Goal: Task Accomplishment & Management: Complete application form

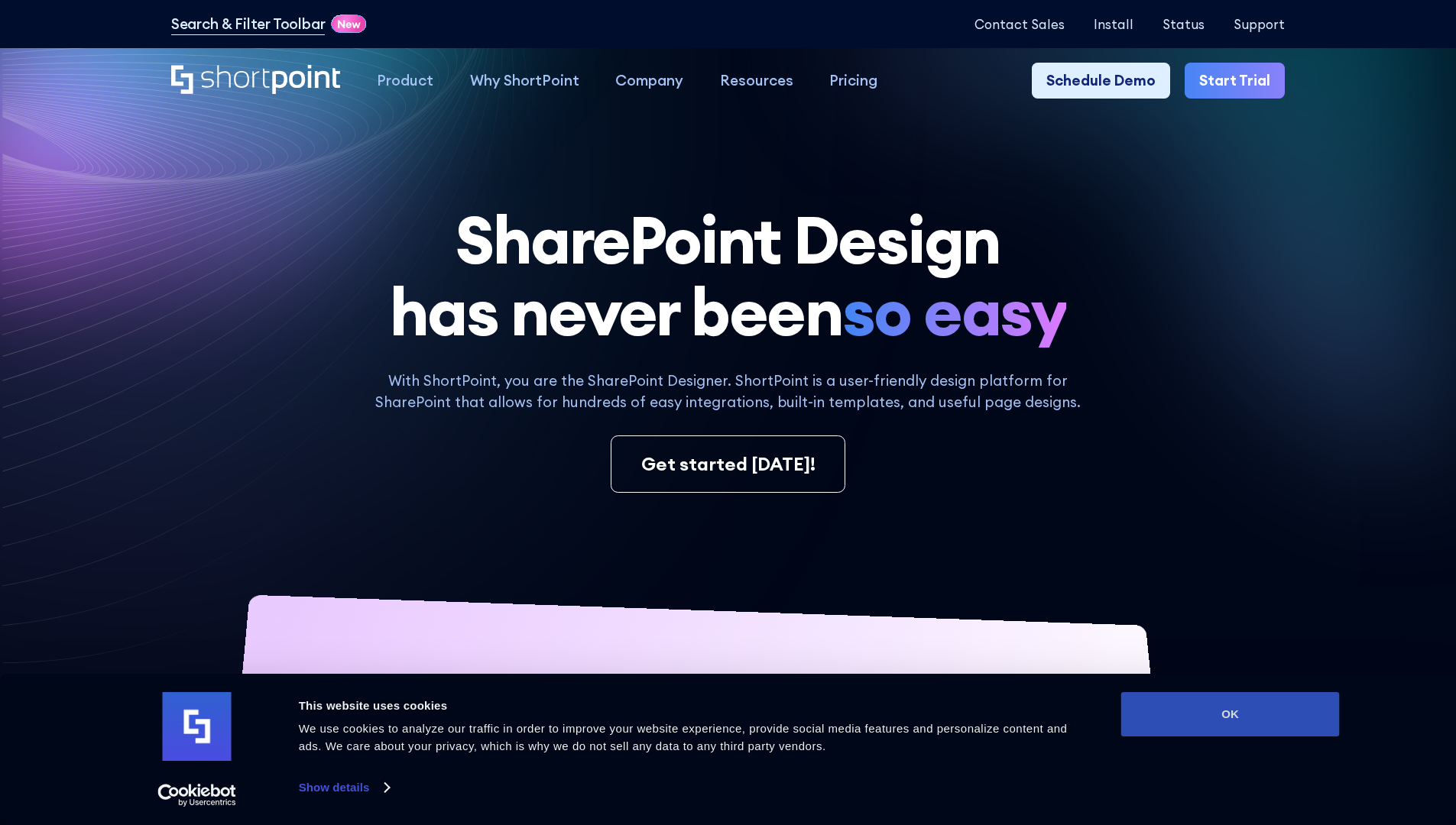
click at [1230, 715] on button "OK" at bounding box center [1230, 714] width 218 height 44
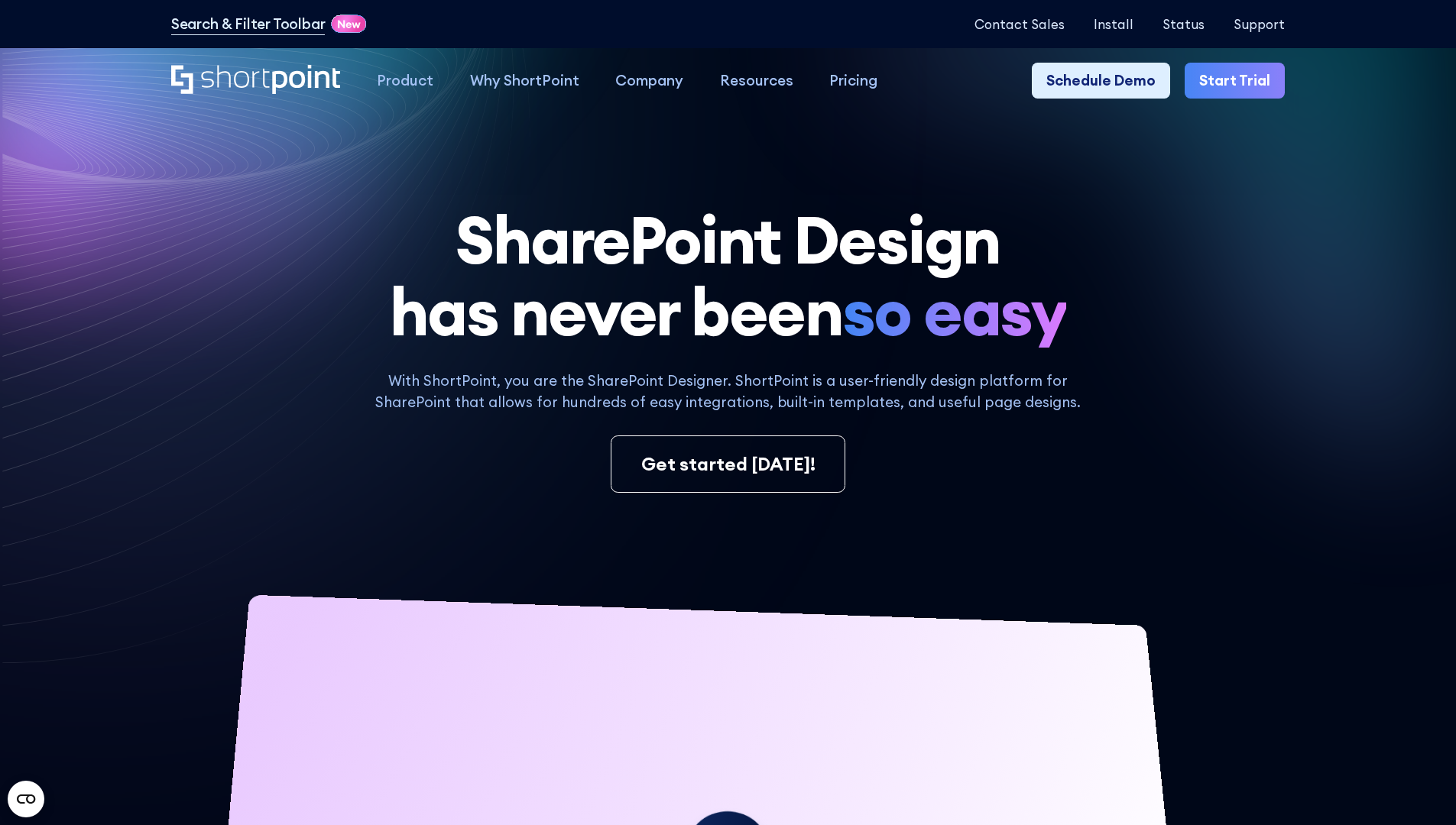
click at [1240, 81] on link "Start Trial" at bounding box center [1234, 81] width 101 height 37
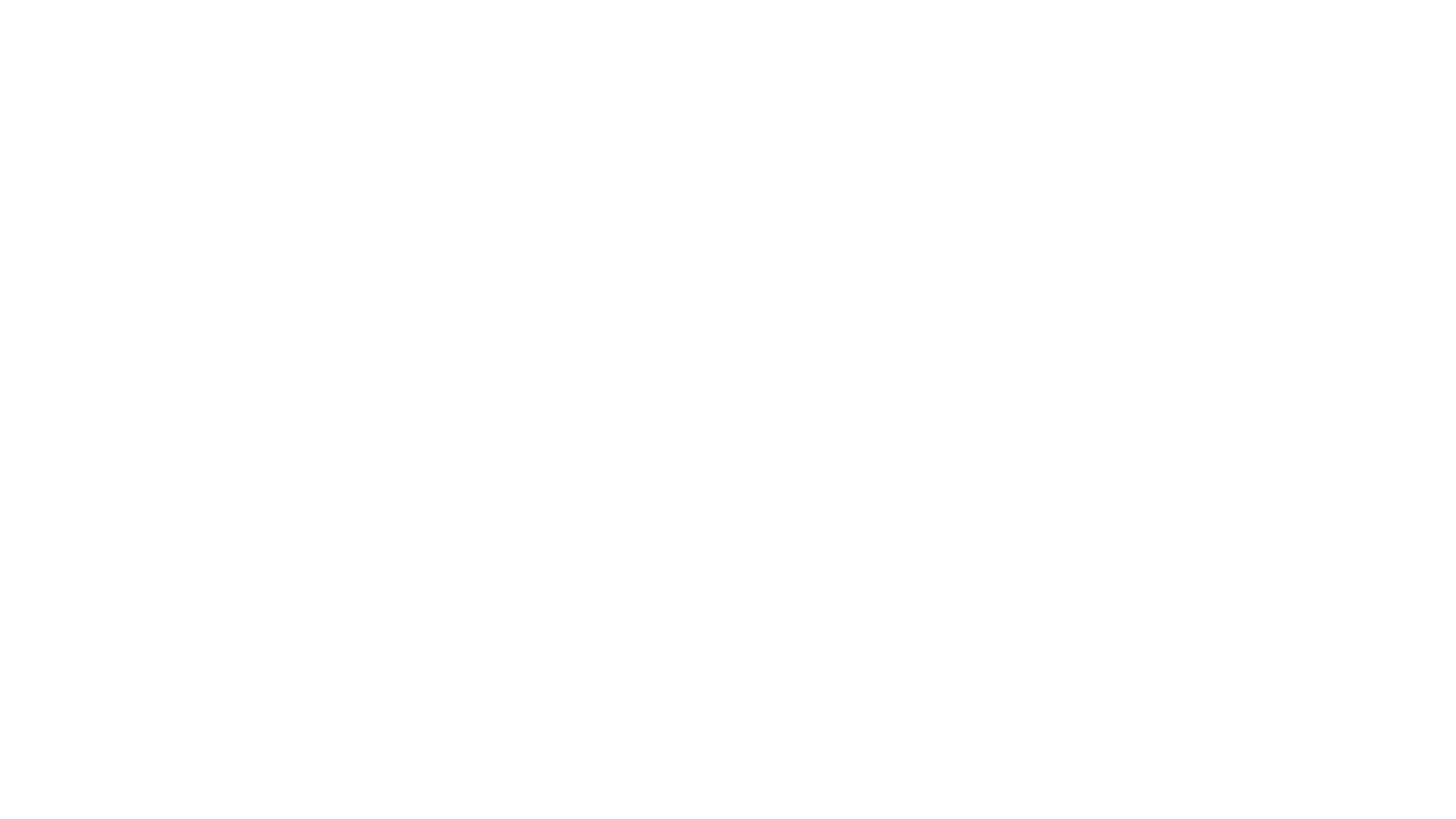
type input "Berkuskv"
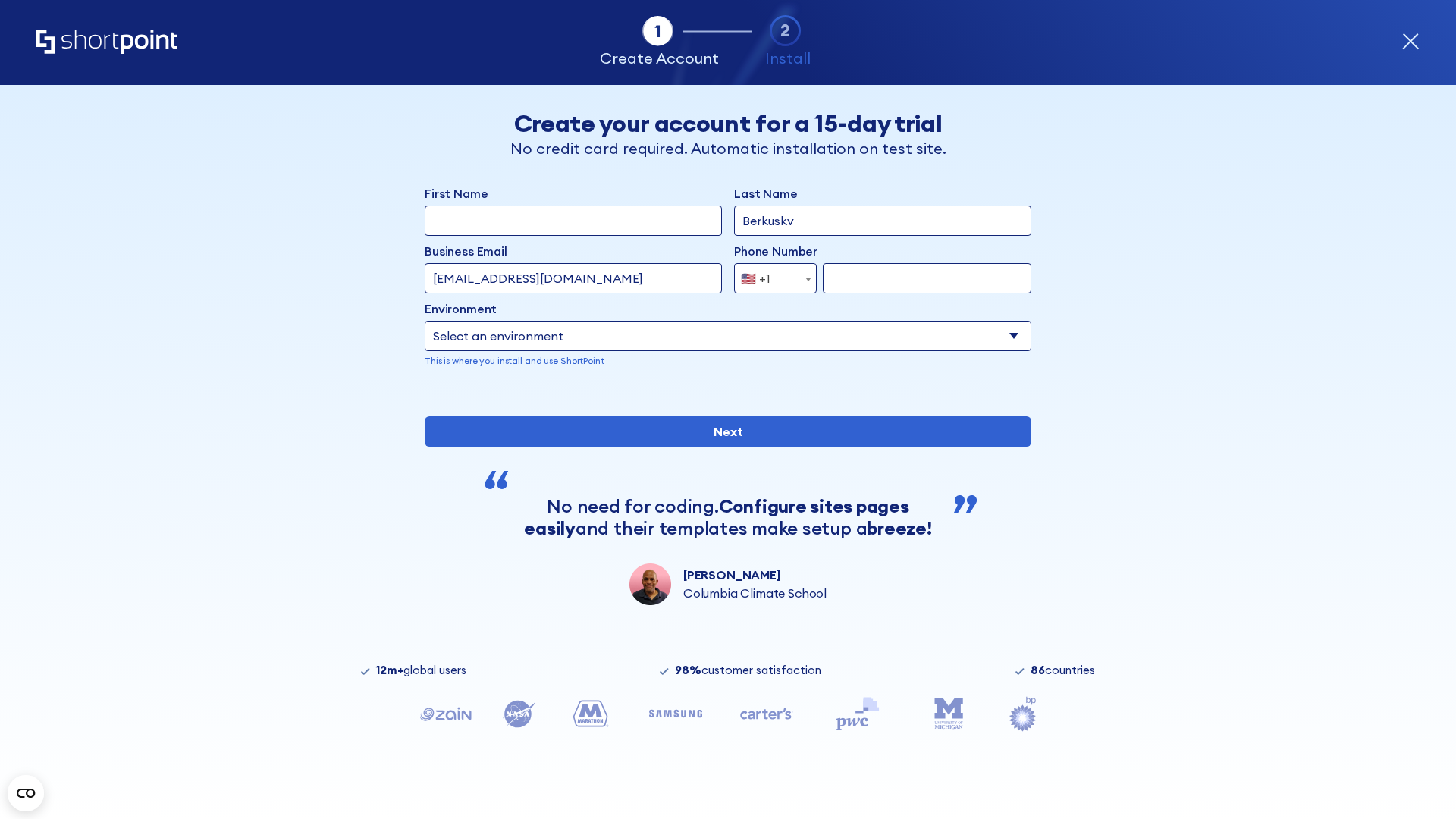
type input "test@shortpoint.com"
type input "2125556789"
select select "Microsoft 365"
type input "2125556789"
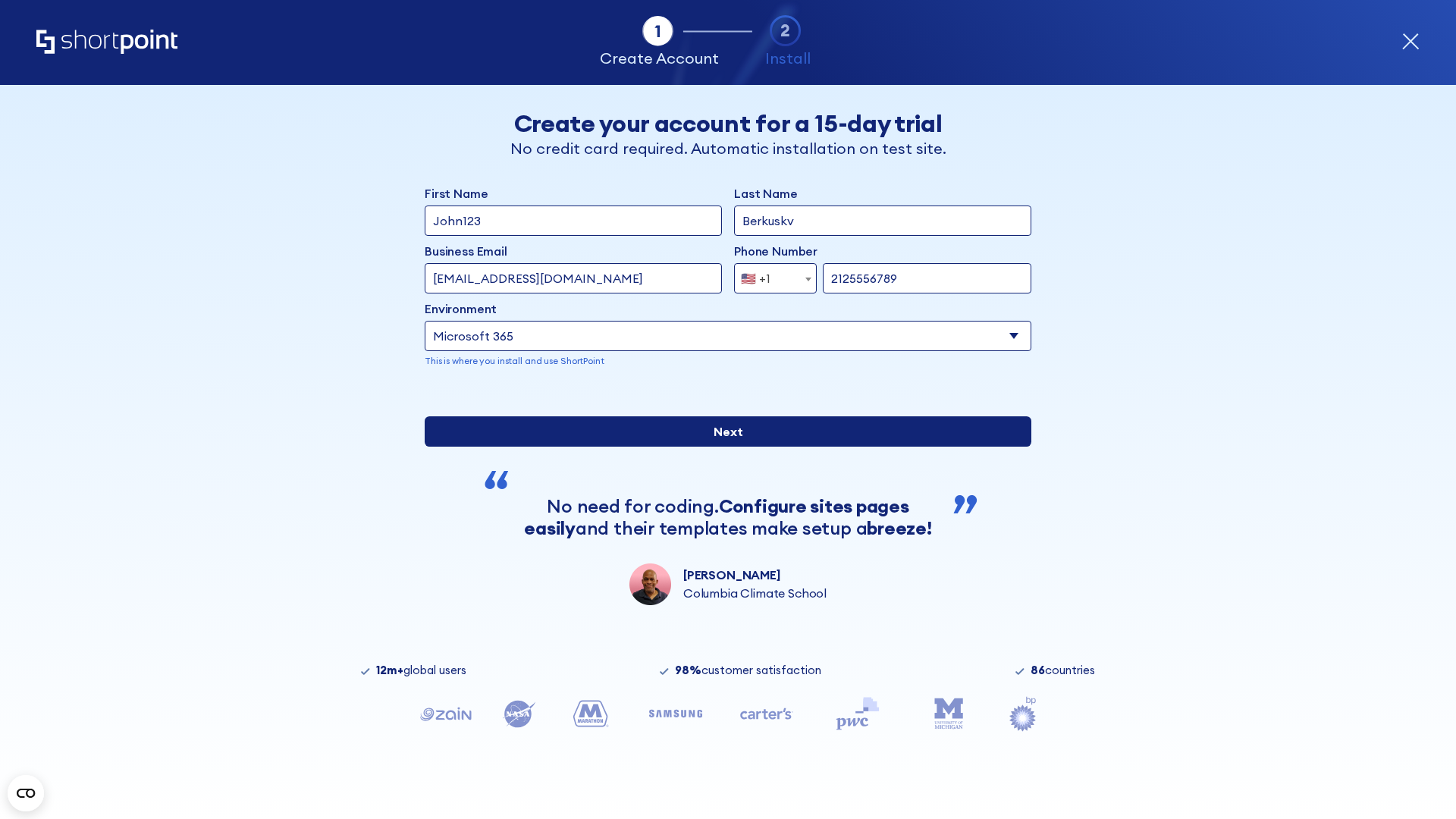
scroll to position [4, 0]
click at [722, 446] on input "Next" at bounding box center [728, 431] width 607 height 30
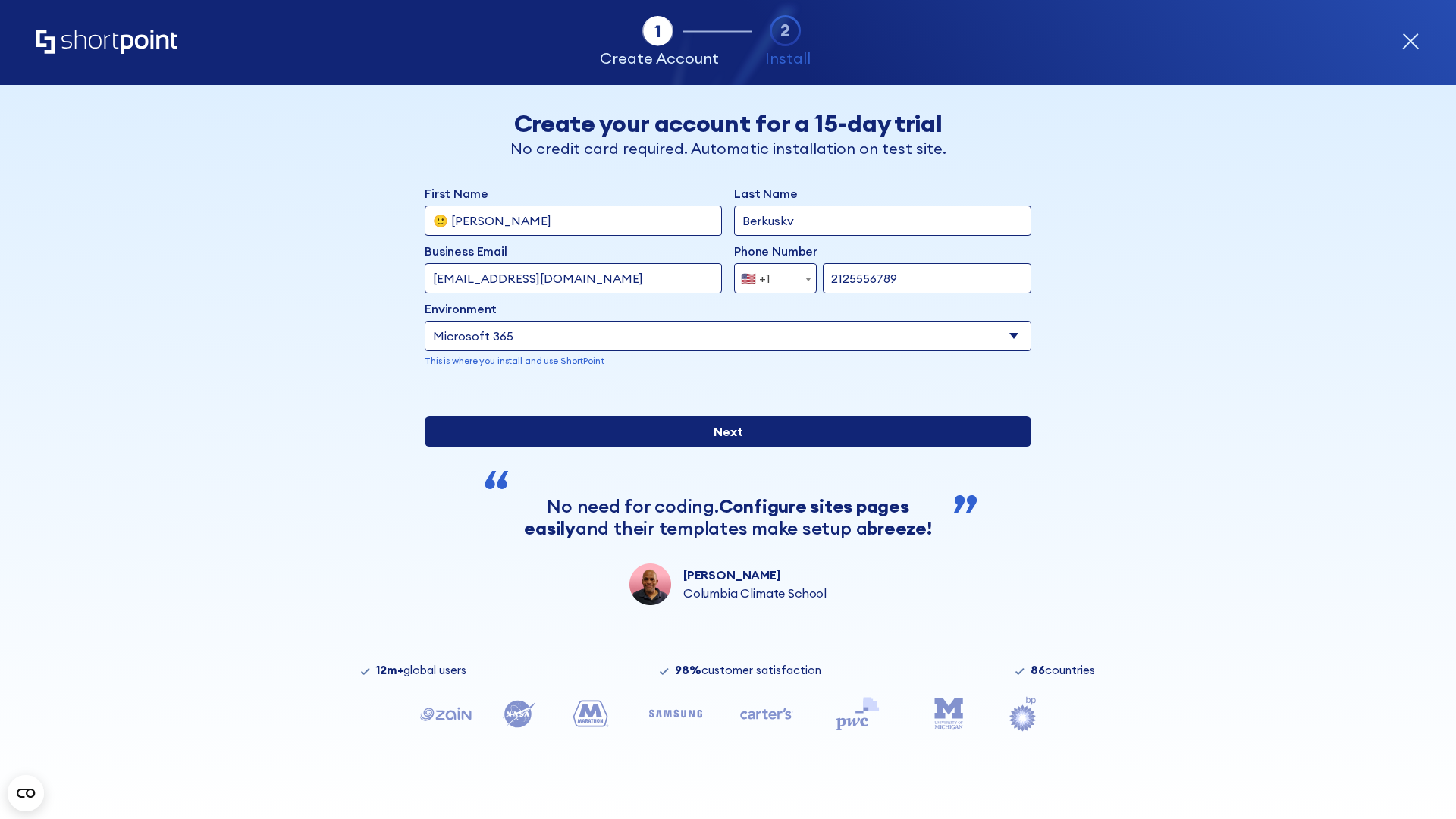
click at [722, 446] on input "Next" at bounding box center [728, 431] width 607 height 30
type input "Archebald"
click at [722, 446] on input "Next" at bounding box center [728, 431] width 607 height 30
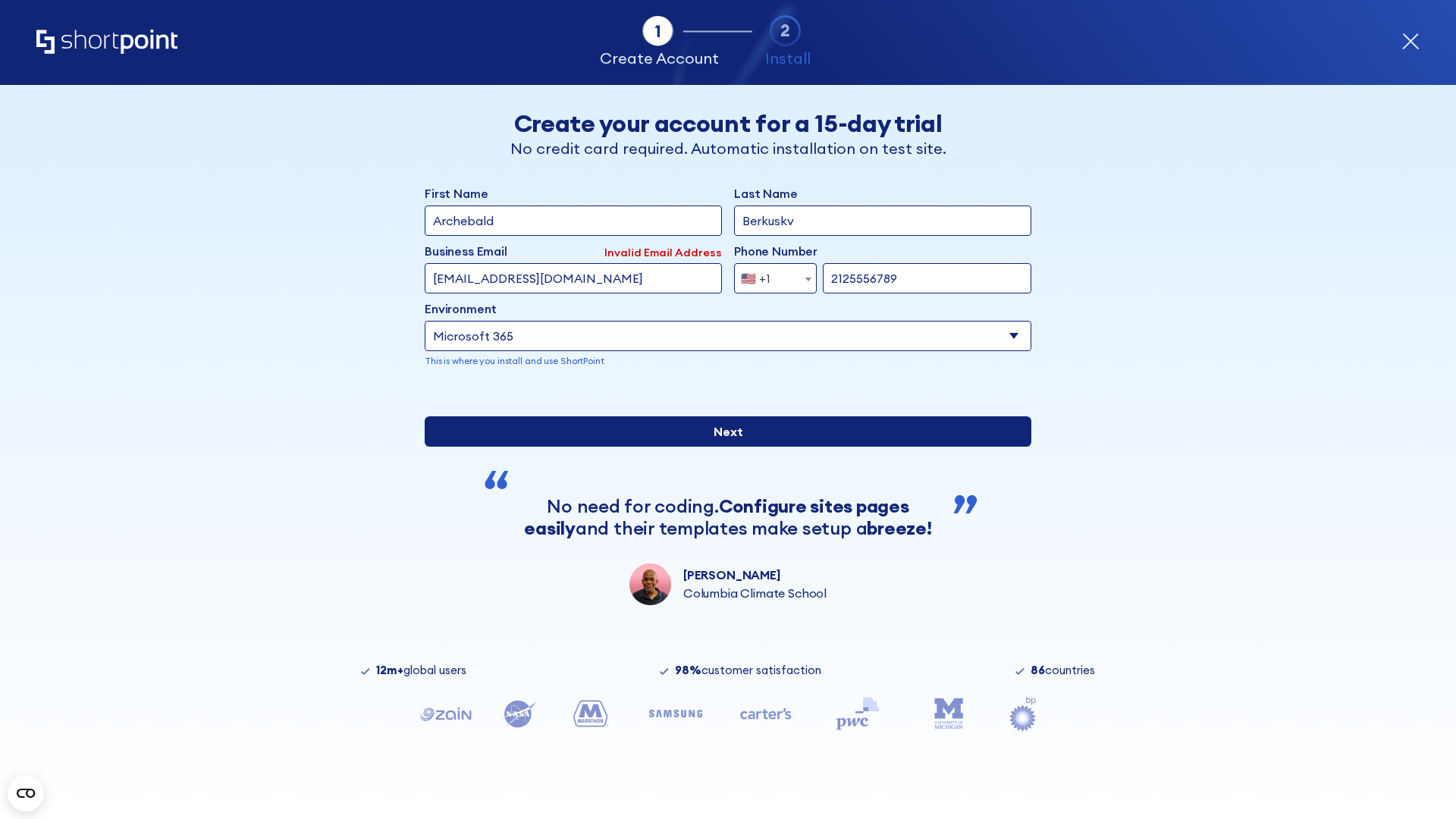
click at [722, 446] on input "Next" at bounding box center [728, 431] width 607 height 30
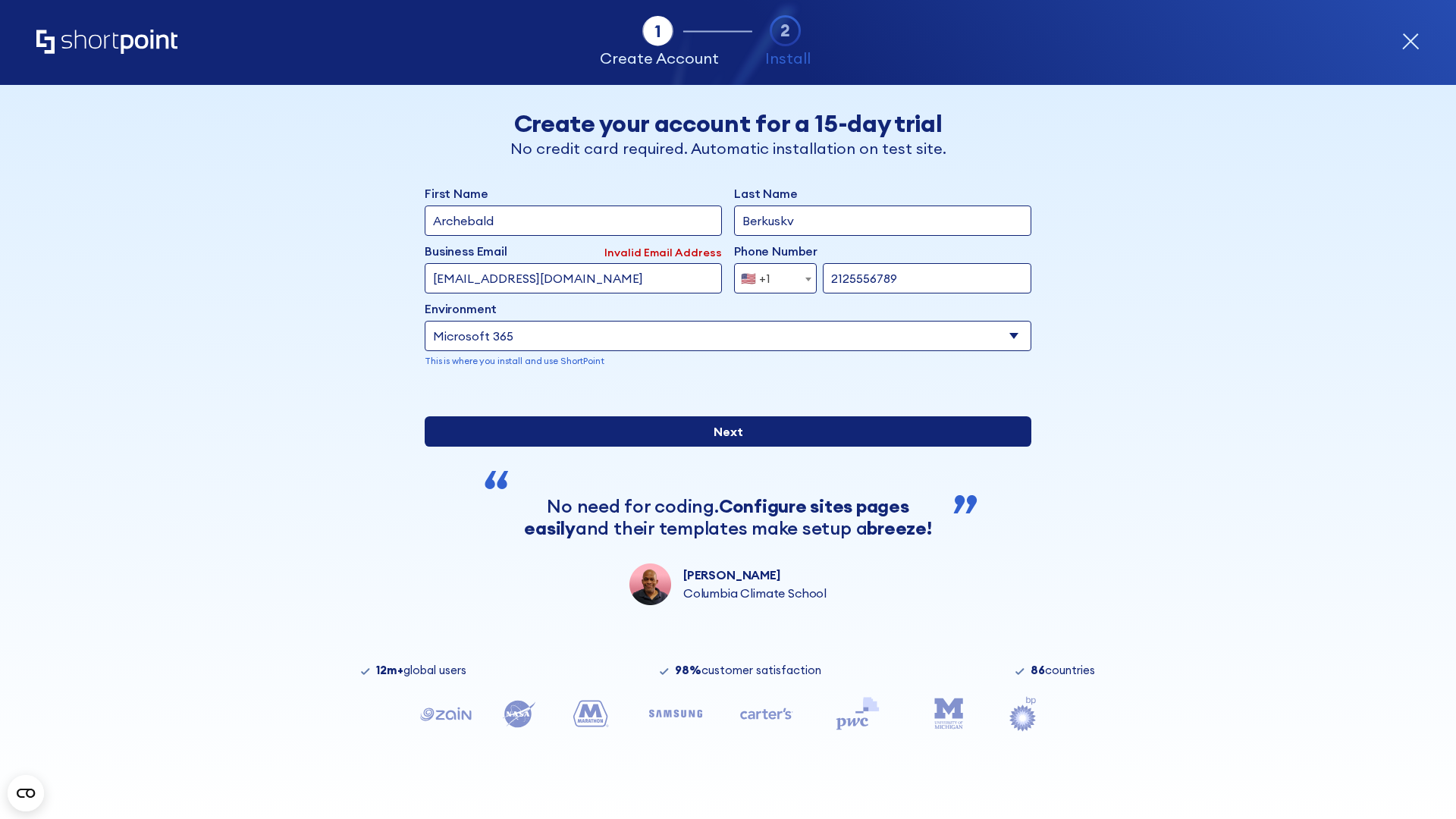
click at [722, 446] on input "Next" at bounding box center [728, 431] width 607 height 30
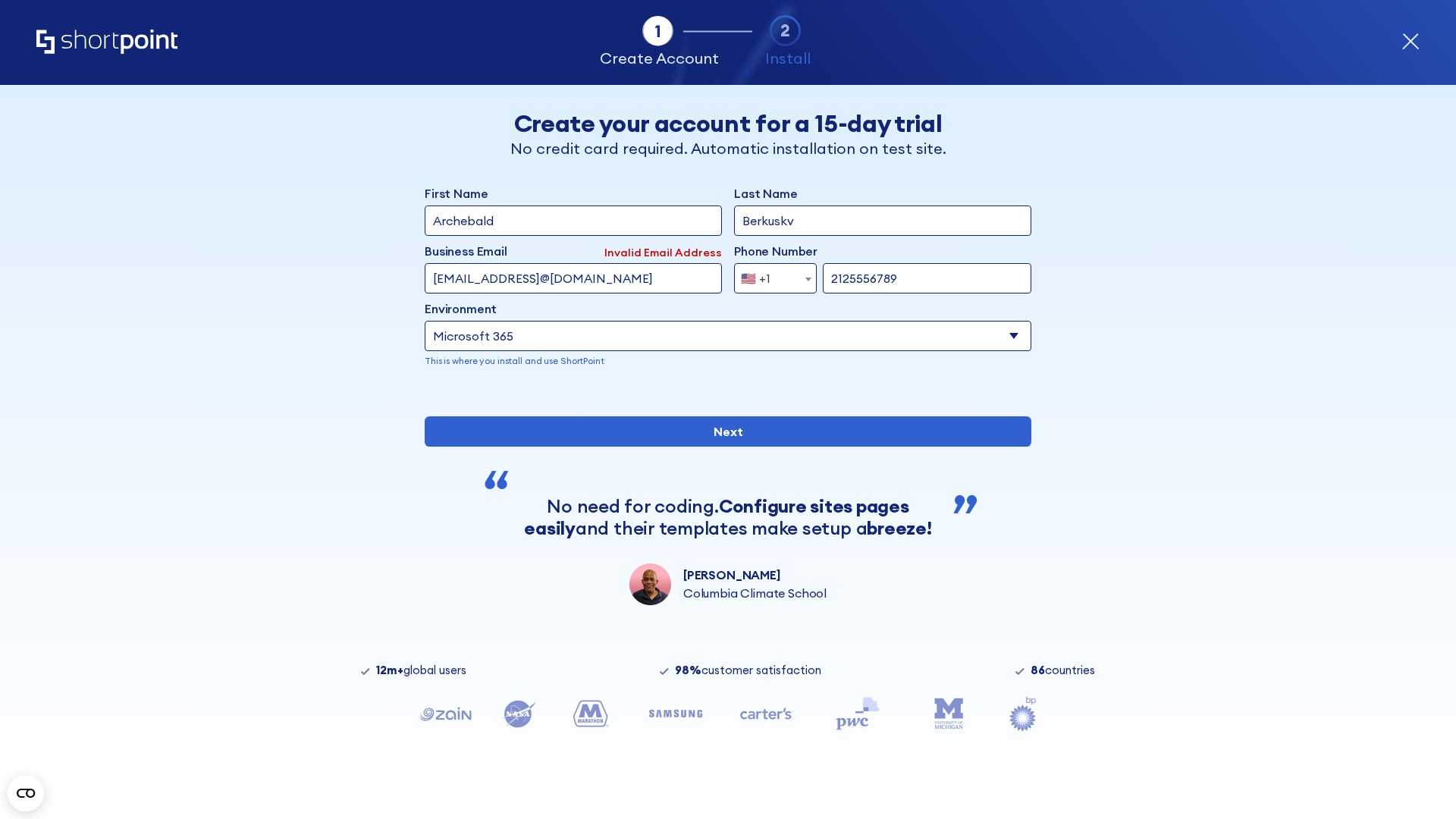
type input "testEmail@protonmail.comtest@shortpoint.com"
click at [770, 274] on span "🇺🇸 +1" at bounding box center [760, 278] width 51 height 30
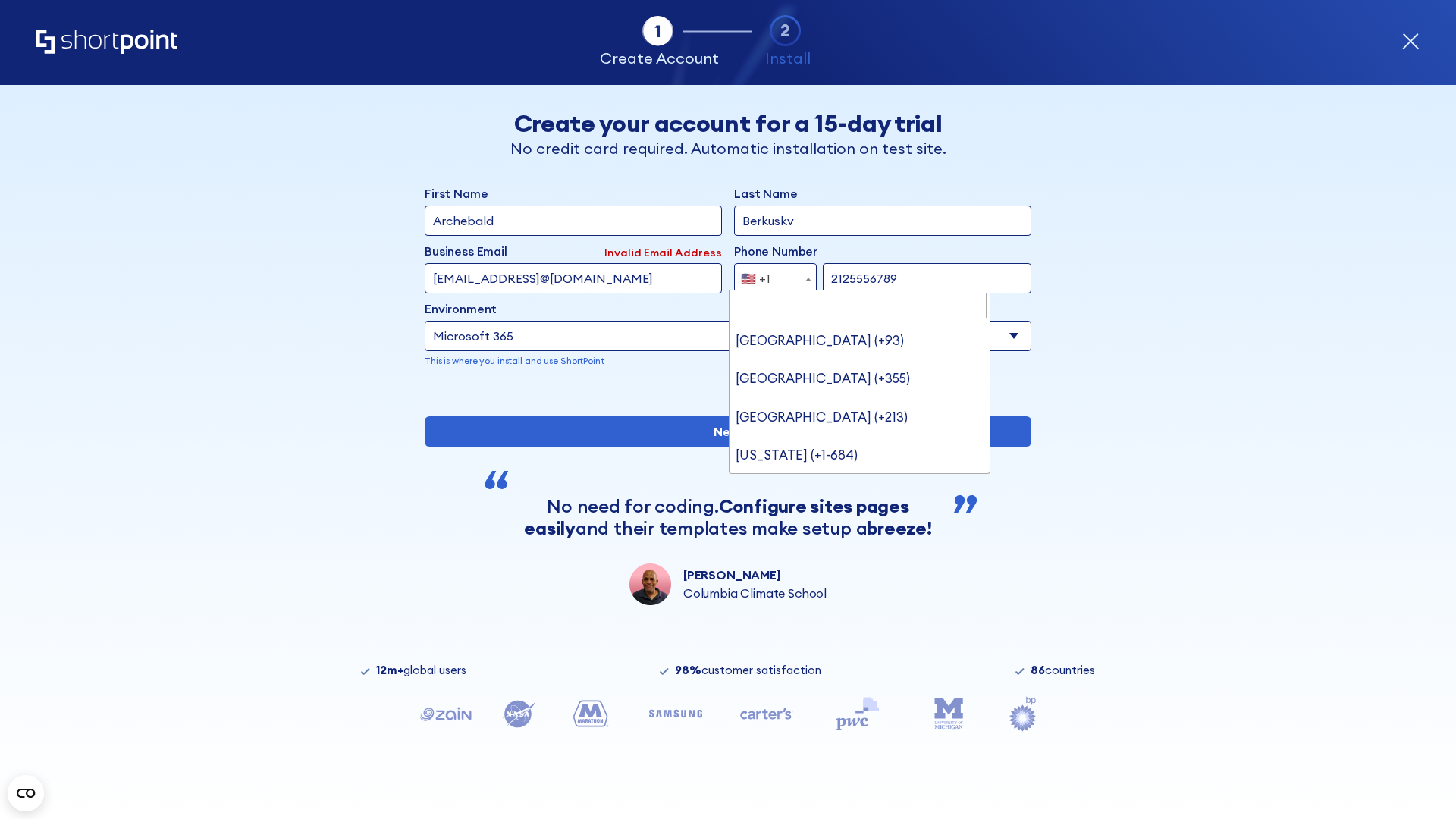
type input "Saudi Arabia (+966)"
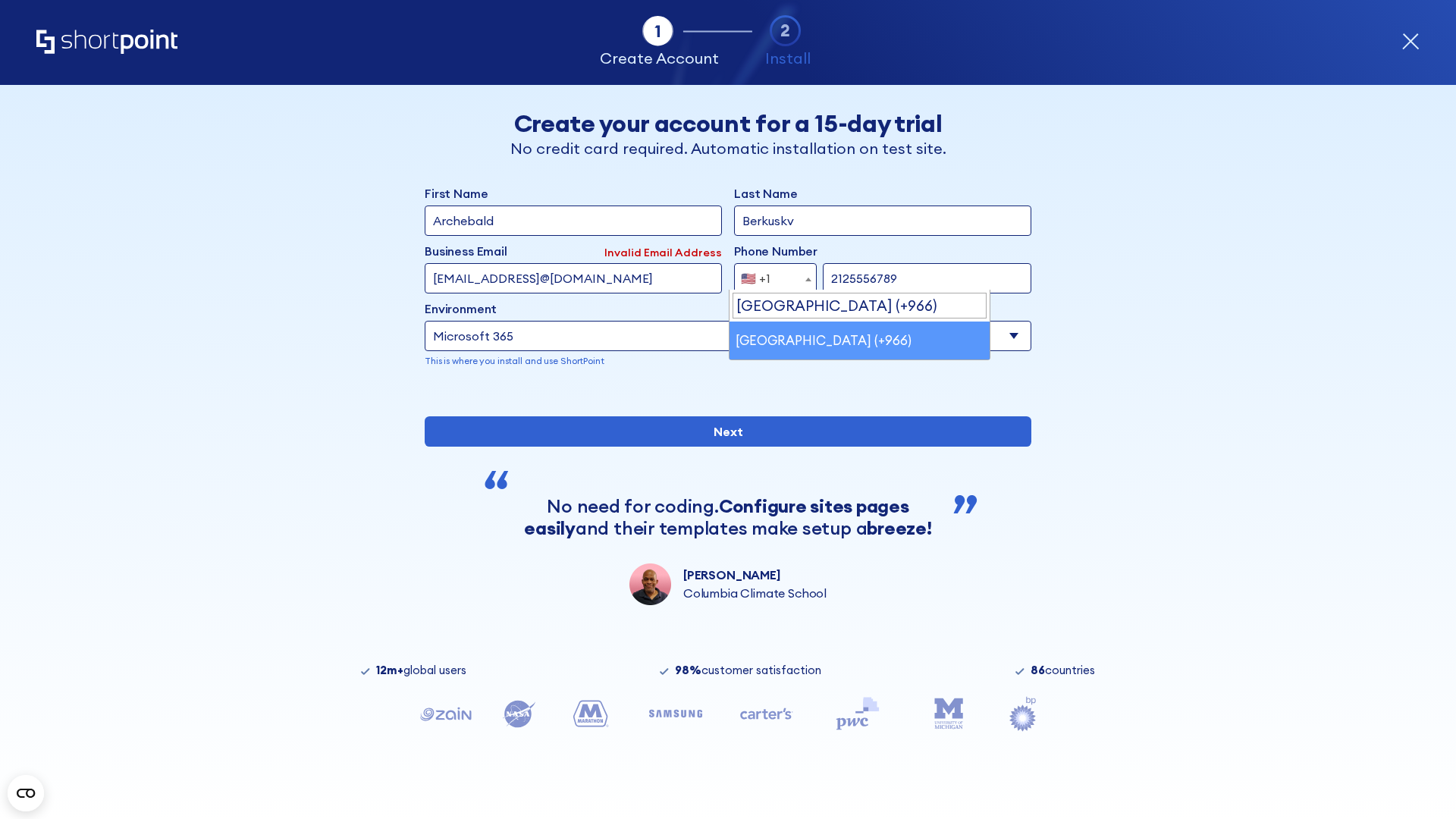
select select "+966"
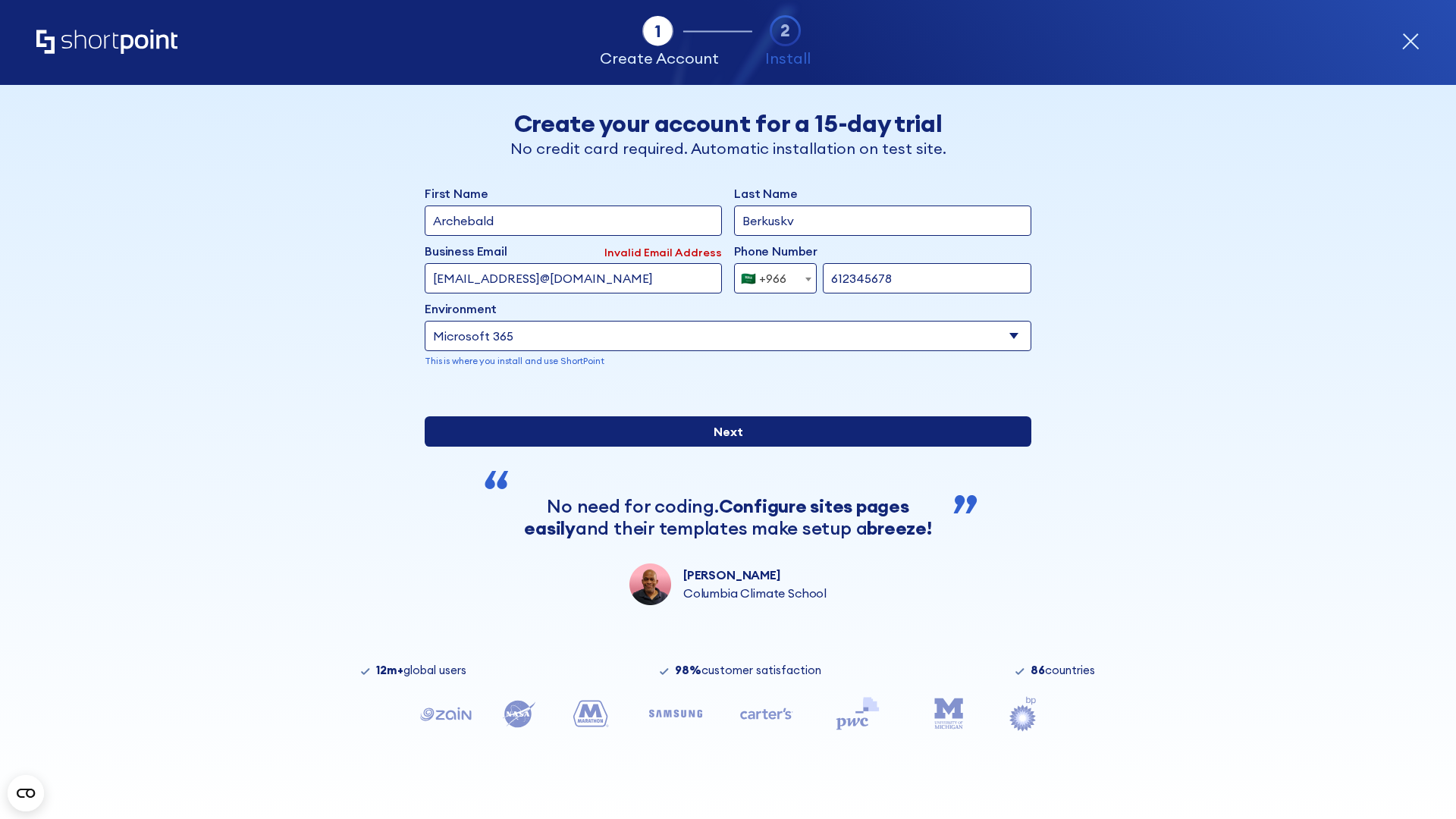
type input "612345678"
click at [722, 446] on input "Next" at bounding box center [728, 431] width 607 height 30
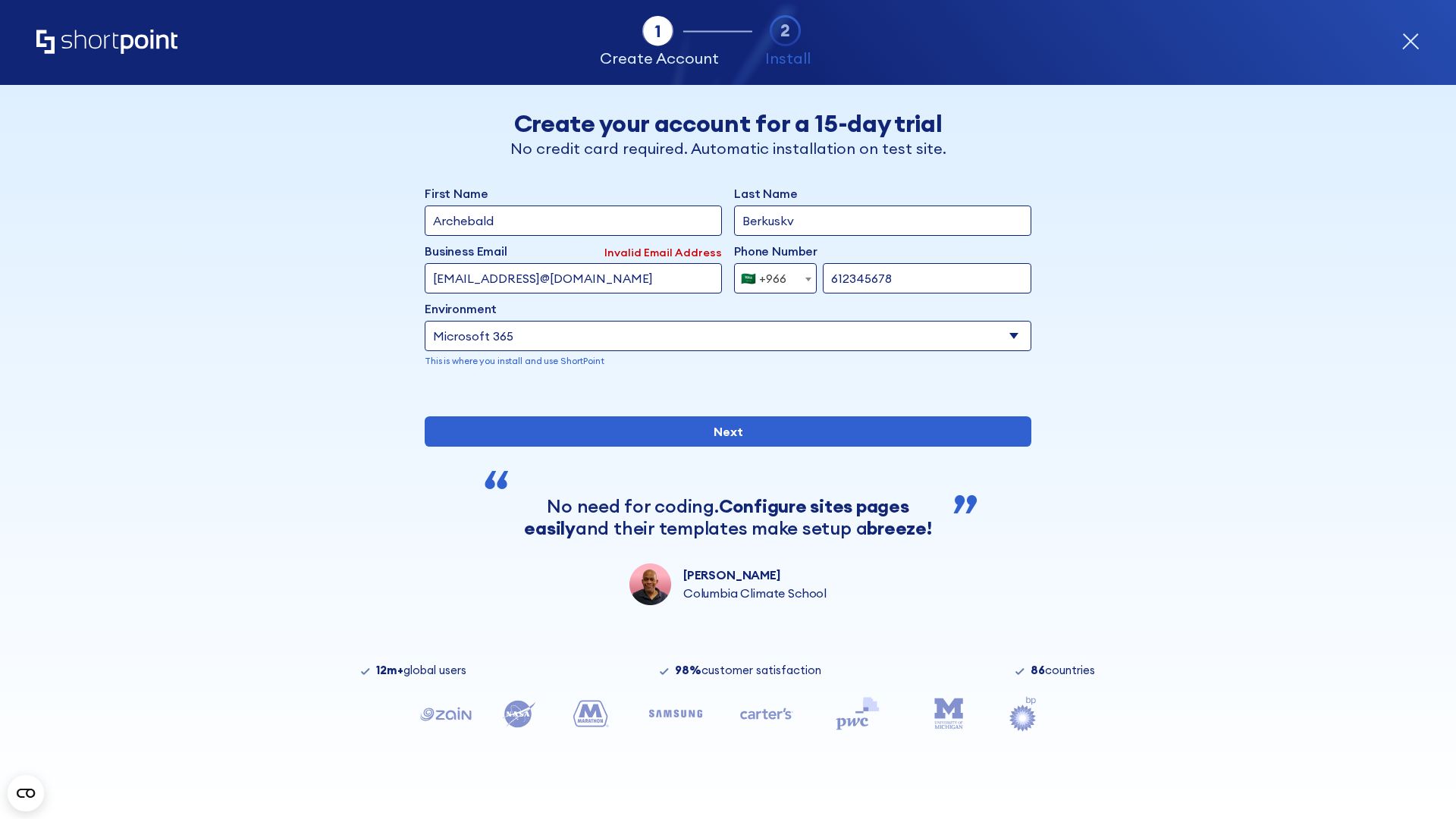
click at [770, 274] on div "🇸🇦 +966" at bounding box center [764, 278] width 45 height 30
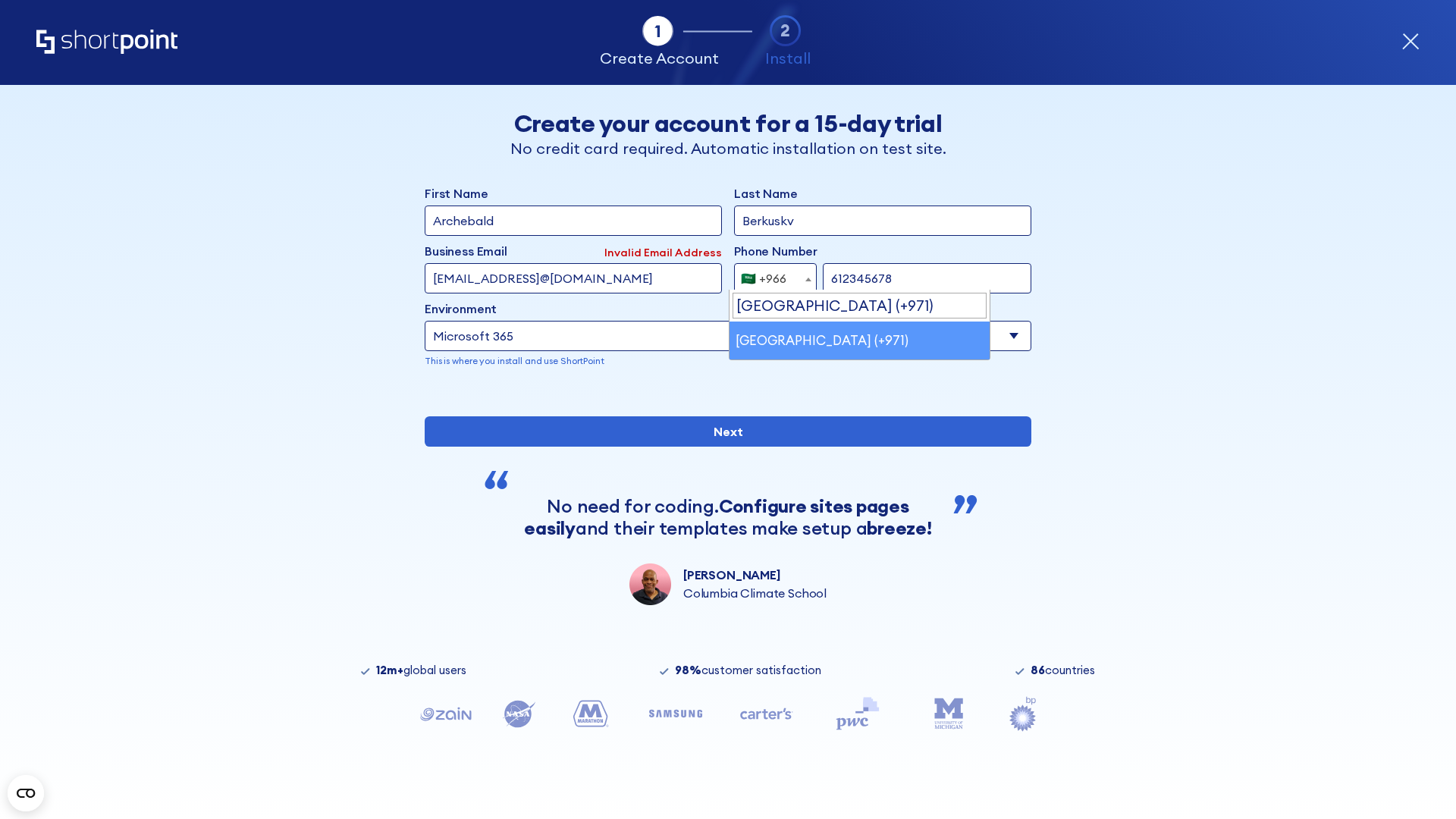
select select "+971"
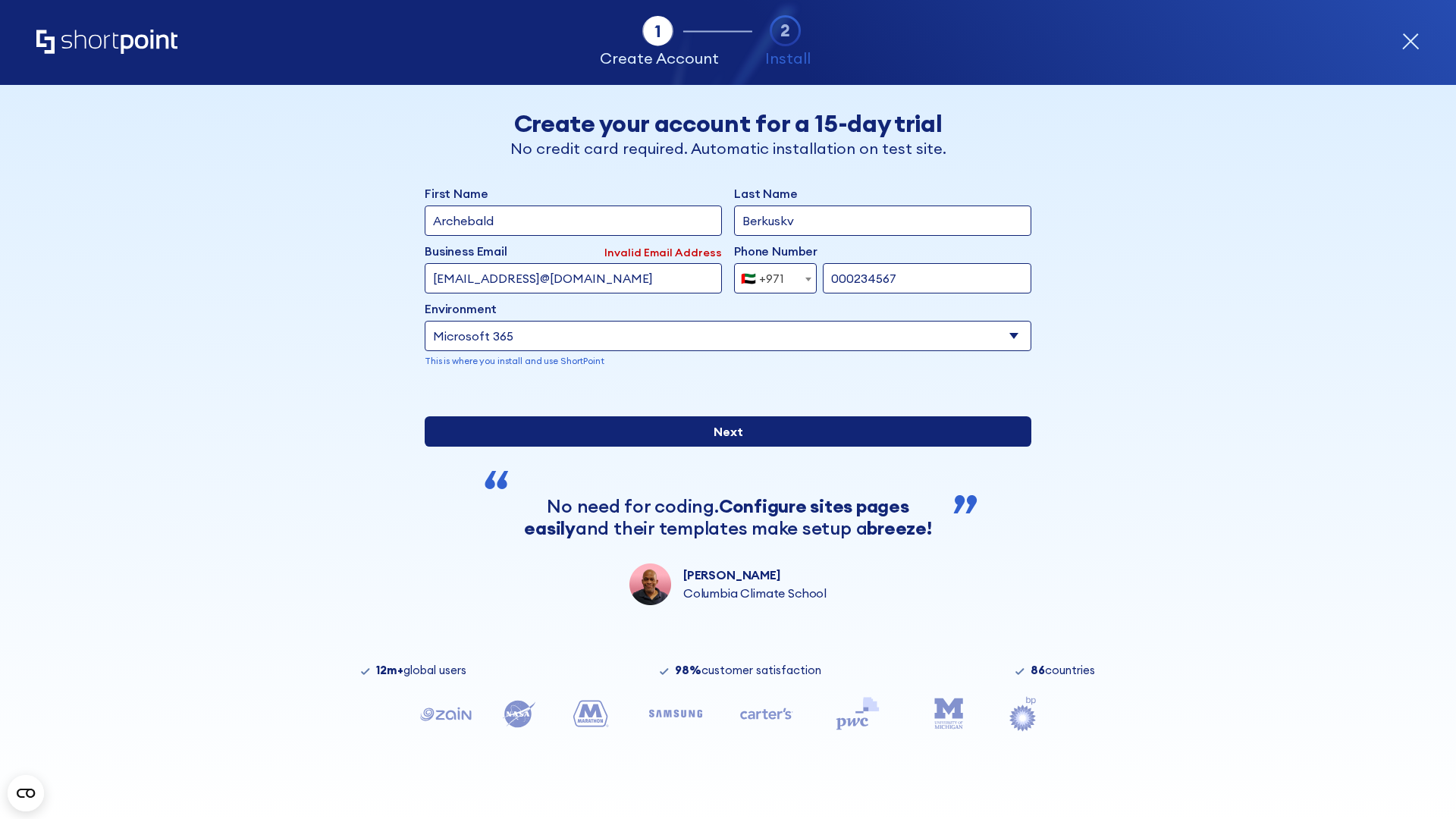
type input "000234567"
click at [722, 446] on input "Next" at bounding box center [728, 431] width 607 height 30
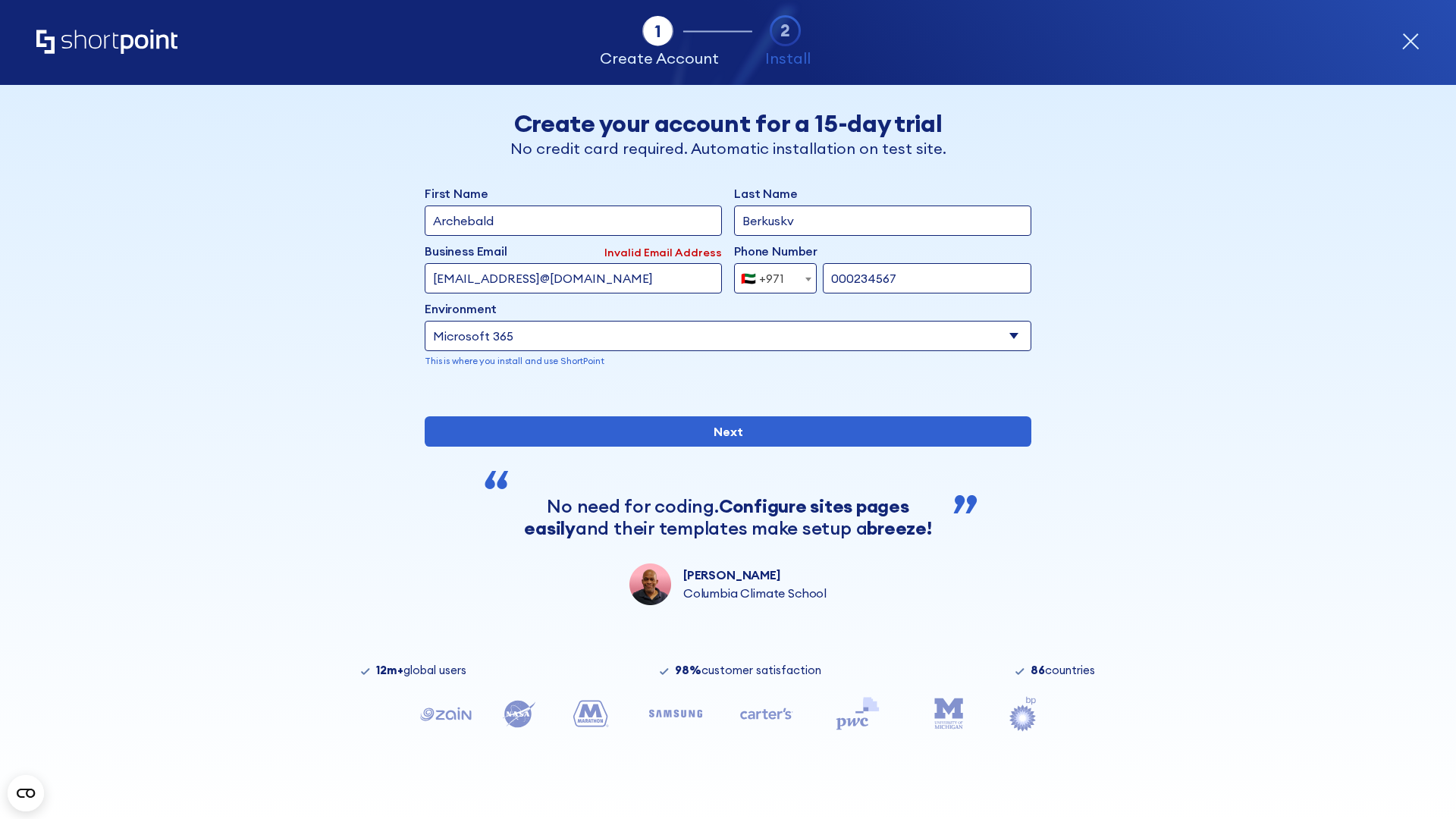
click at [770, 274] on div "🇦🇪 +971" at bounding box center [763, 278] width 44 height 30
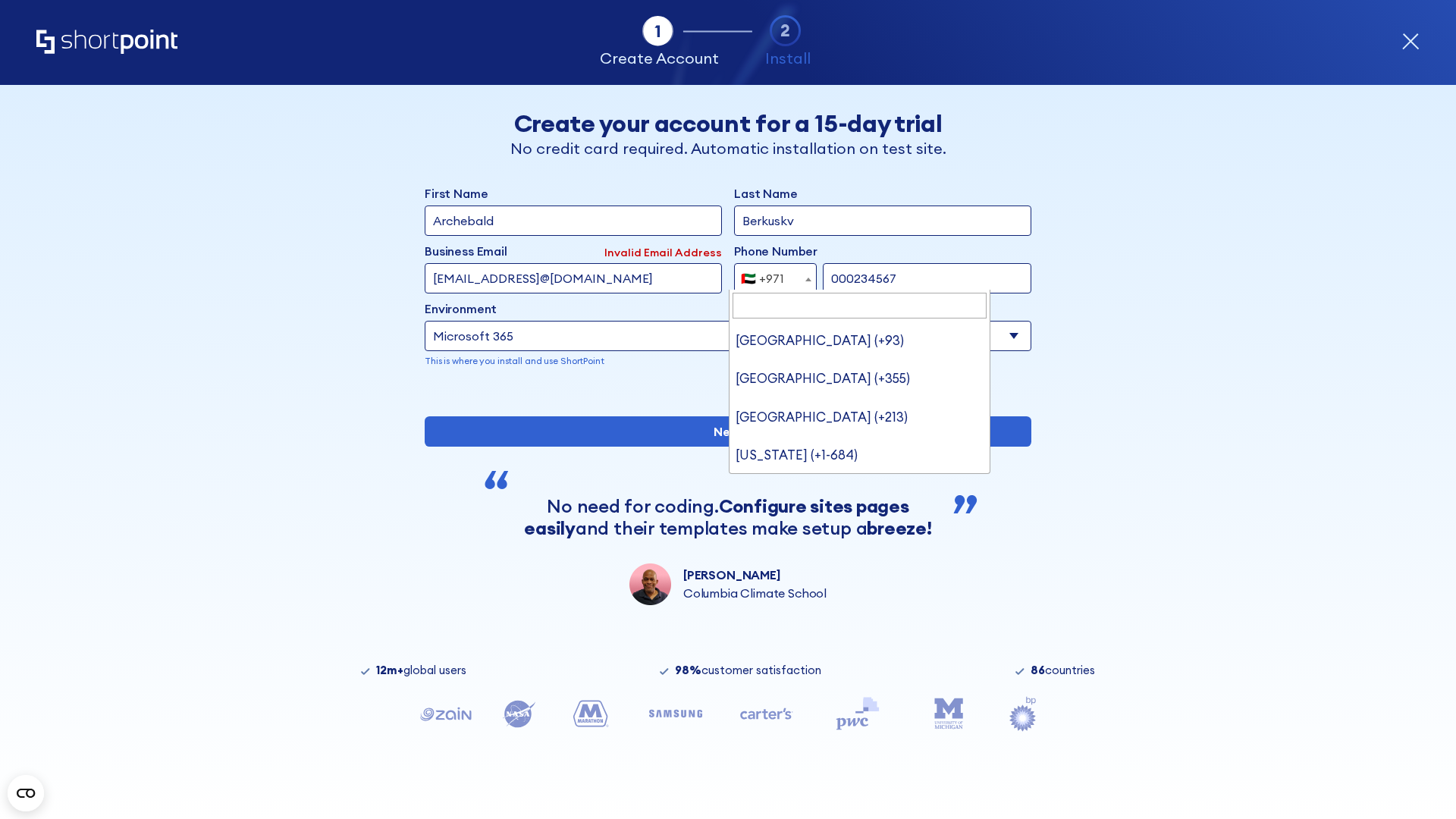
type input "United Kingdom (+44)"
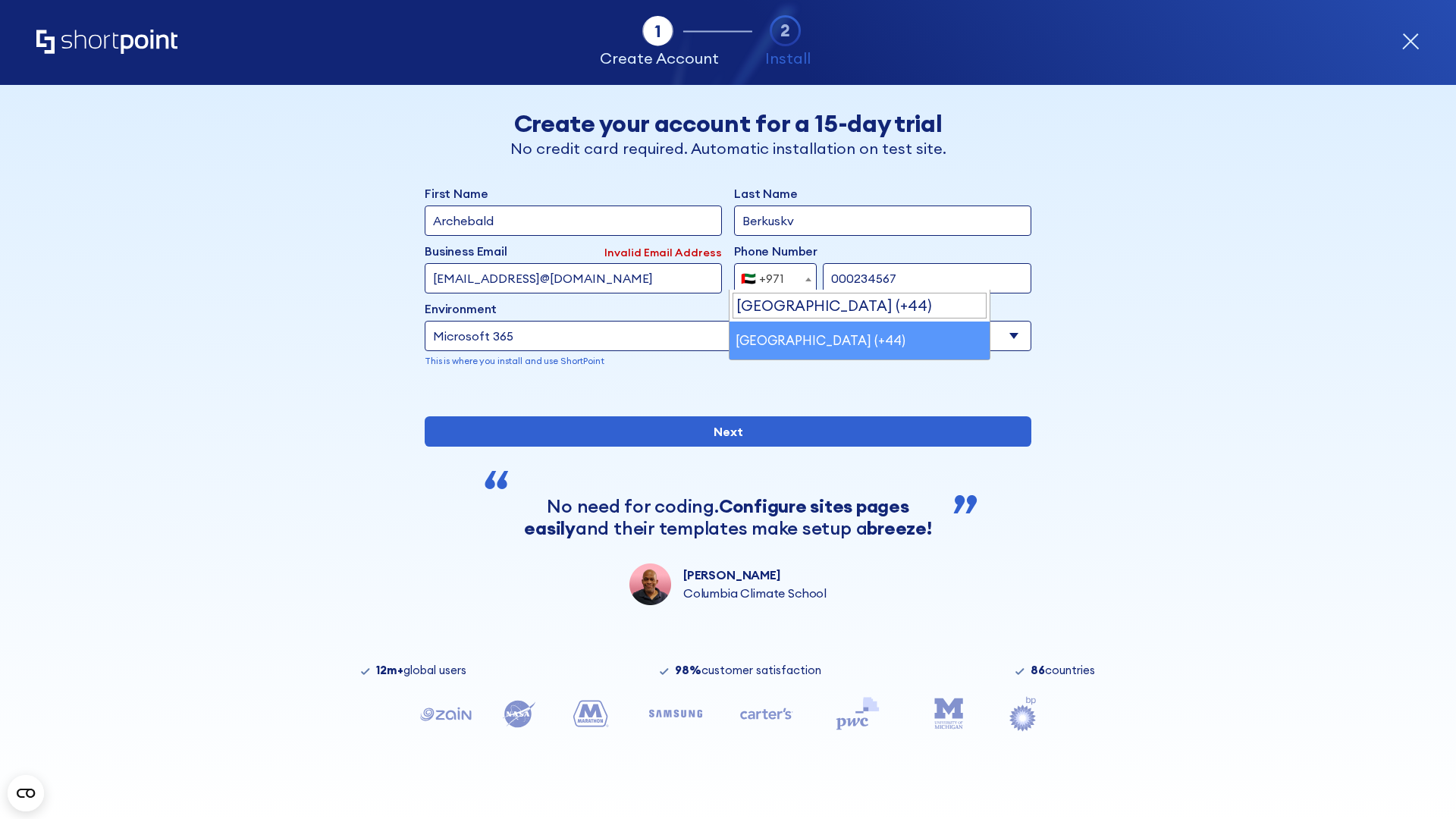
select select "+44"
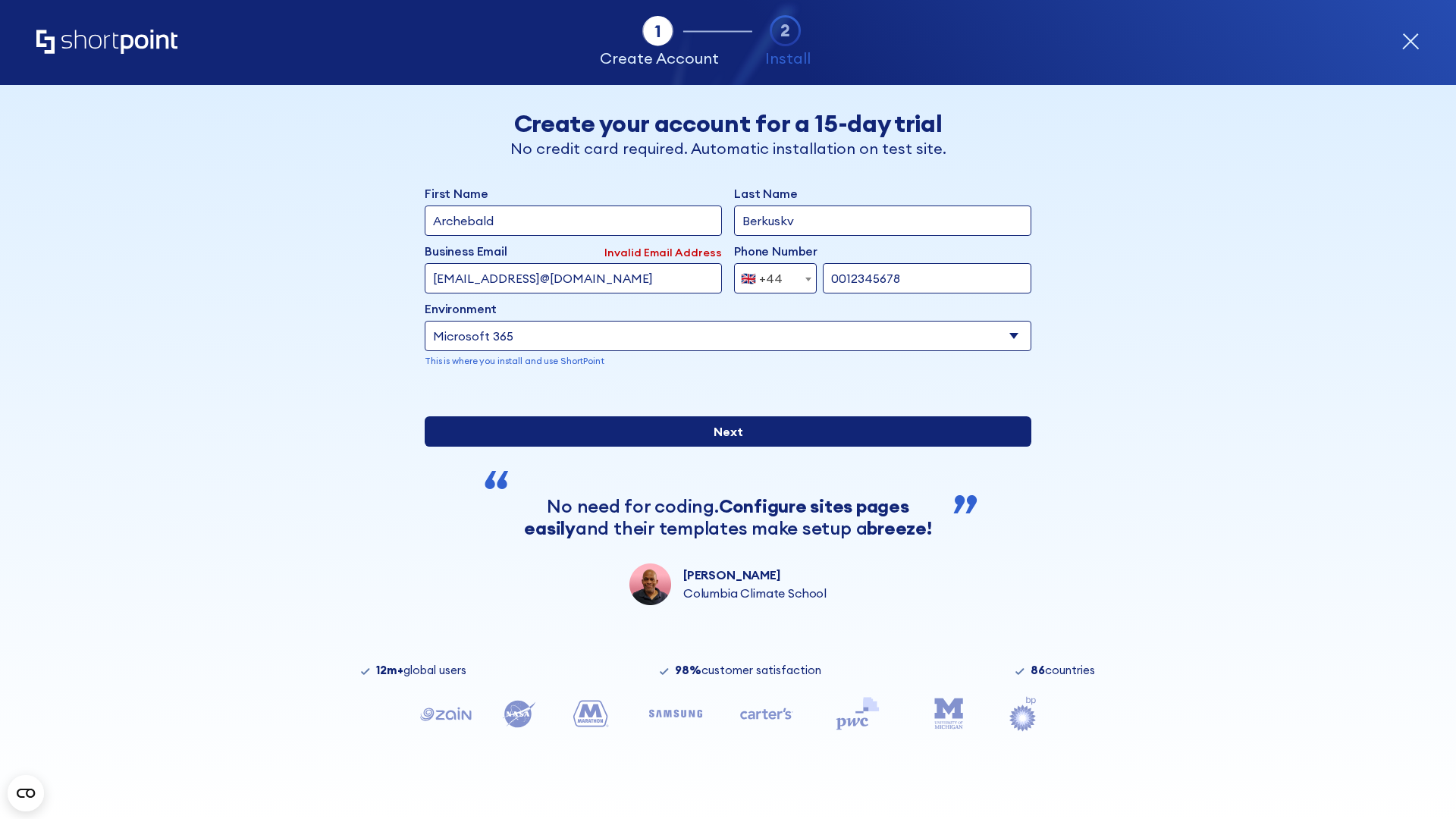
type input "0012345678"
click at [722, 446] on input "Next" at bounding box center [728, 431] width 607 height 30
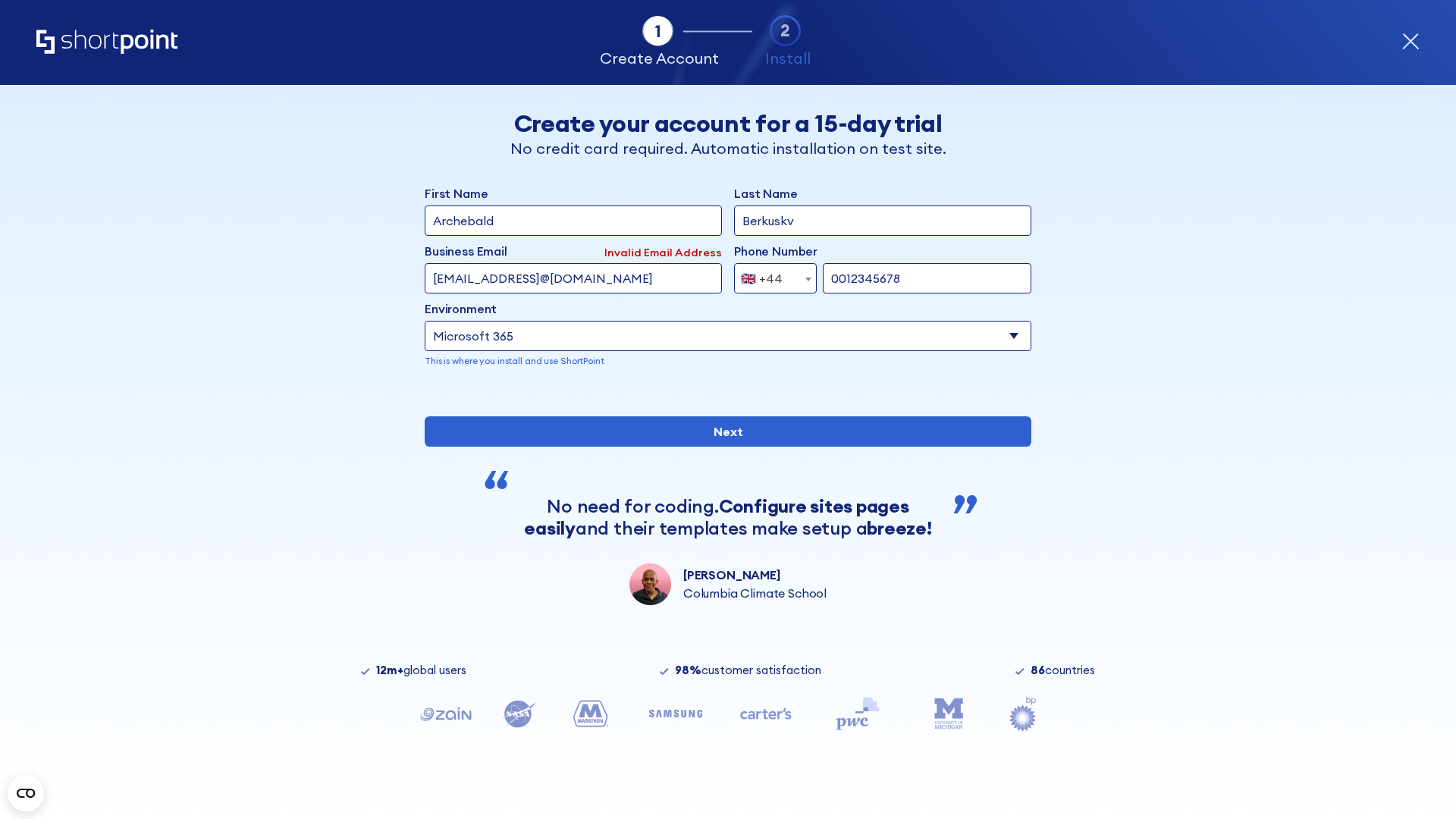
click at [770, 274] on div "🇬🇧 +44" at bounding box center [762, 278] width 42 height 30
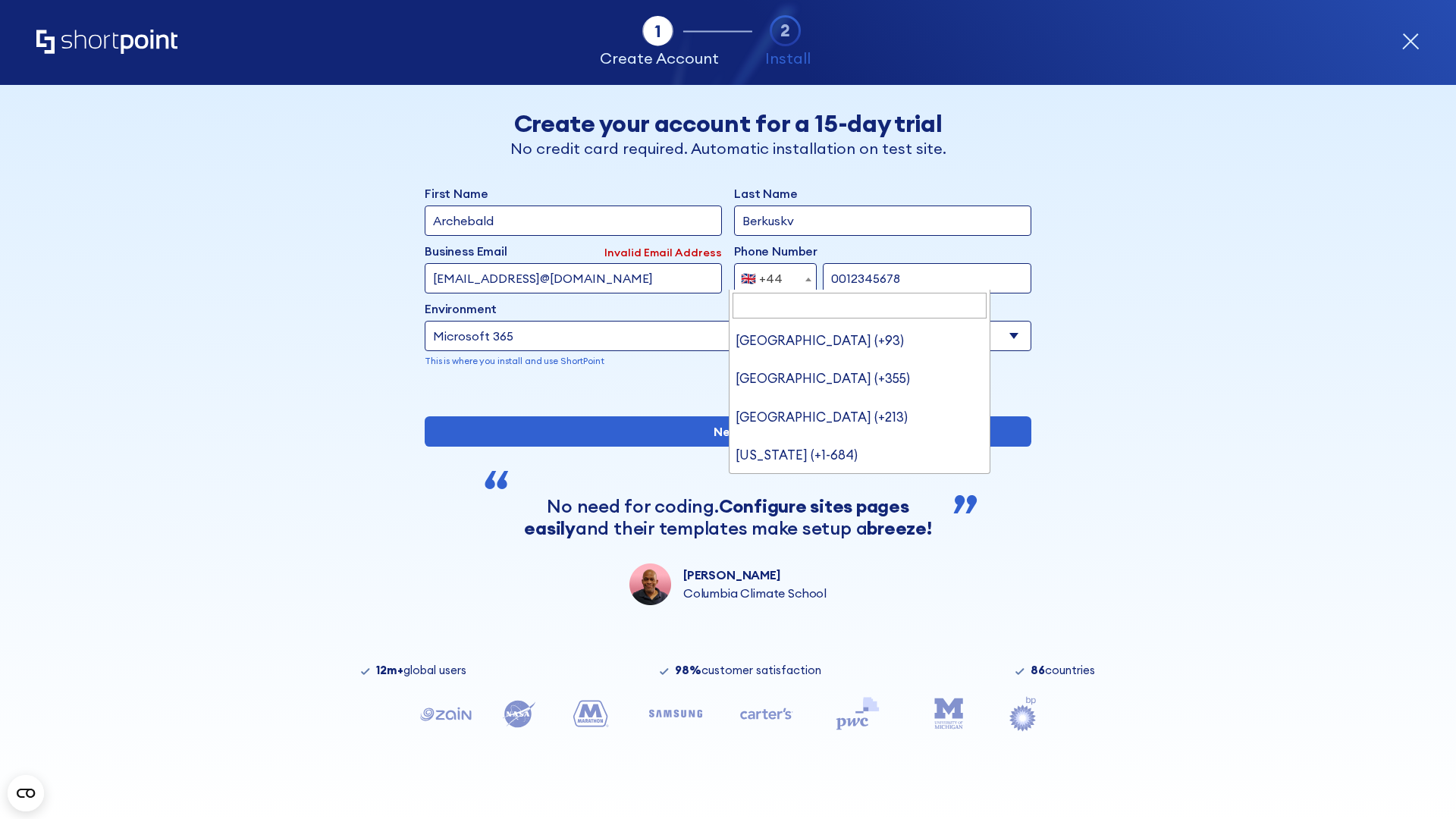
type input "Ukraine (+380)"
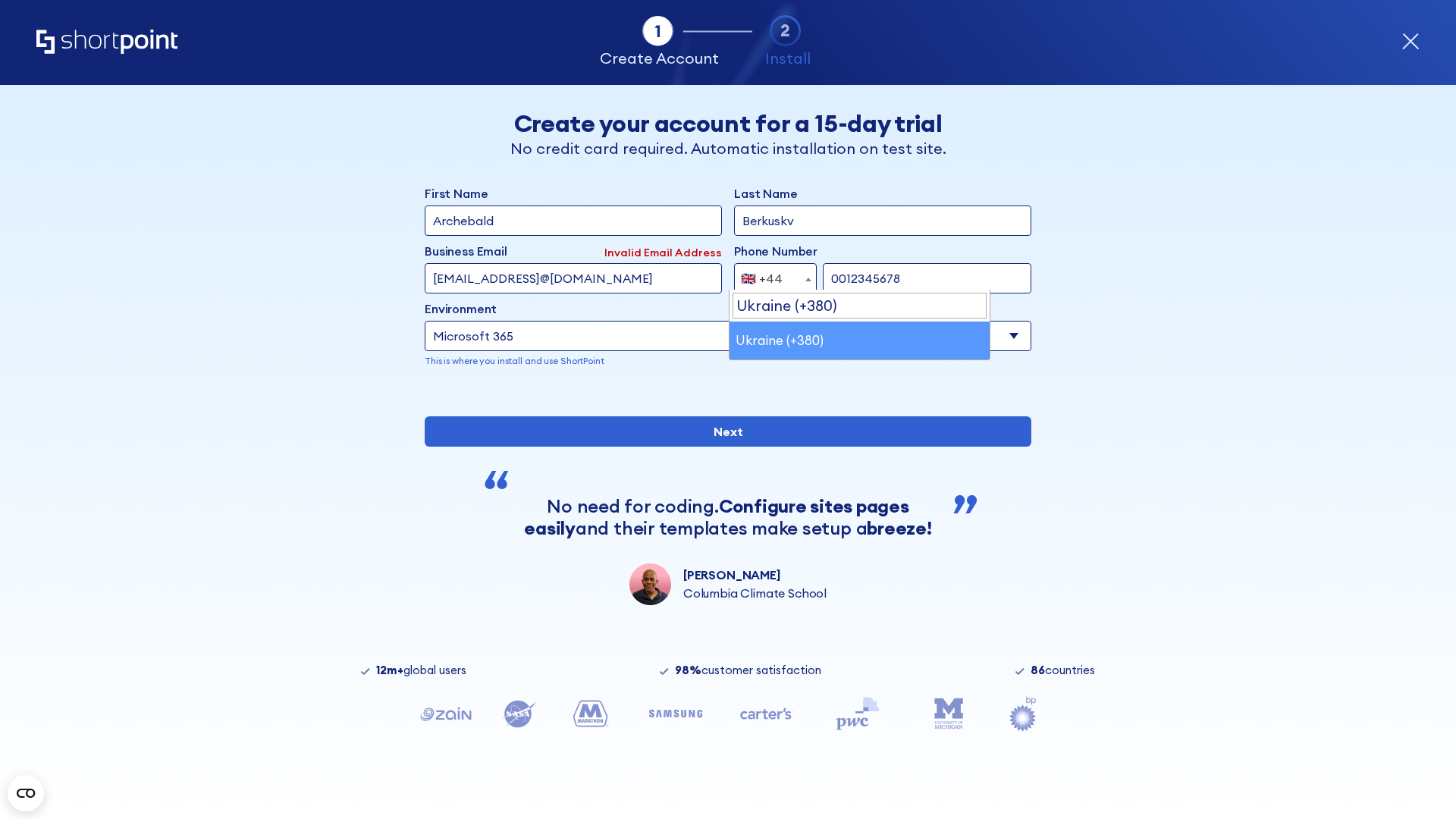
select select "+380"
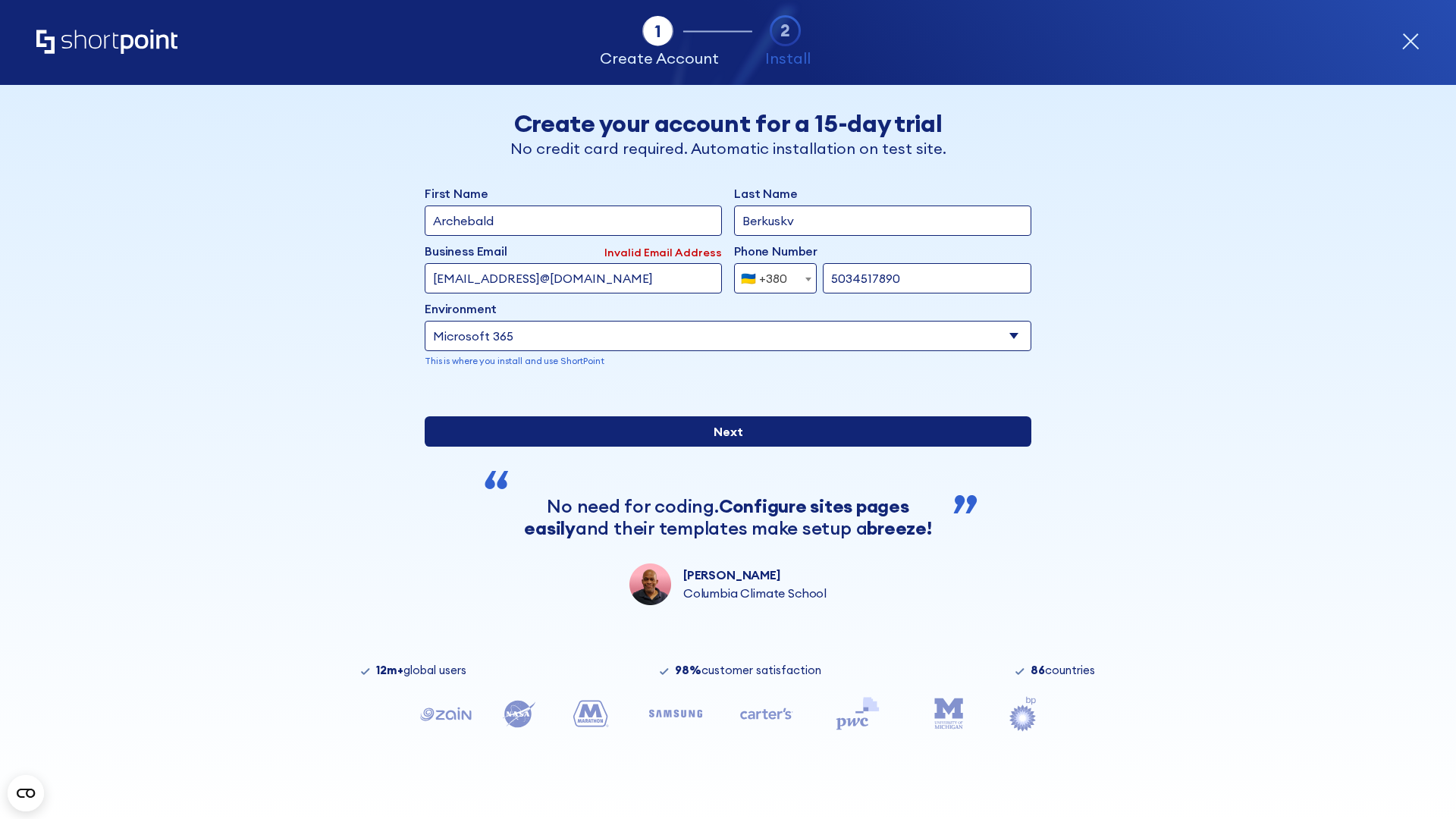
type input "5034517890"
click at [722, 446] on input "Next" at bounding box center [728, 431] width 607 height 30
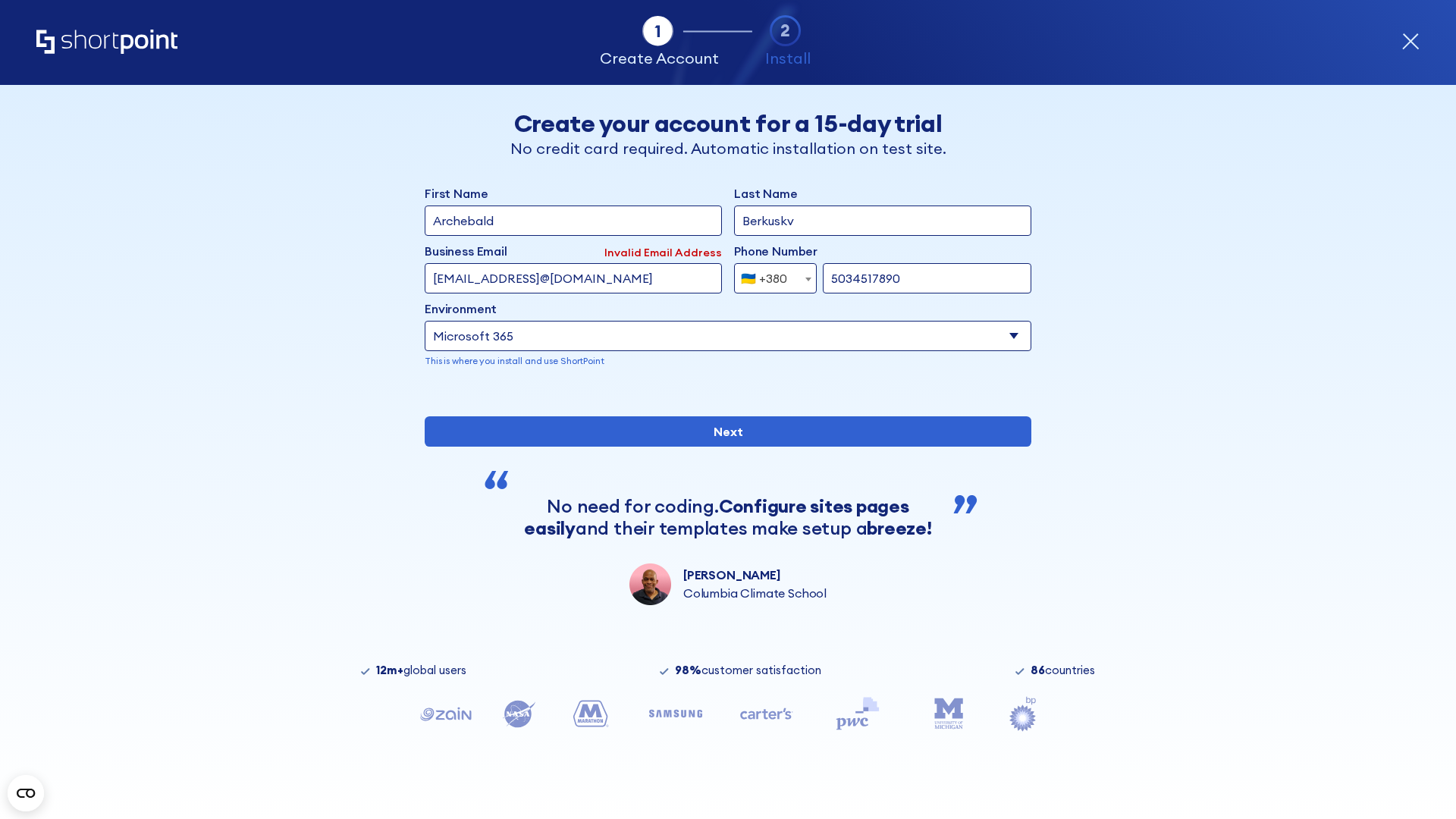
click at [770, 274] on div "🇺🇦 +380" at bounding box center [765, 278] width 46 height 30
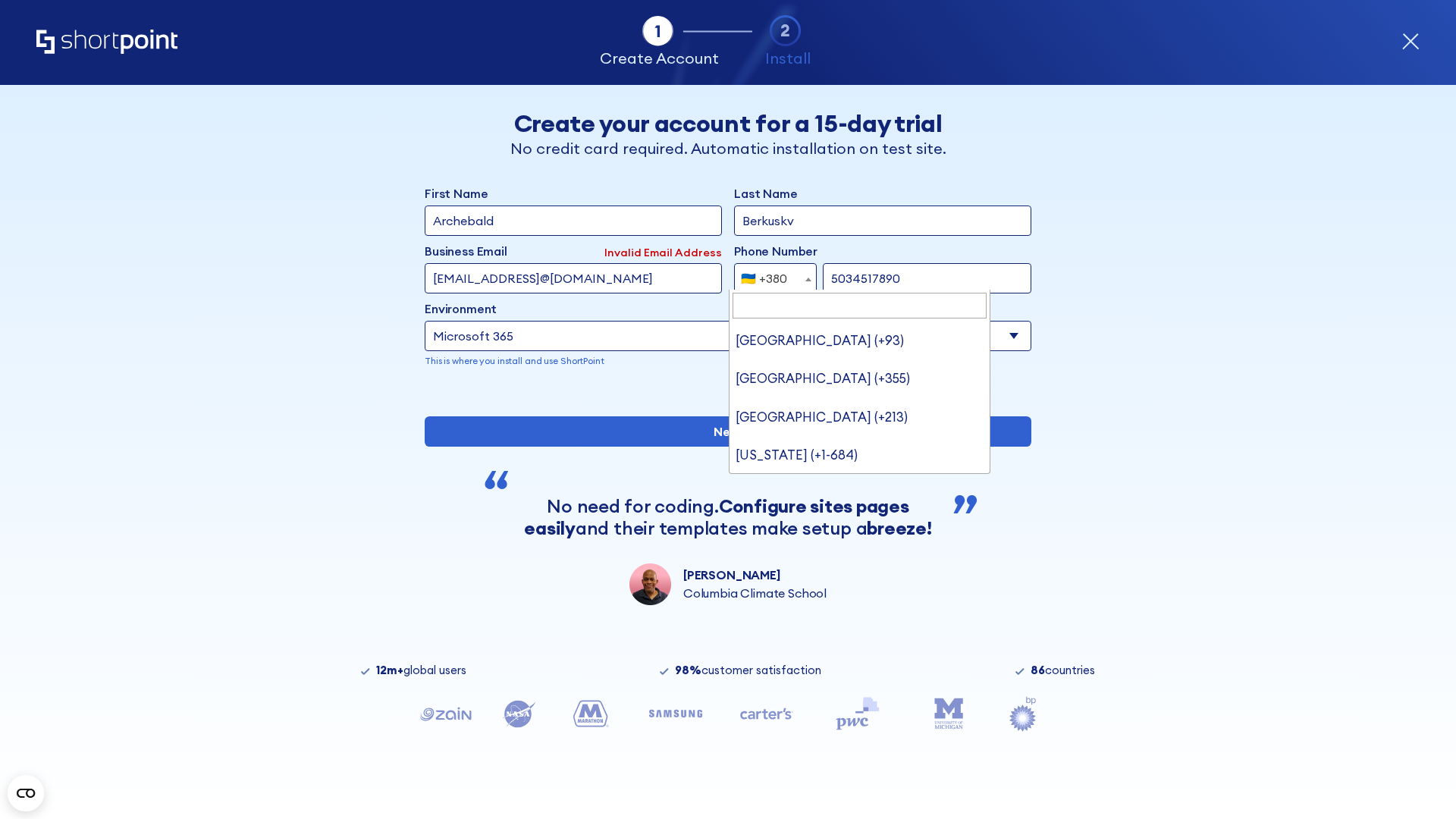
type input "United States (+1)"
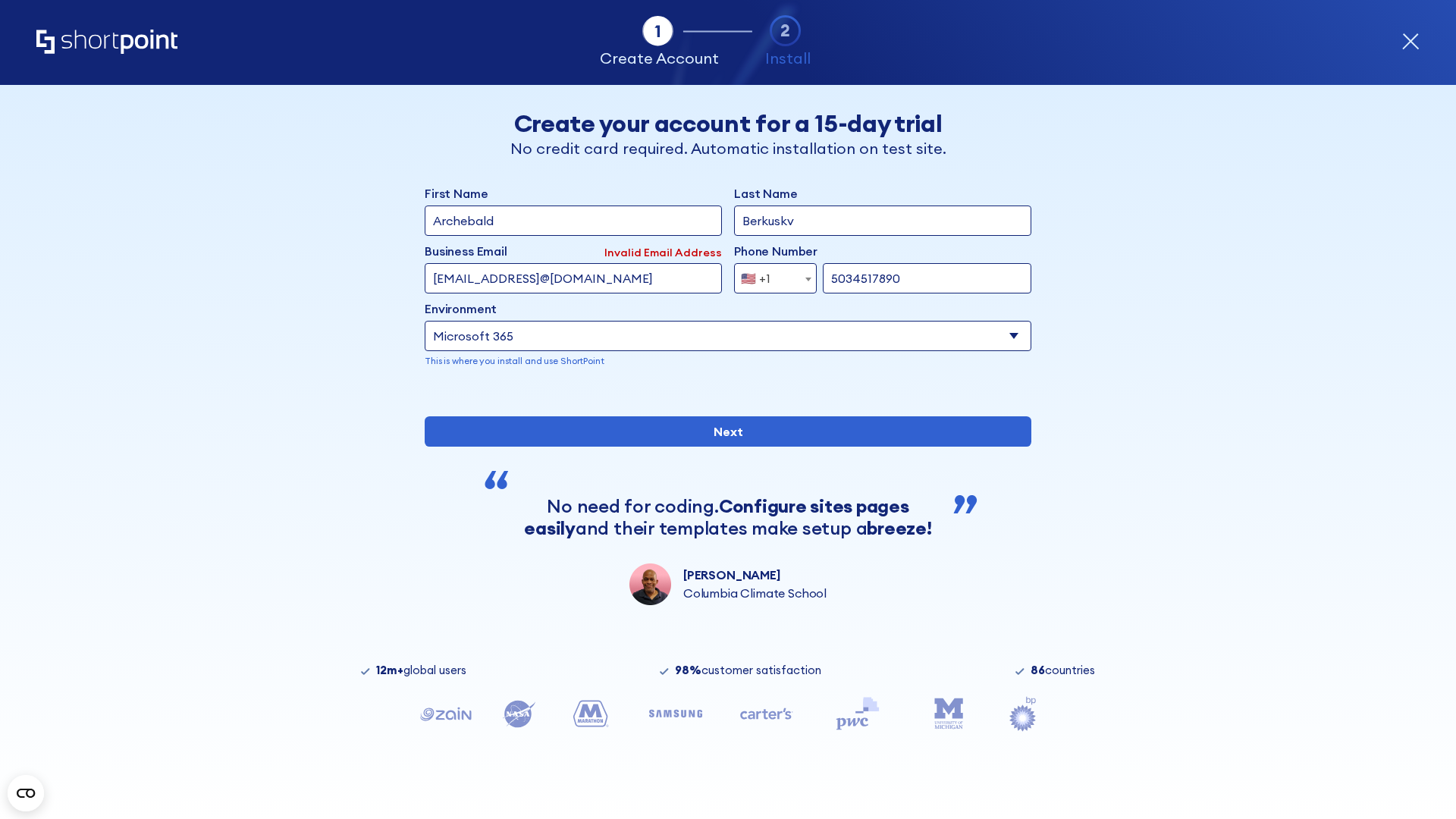
select select "+1"
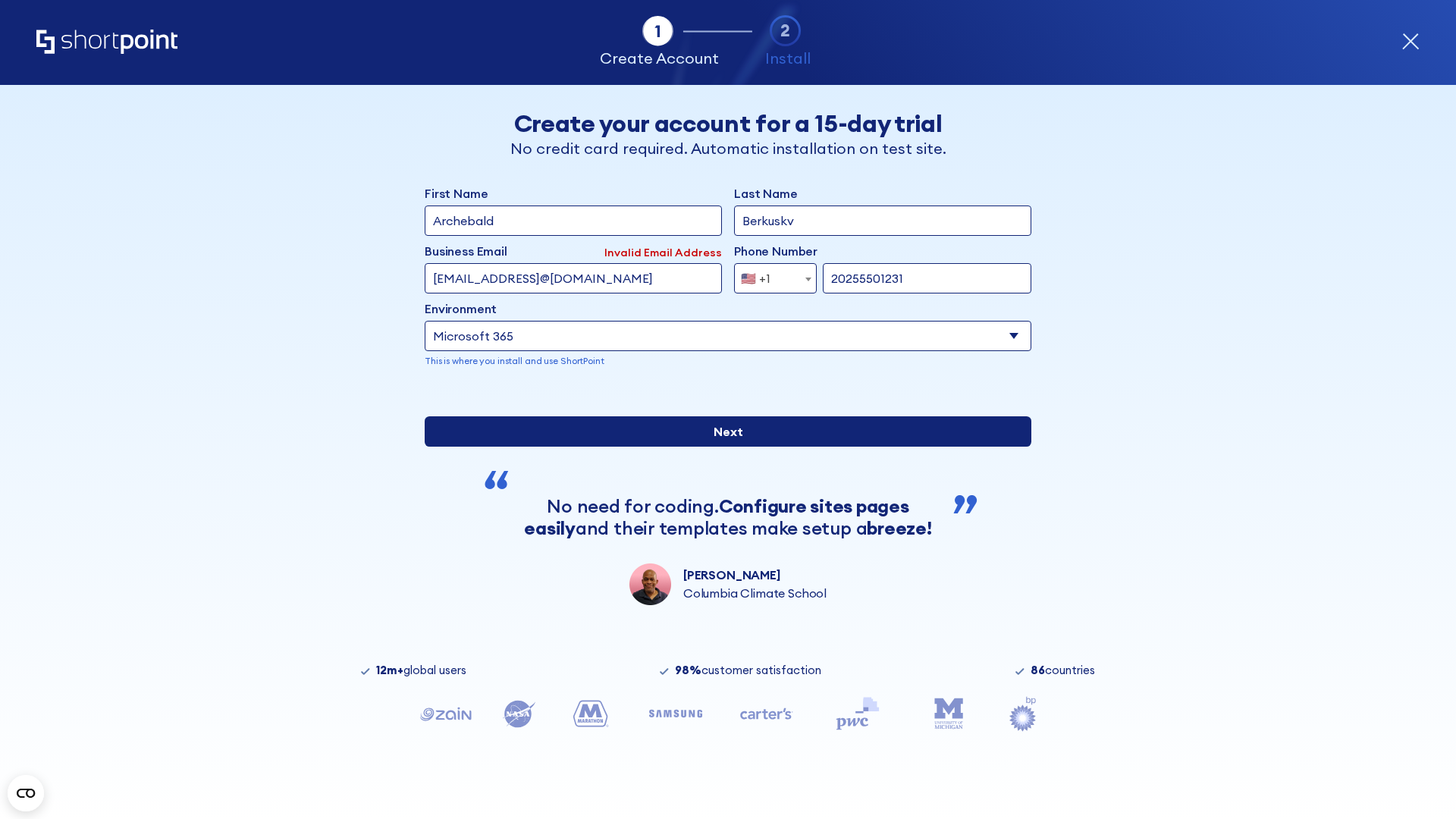
type input "20255501231"
click at [722, 446] on input "Next" at bounding box center [728, 431] width 607 height 30
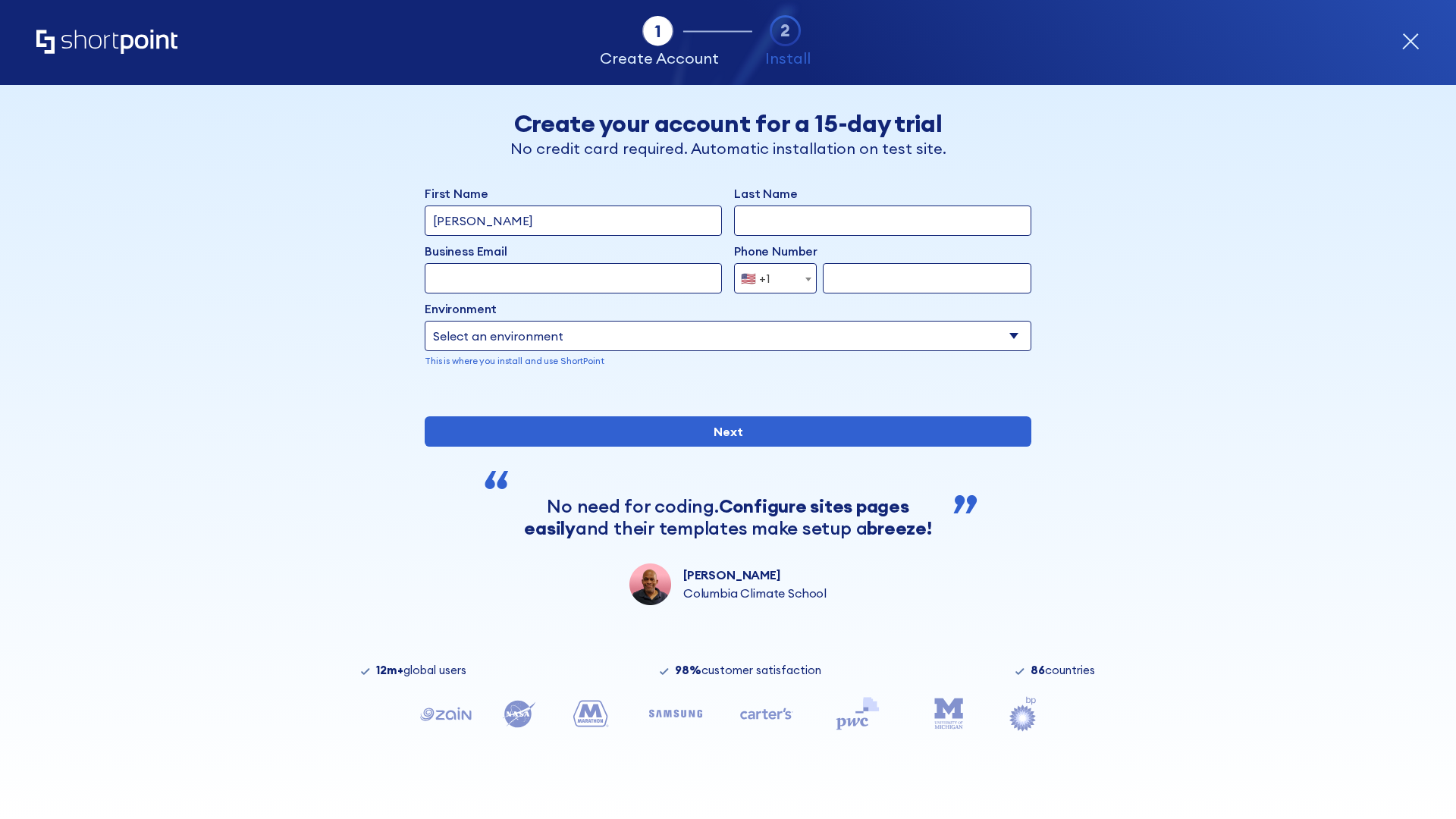
type input "[PERSON_NAME]"
type input "Berkuskv"
type input "john@company.com"
click at [770, 278] on span "🇺🇸 +1" at bounding box center [760, 278] width 51 height 30
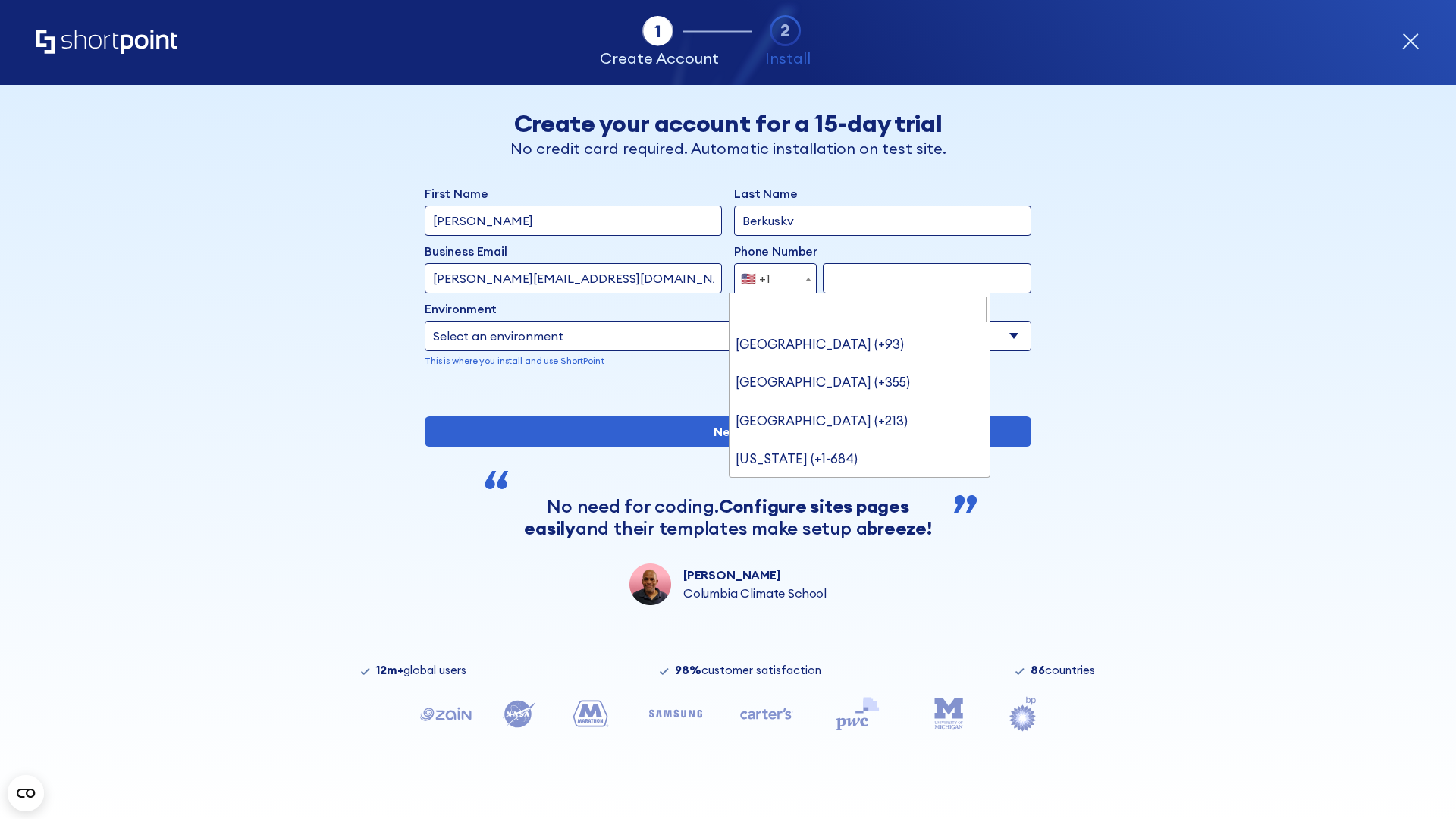
type input "Saudi Arabia (+966)"
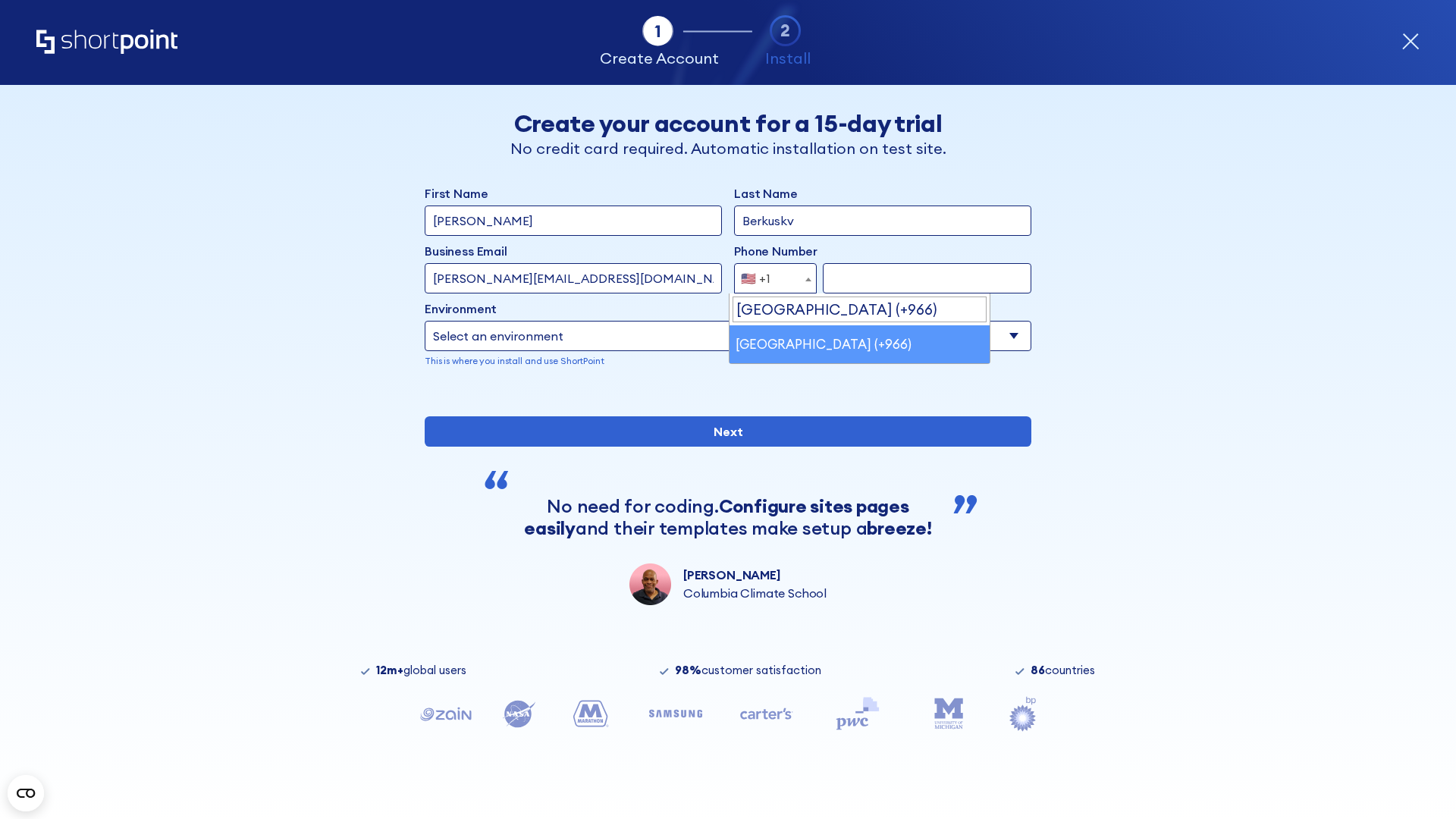
select select "+966"
type input "512345678"
select select "Microsoft 365"
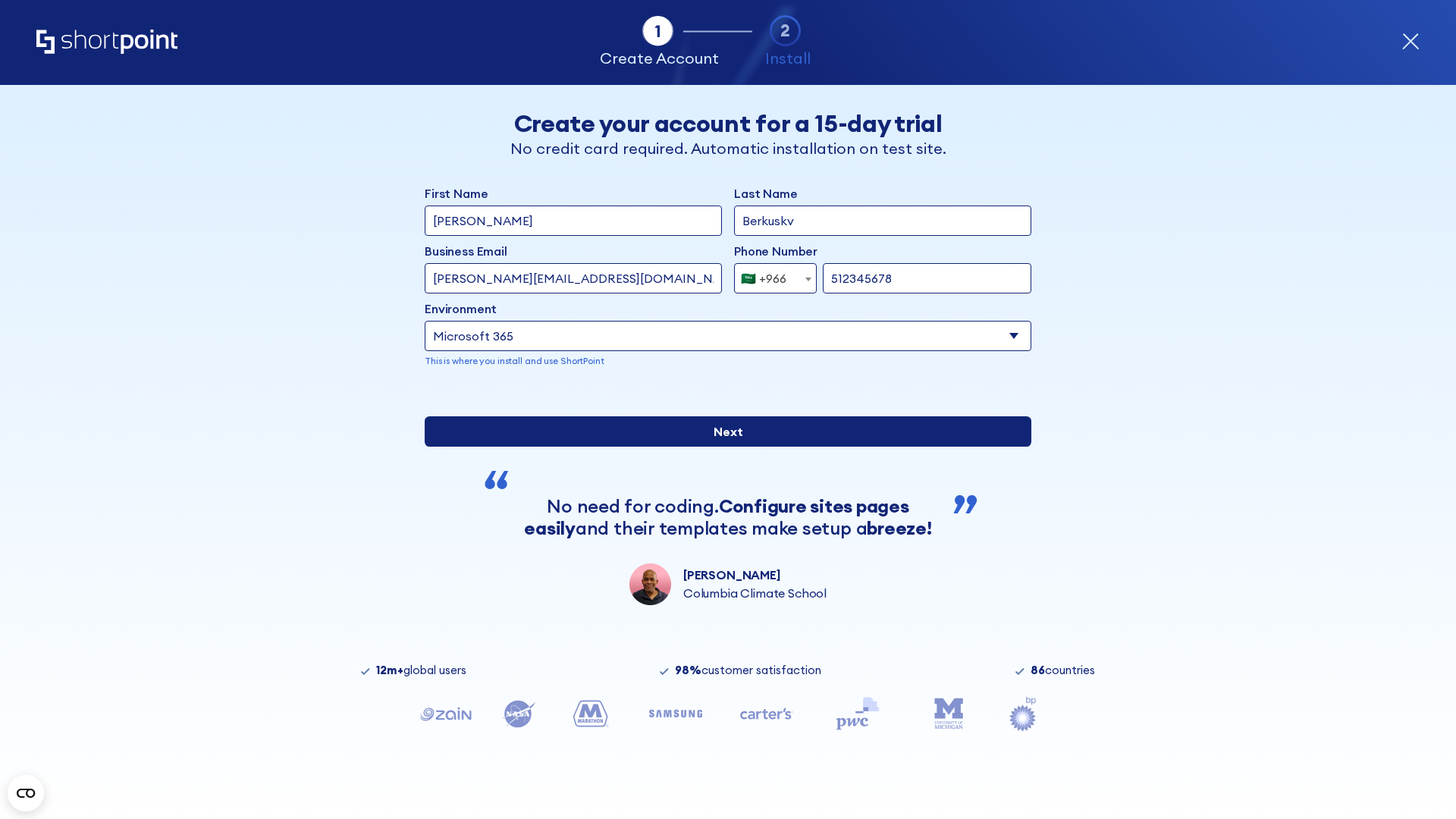
type input "512345678"
click at [722, 446] on input "Next" at bounding box center [728, 431] width 607 height 30
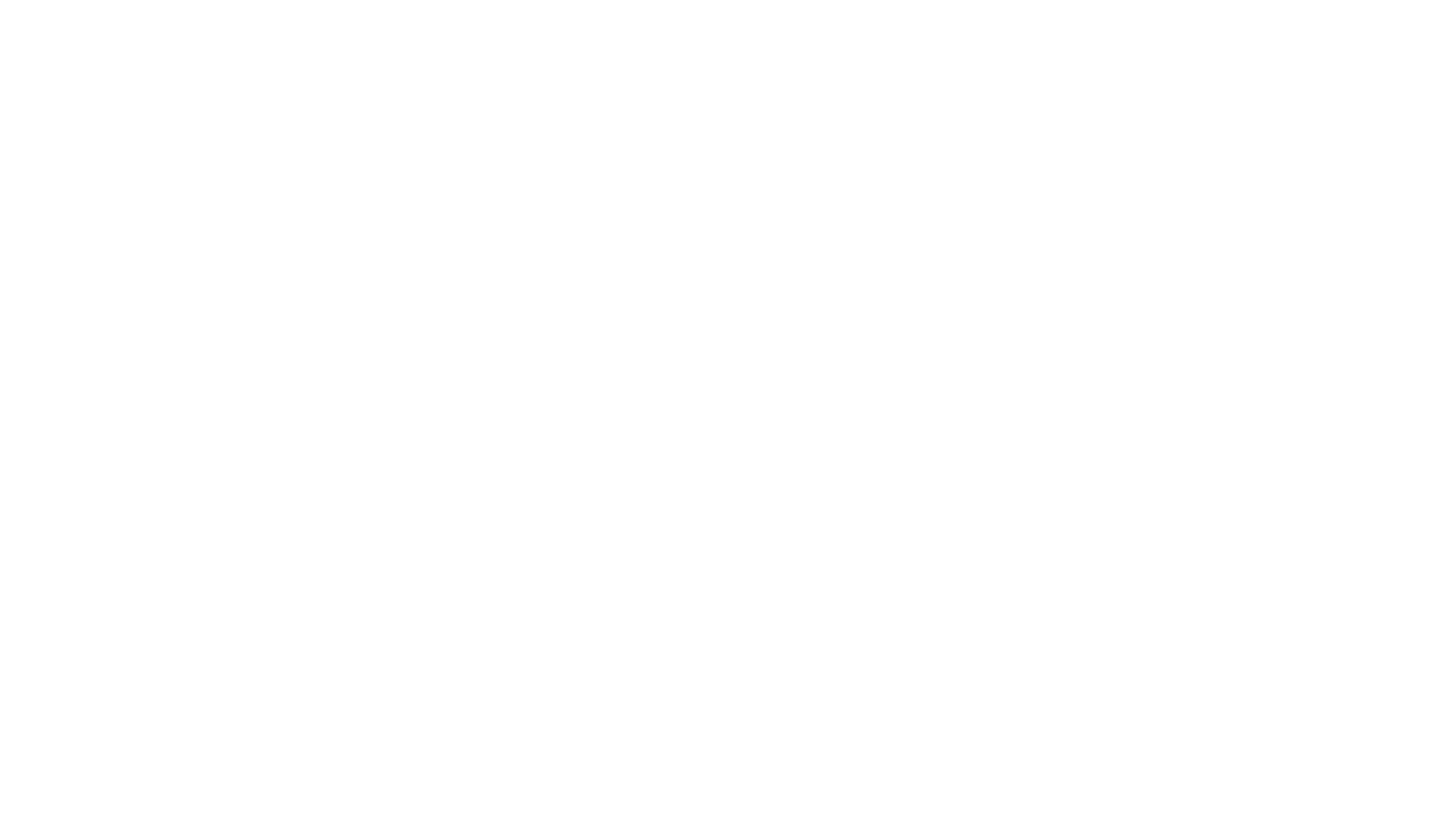
select select "+966"
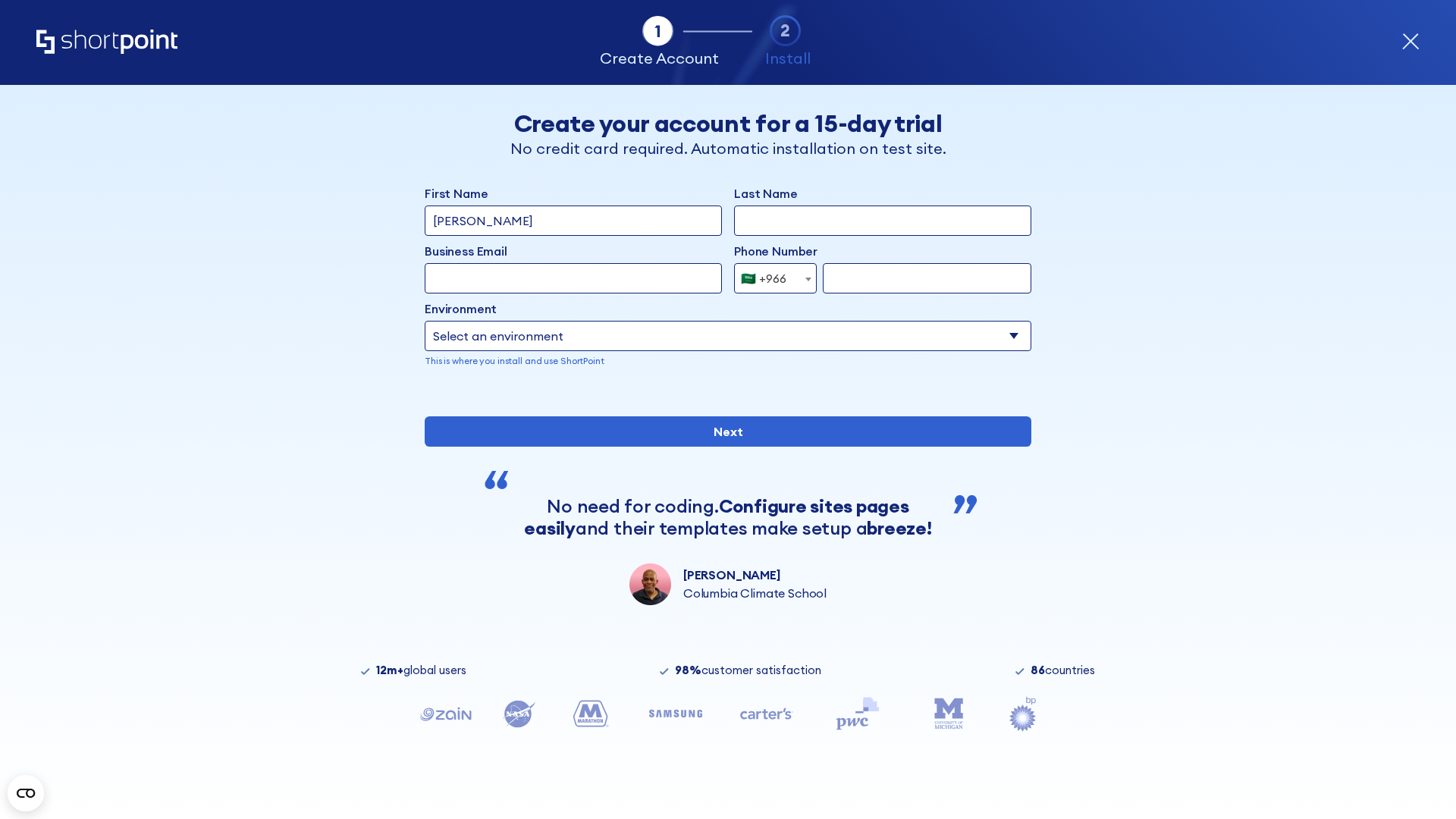
type input "D'Souza"
type input "Berkuskv"
type input "hr@mybusiness.org"
click at [770, 278] on div "🇸🇦 +966" at bounding box center [764, 278] width 45 height 30
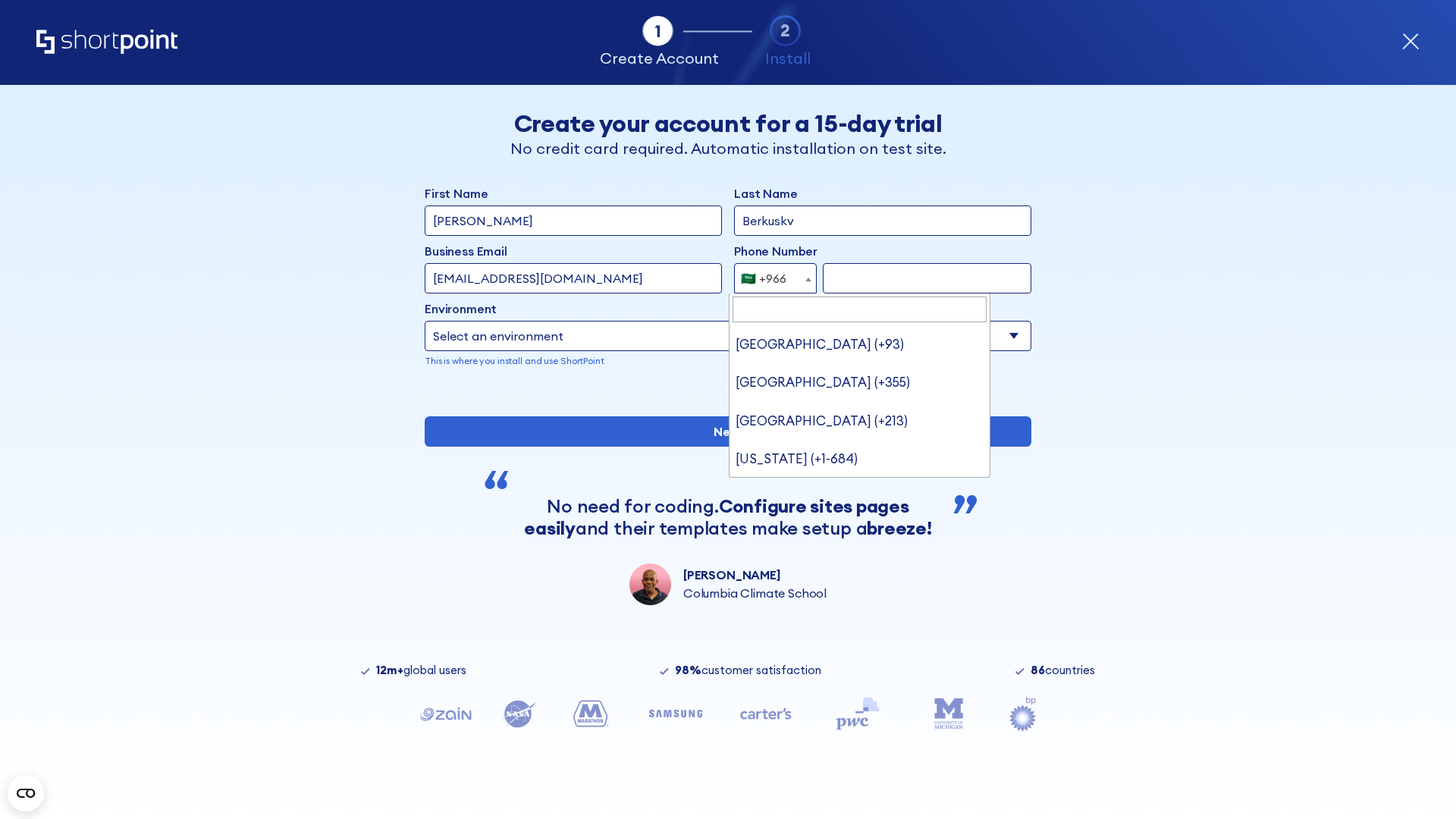
type input "United Arab Emirates (+971)"
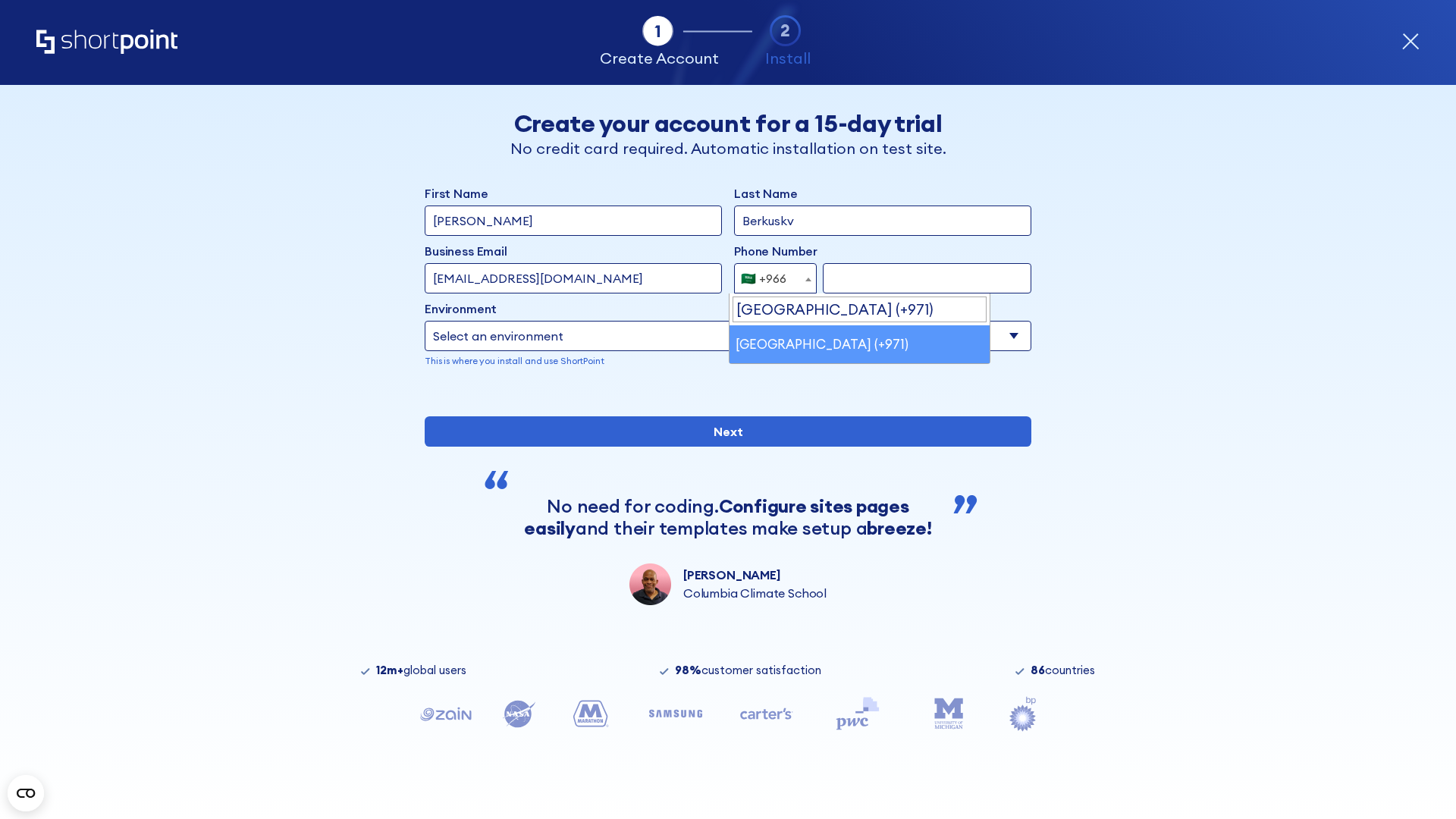
select select "+971"
type input "501234567"
select select "Microsoft 365"
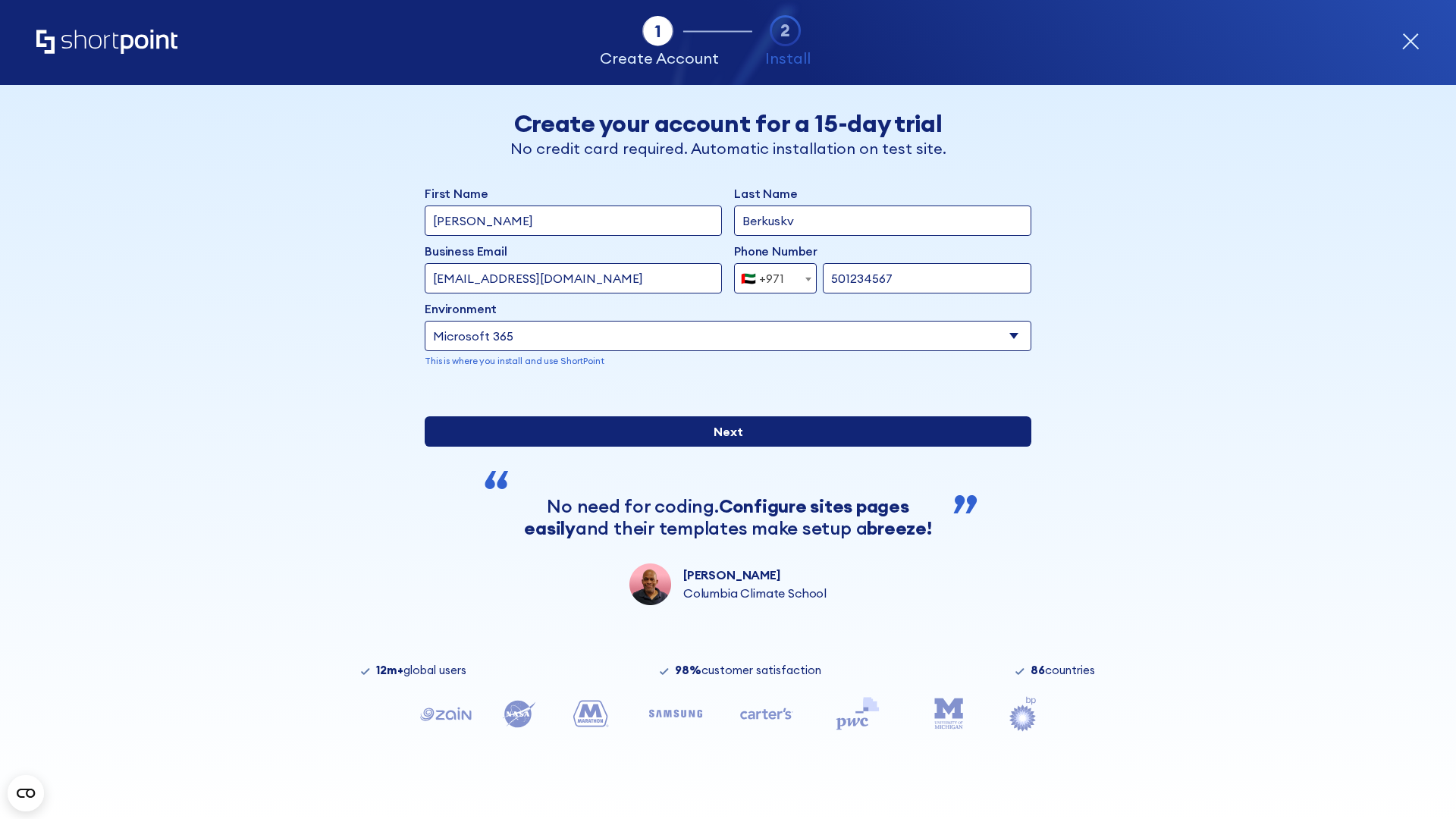
type input "501234567"
click at [722, 446] on input "Next" at bounding box center [728, 431] width 607 height 30
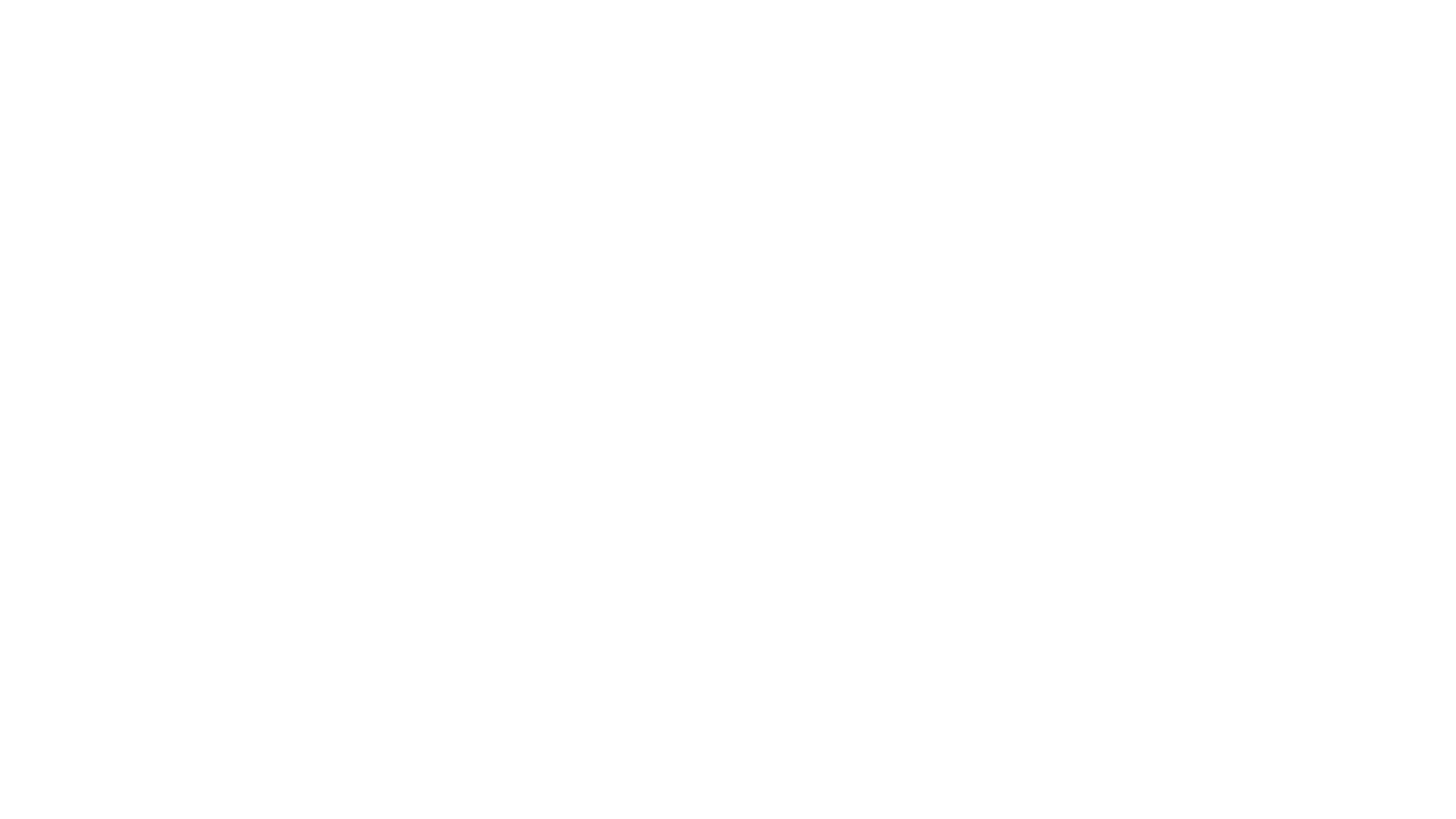
select select "+971"
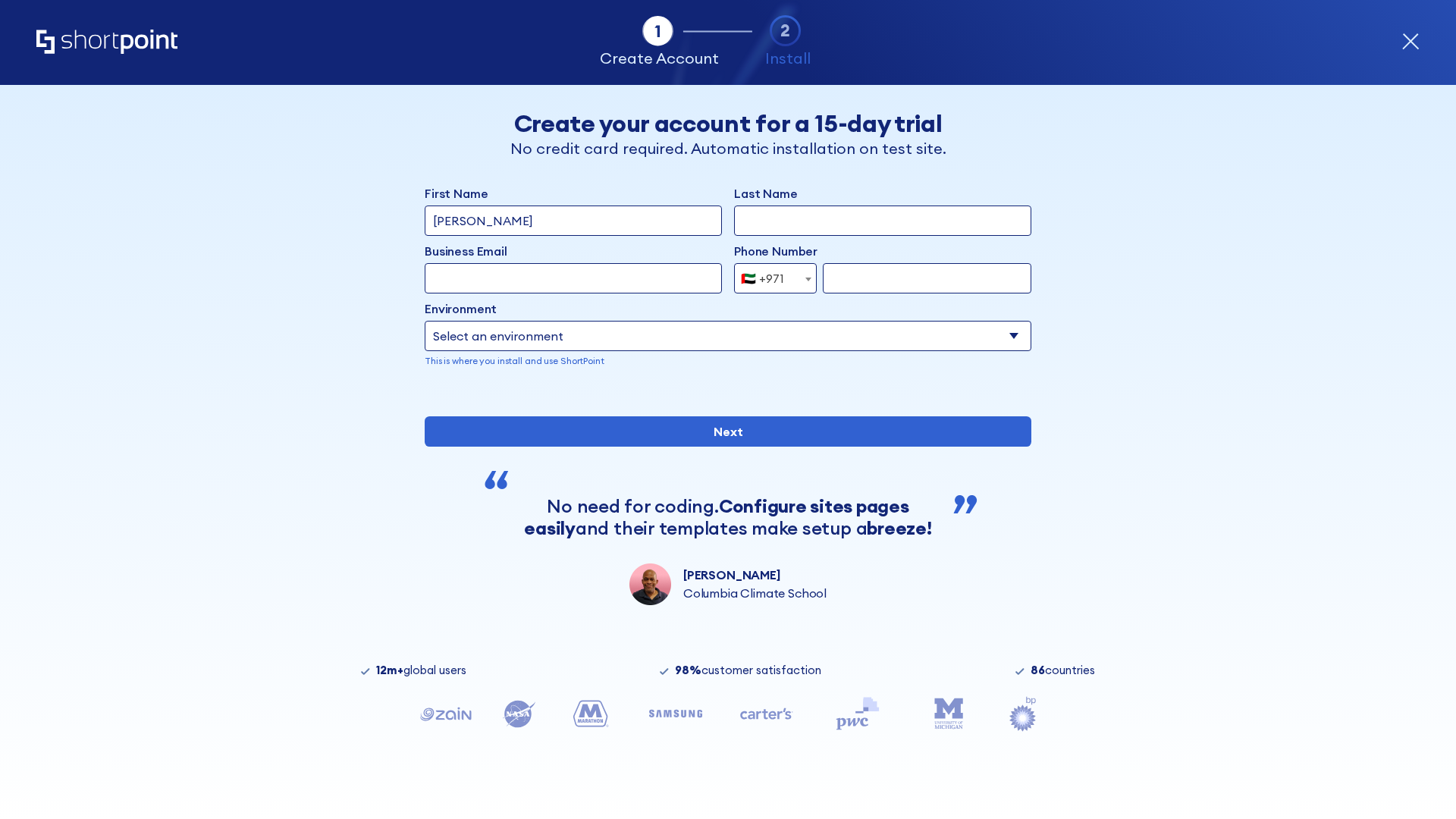
type input "[PERSON_NAME]"
type input "Berkuskv"
type input "support@university.edu"
click at [770, 278] on div "🇦🇪 +971" at bounding box center [763, 278] width 44 height 30
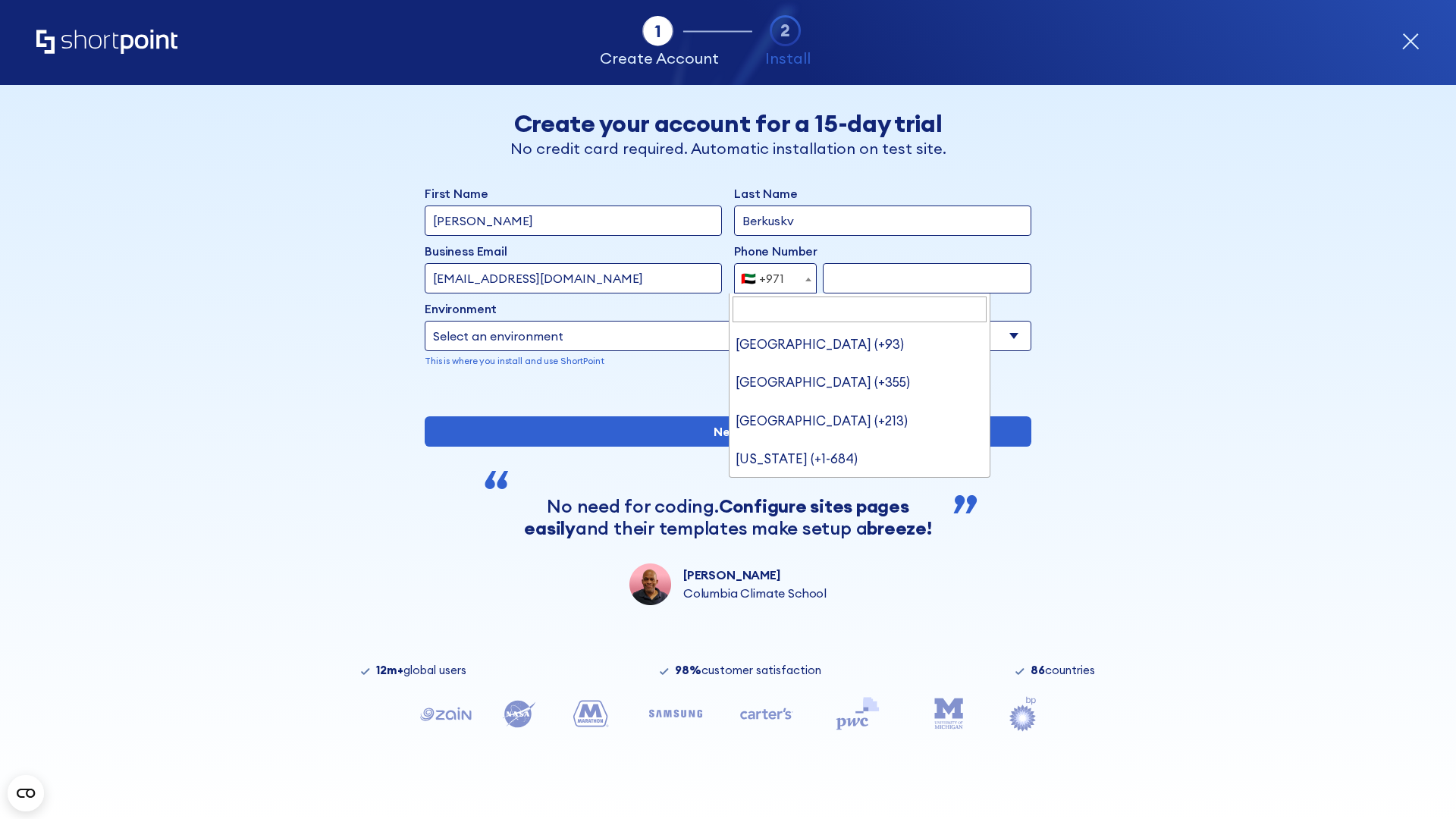
type input "[GEOGRAPHIC_DATA] (+44)"
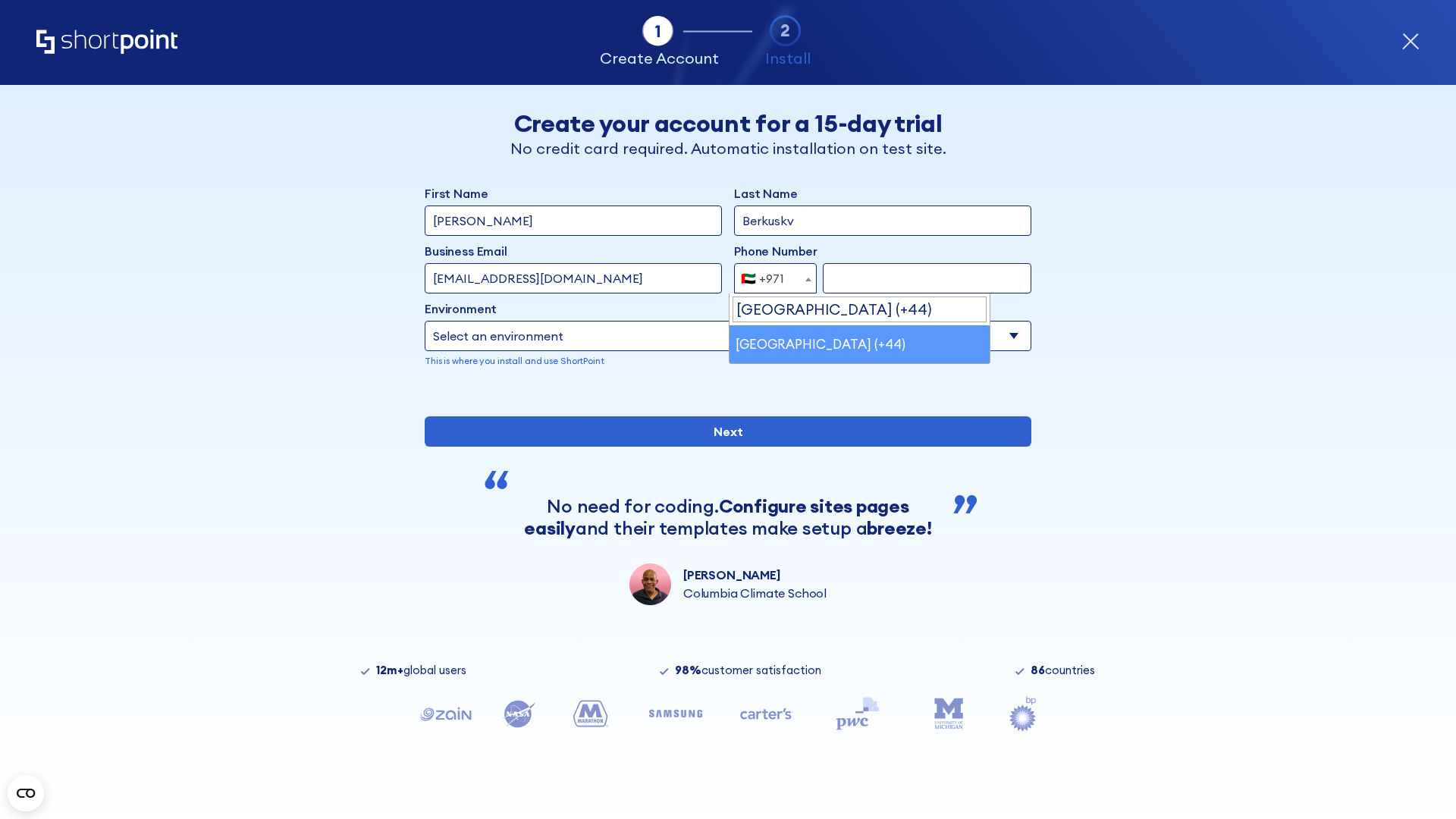
select select "+44"
type input "7912345678"
select select "Microsoft 365"
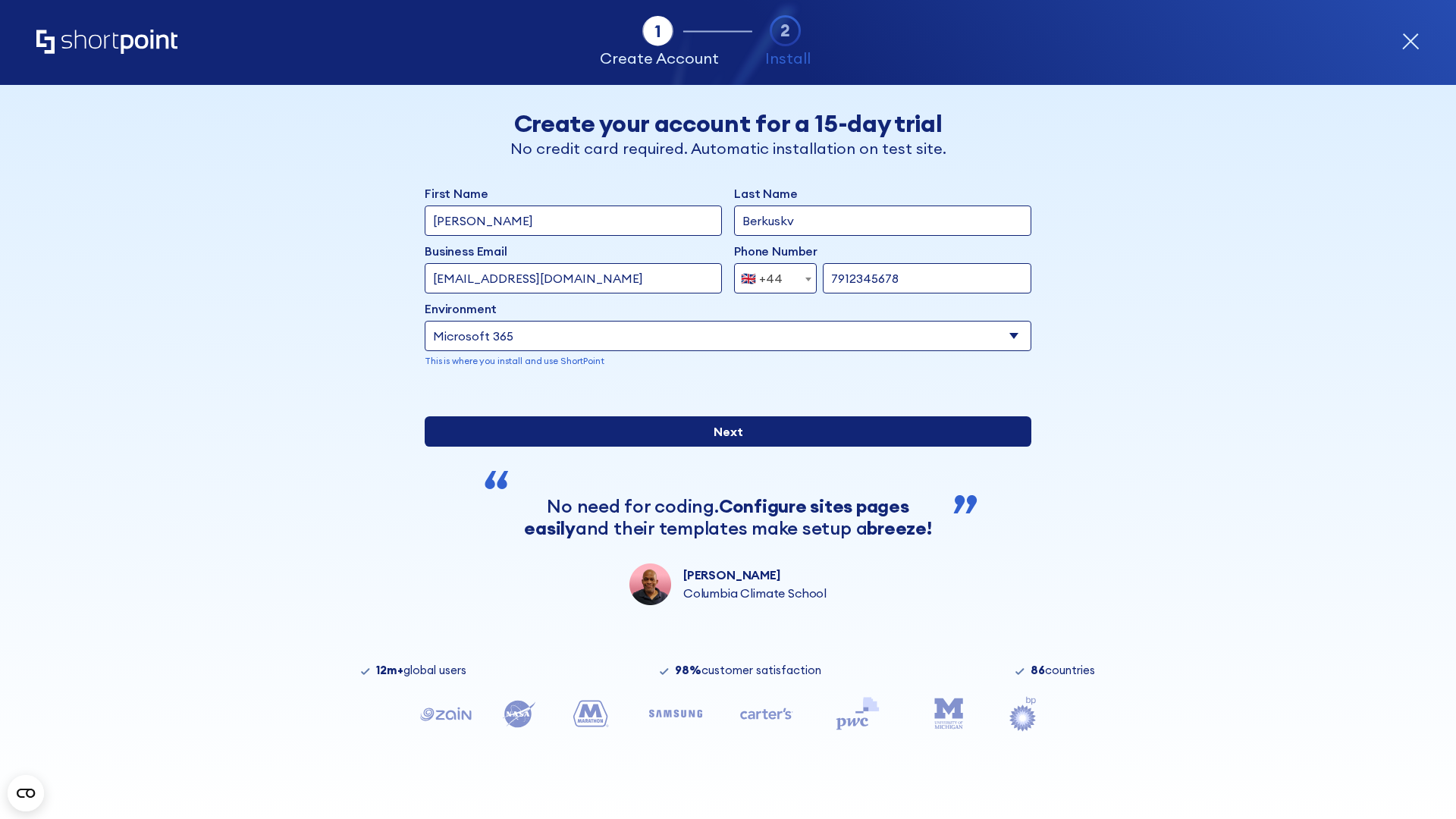
type input "7912345678"
click at [722, 446] on input "Next" at bounding box center [728, 431] width 607 height 30
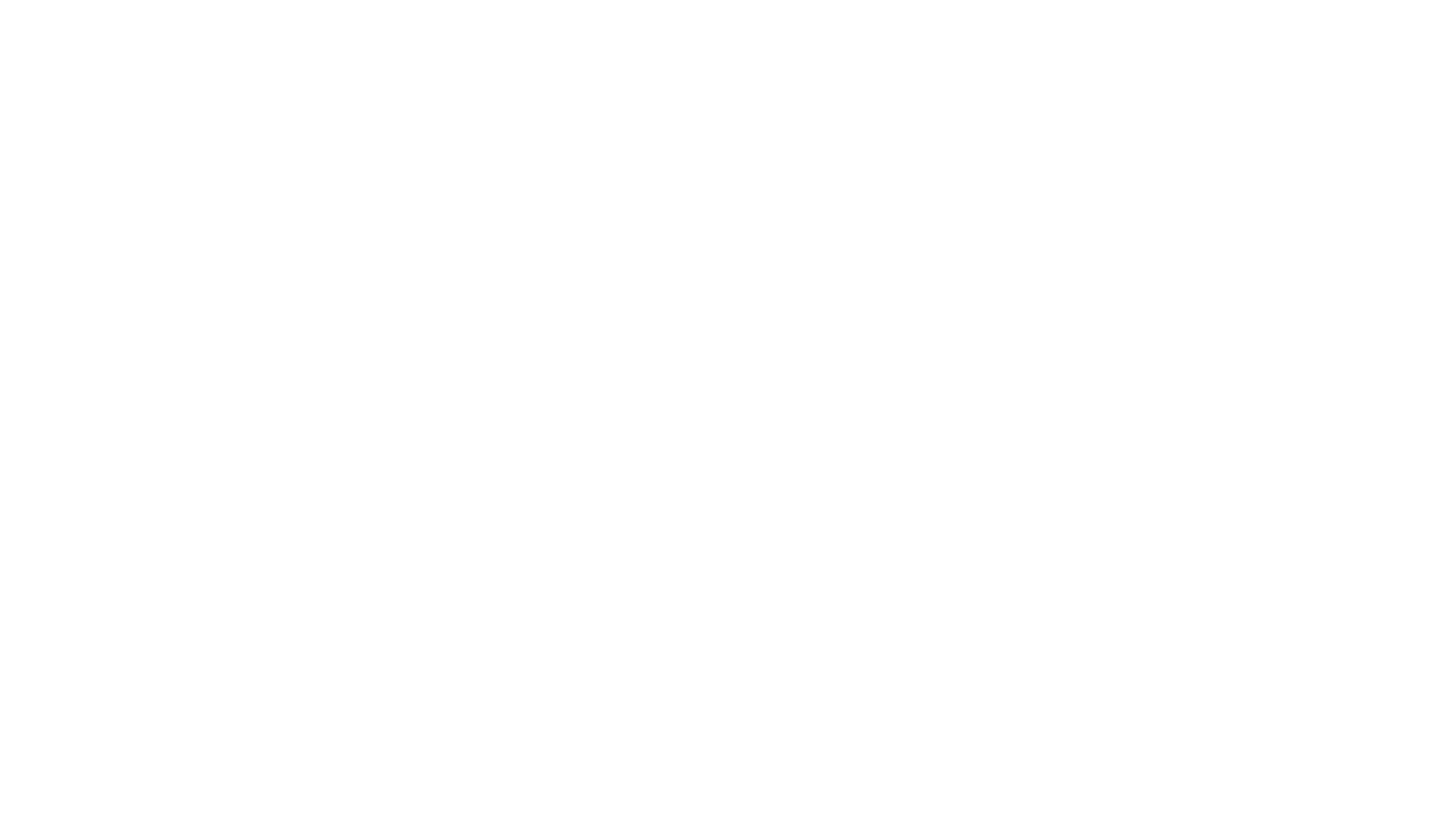
select select "+44"
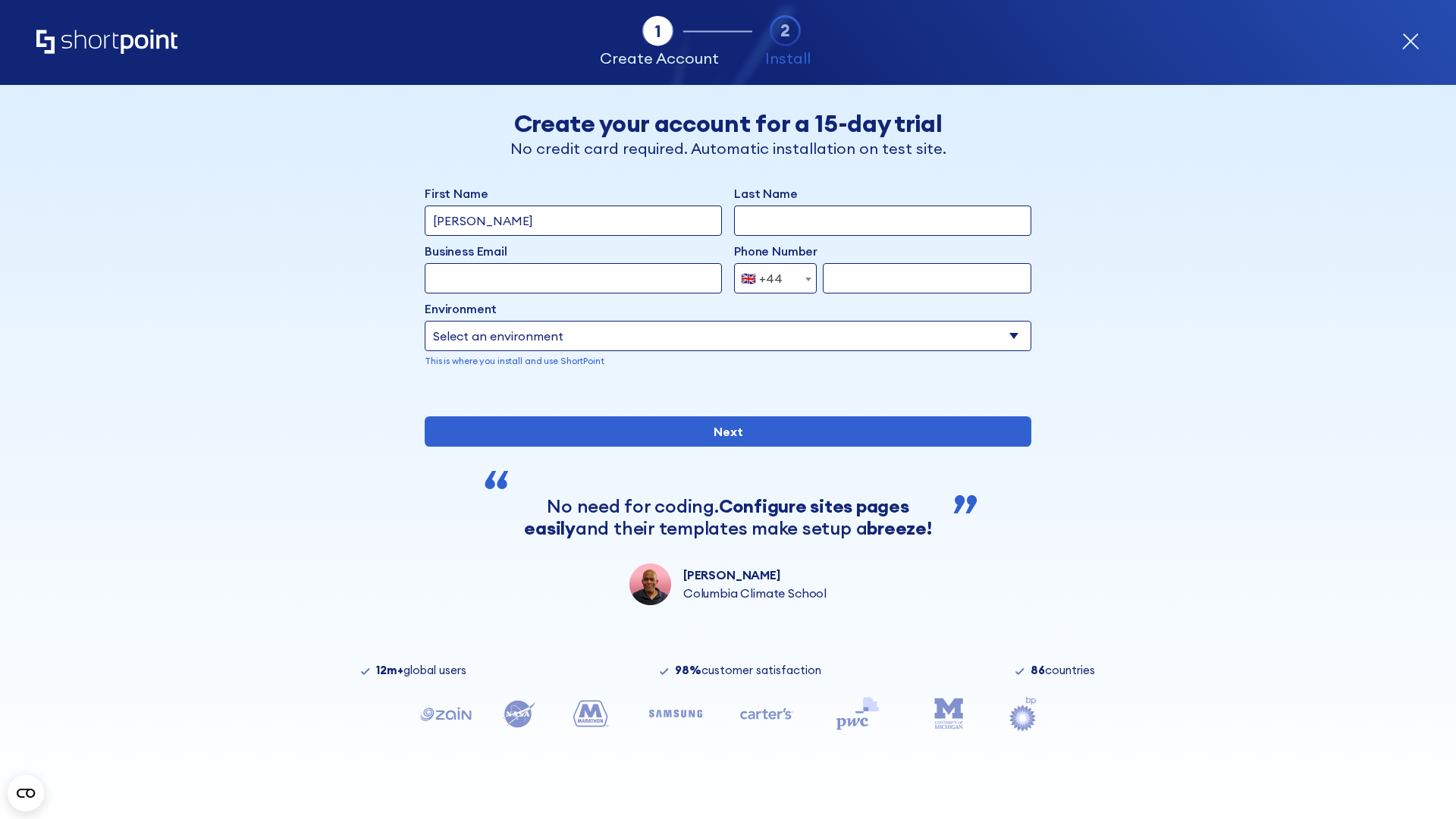
type input "[PERSON_NAME]"
type input "Berkuskv"
type input "[EMAIL_ADDRESS][DOMAIN_NAME]"
click at [770, 278] on div "🇬🇧 +44" at bounding box center [762, 278] width 42 height 30
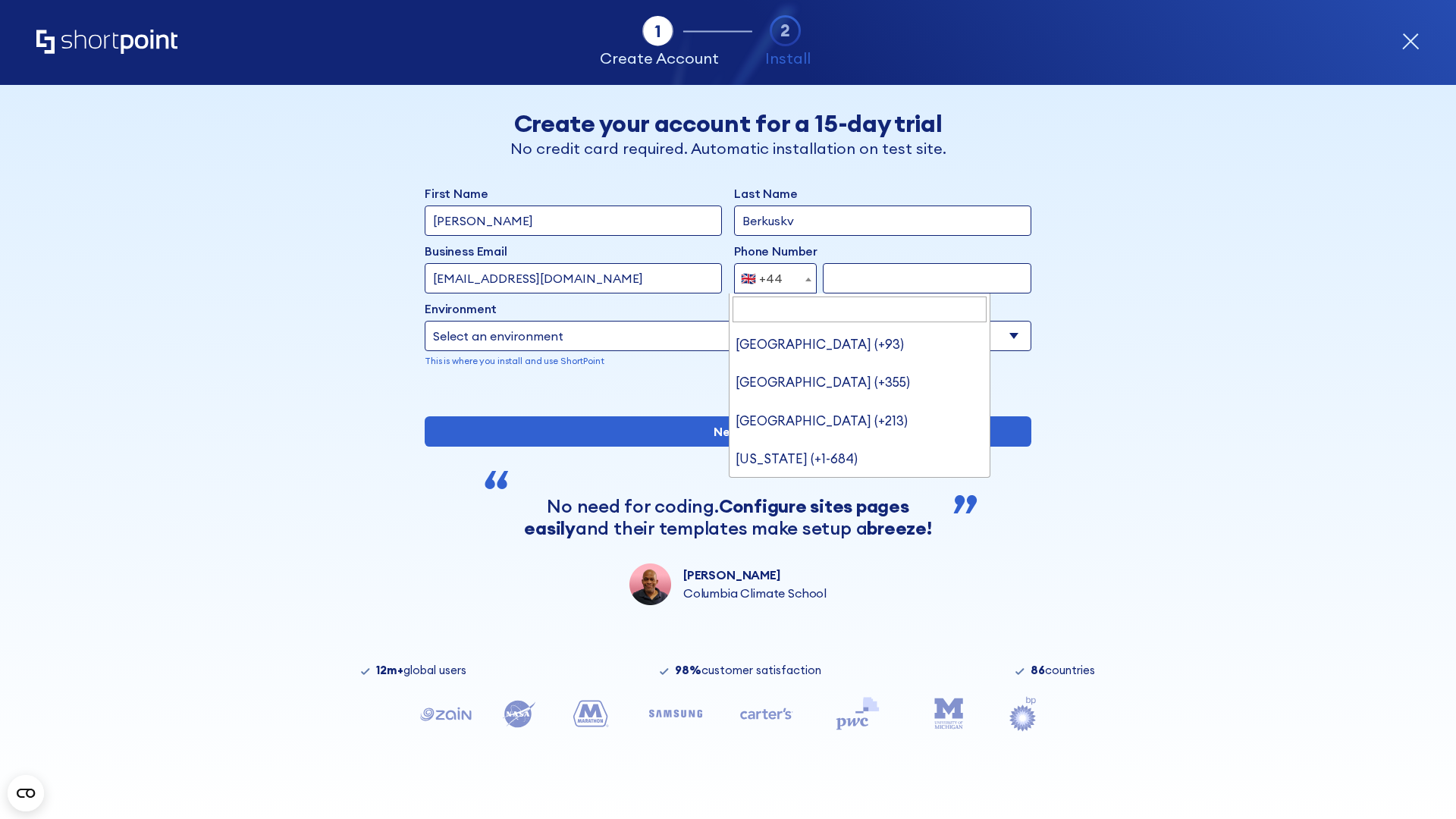
type input "Ukraine (+380)"
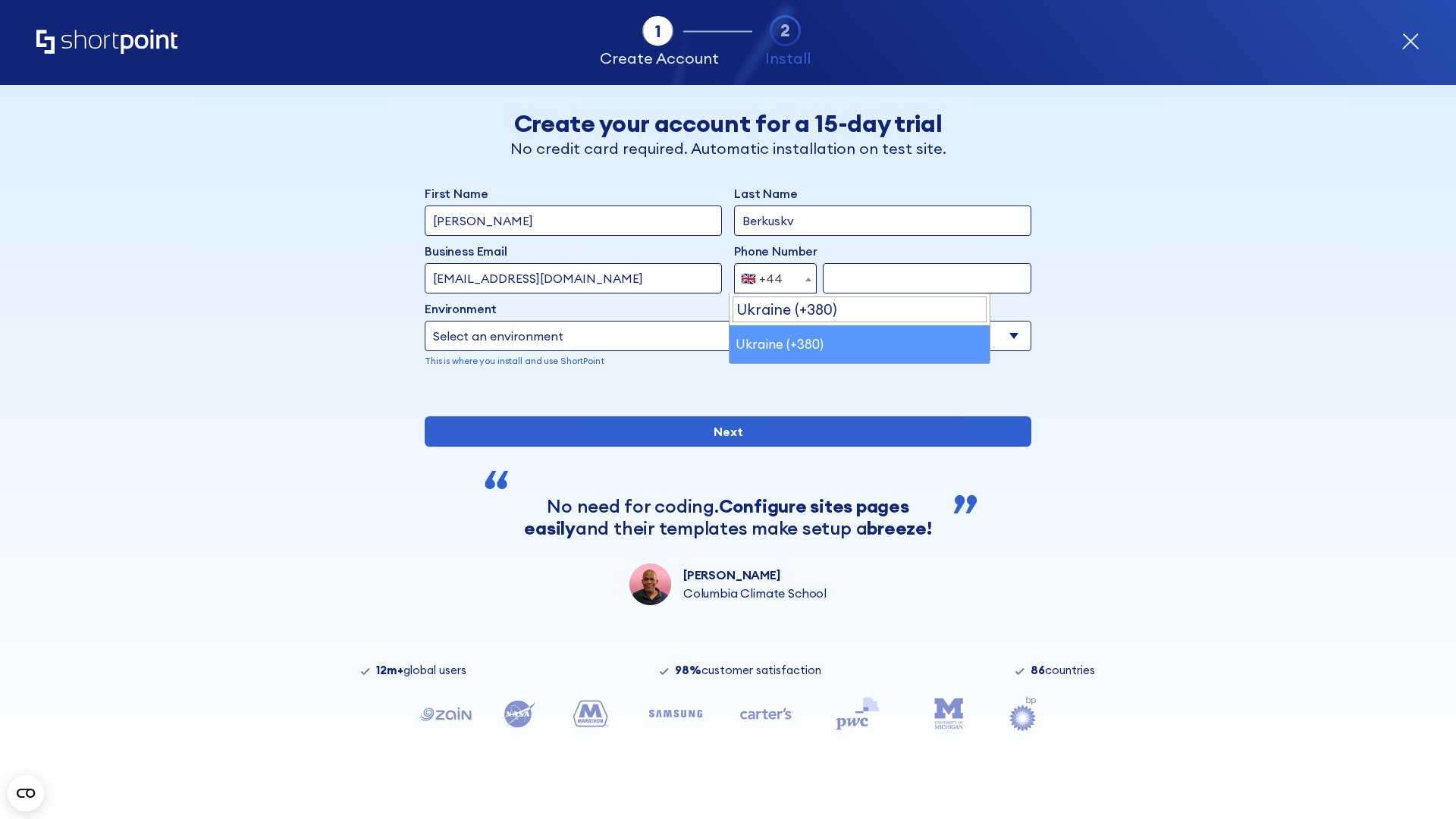
select select "+380"
type input "663451789"
select select "Microsoft 365"
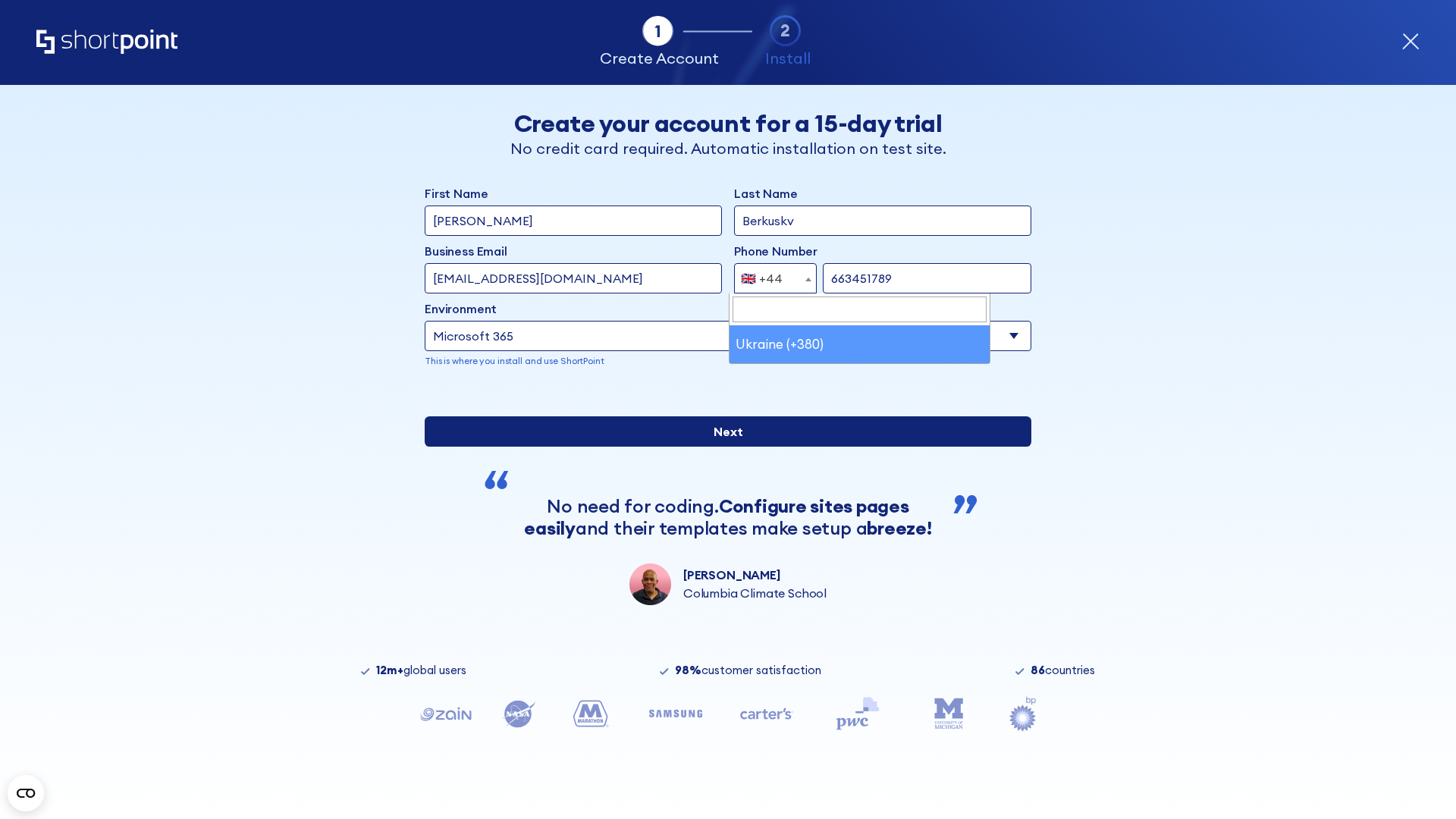
type input "663451789"
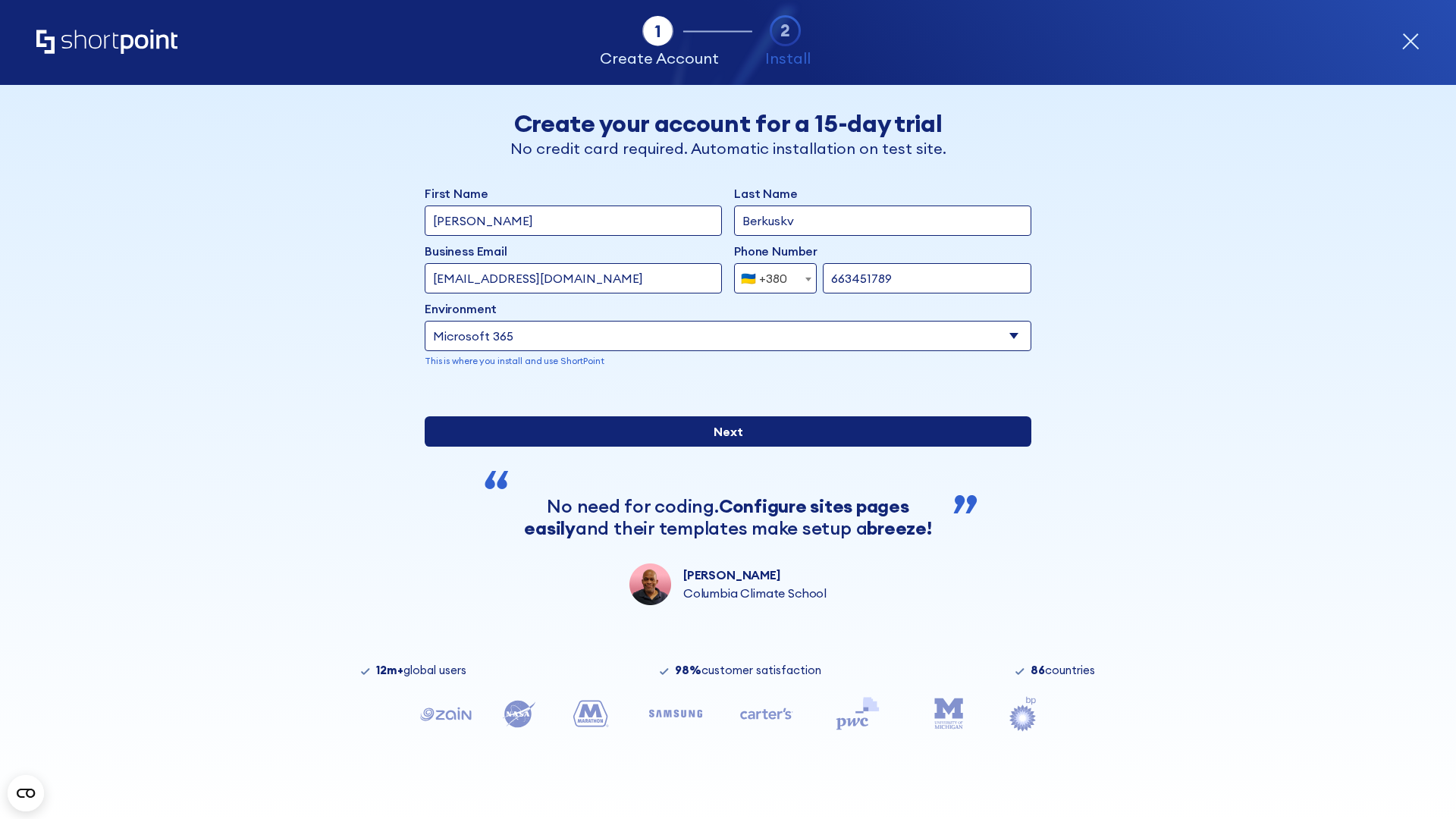
click at [722, 446] on input "Next" at bounding box center [728, 431] width 607 height 30
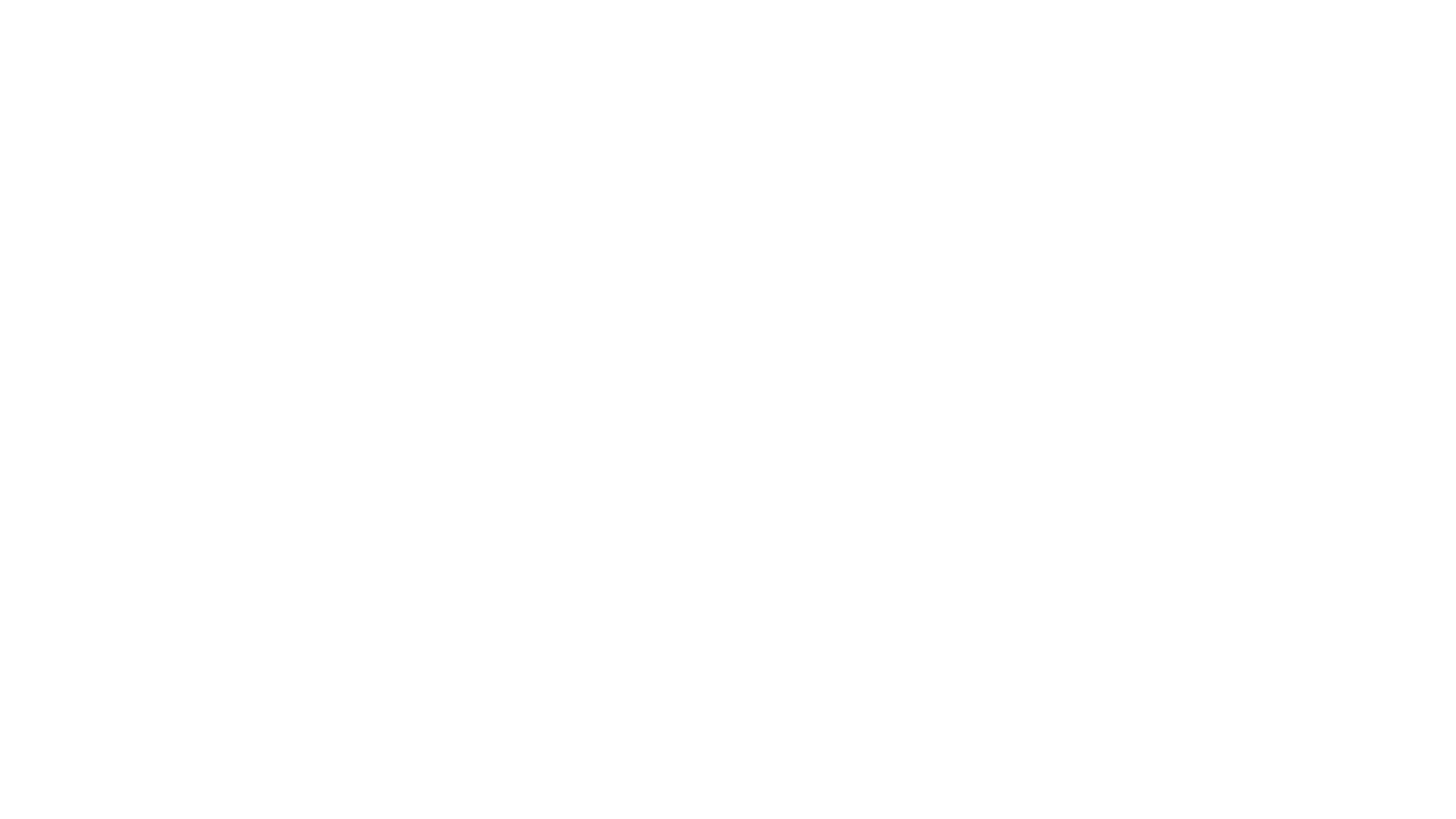
select select "+380"
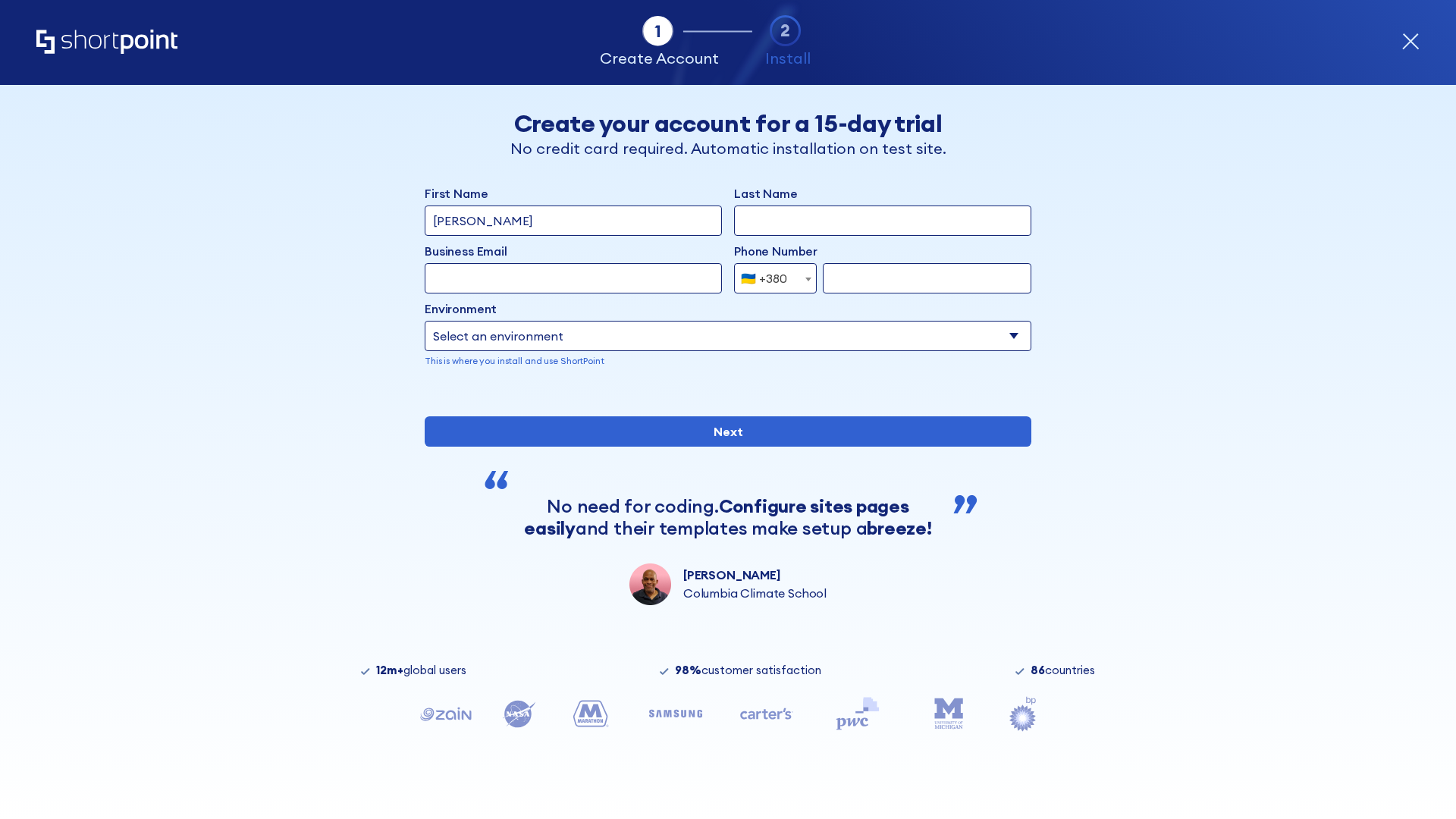
type input "Élodie L'Haÿ"
type input "Berkuskv"
type input "team@hospital-uae.health"
click at [770, 278] on div "🇺🇦 +380" at bounding box center [765, 278] width 46 height 30
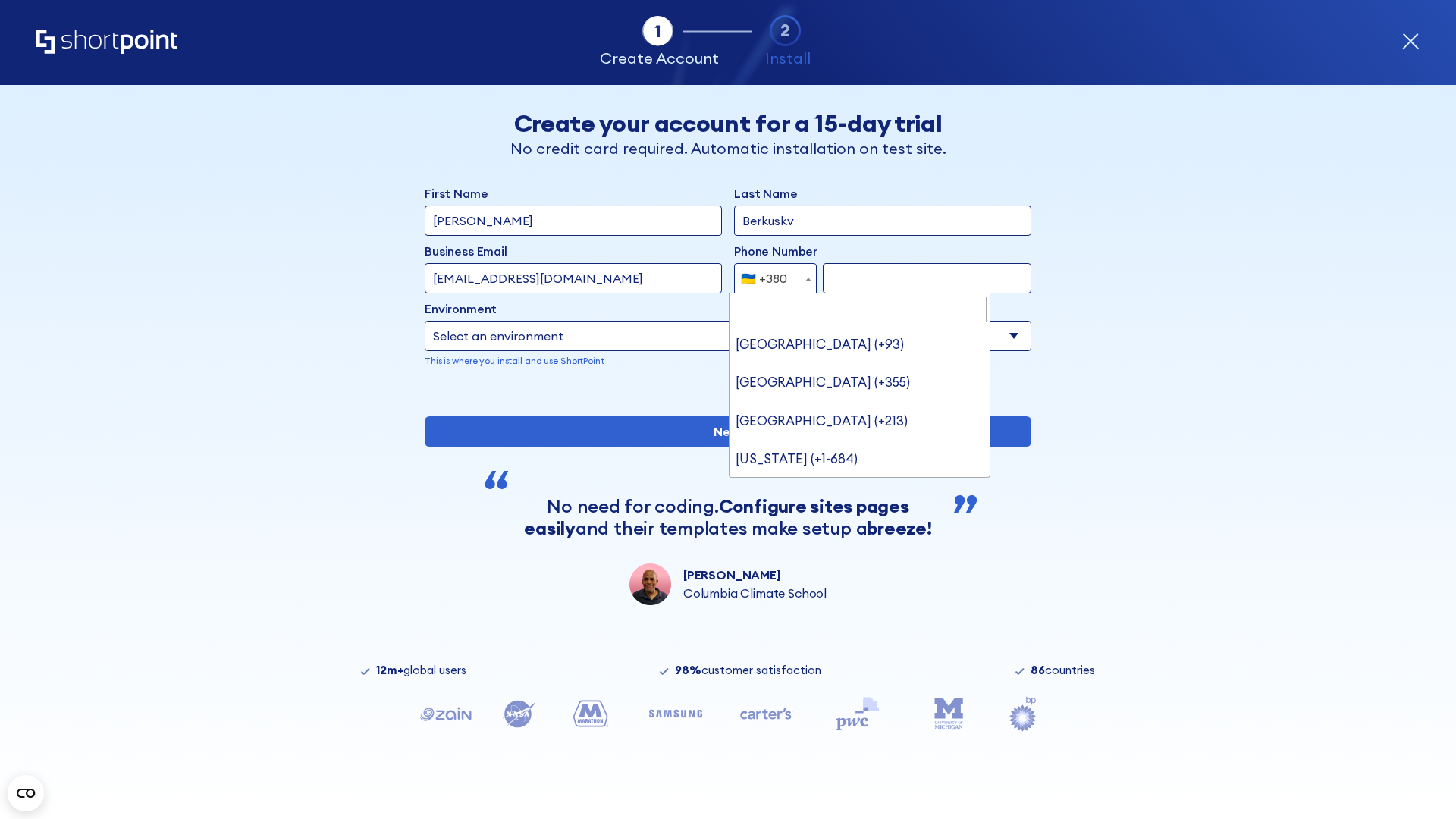
type input "United States (+1)"
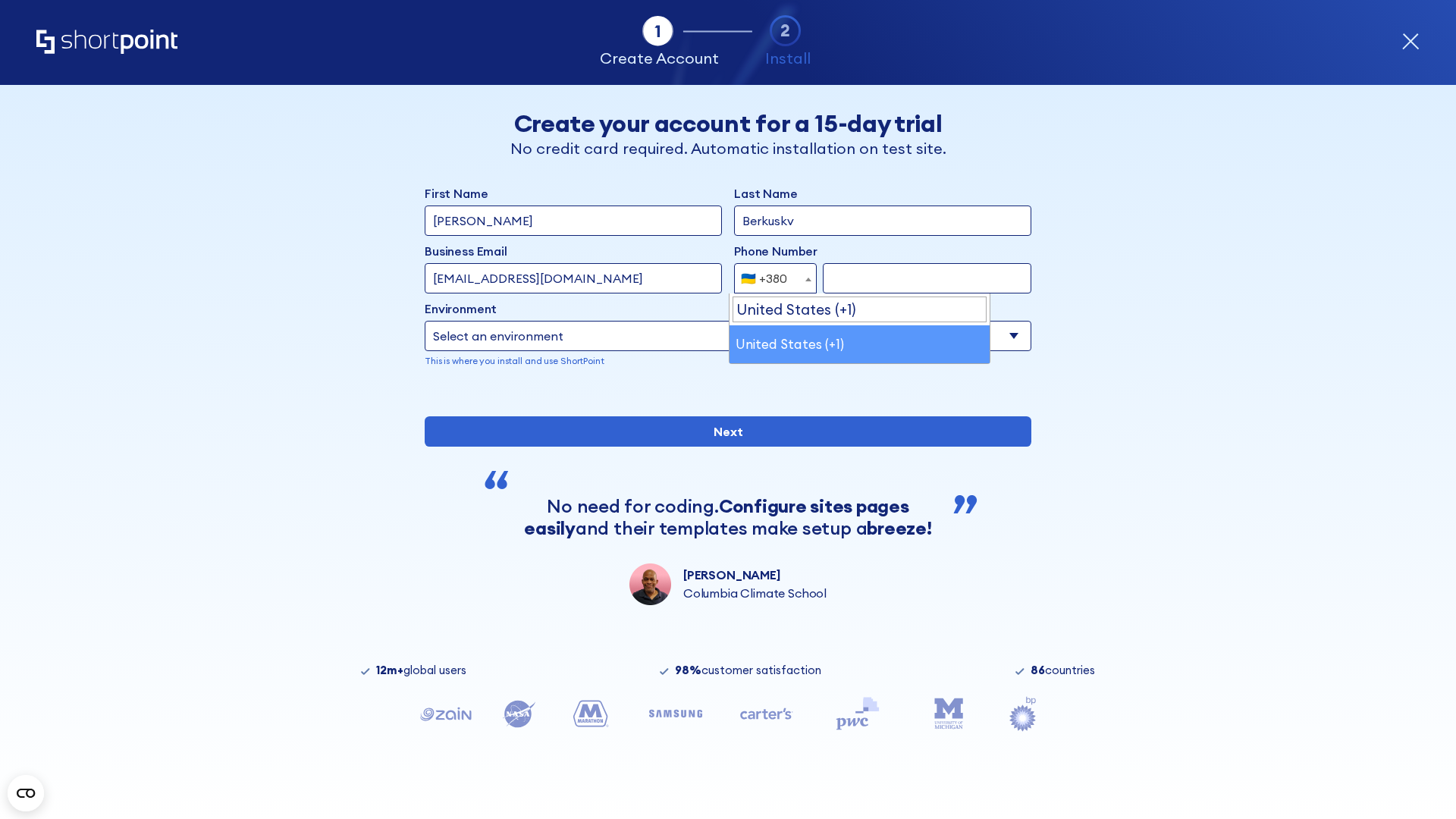
select select "+1"
type input "2025550123"
select select "Microsoft 365"
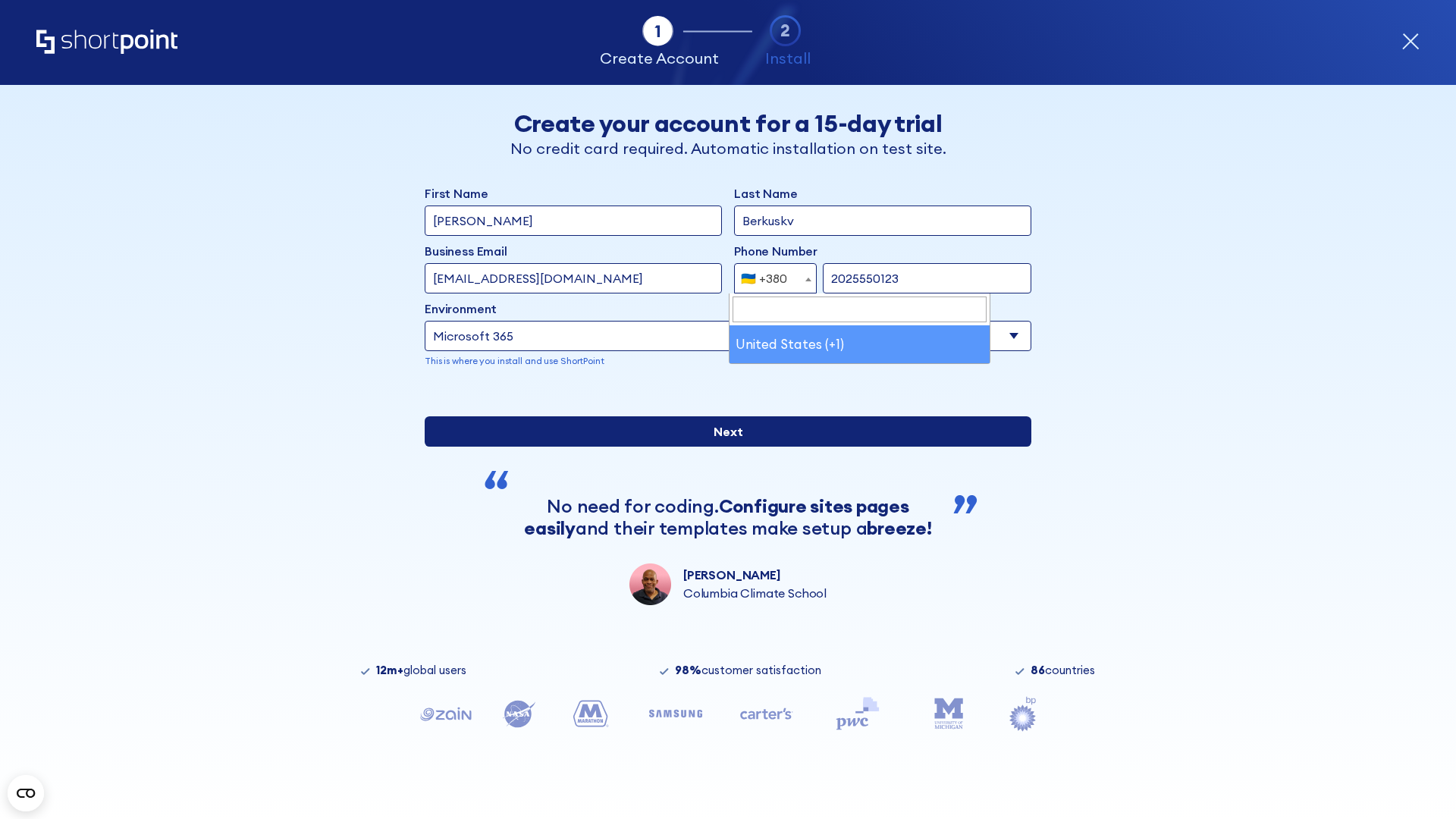
type input "2025550123"
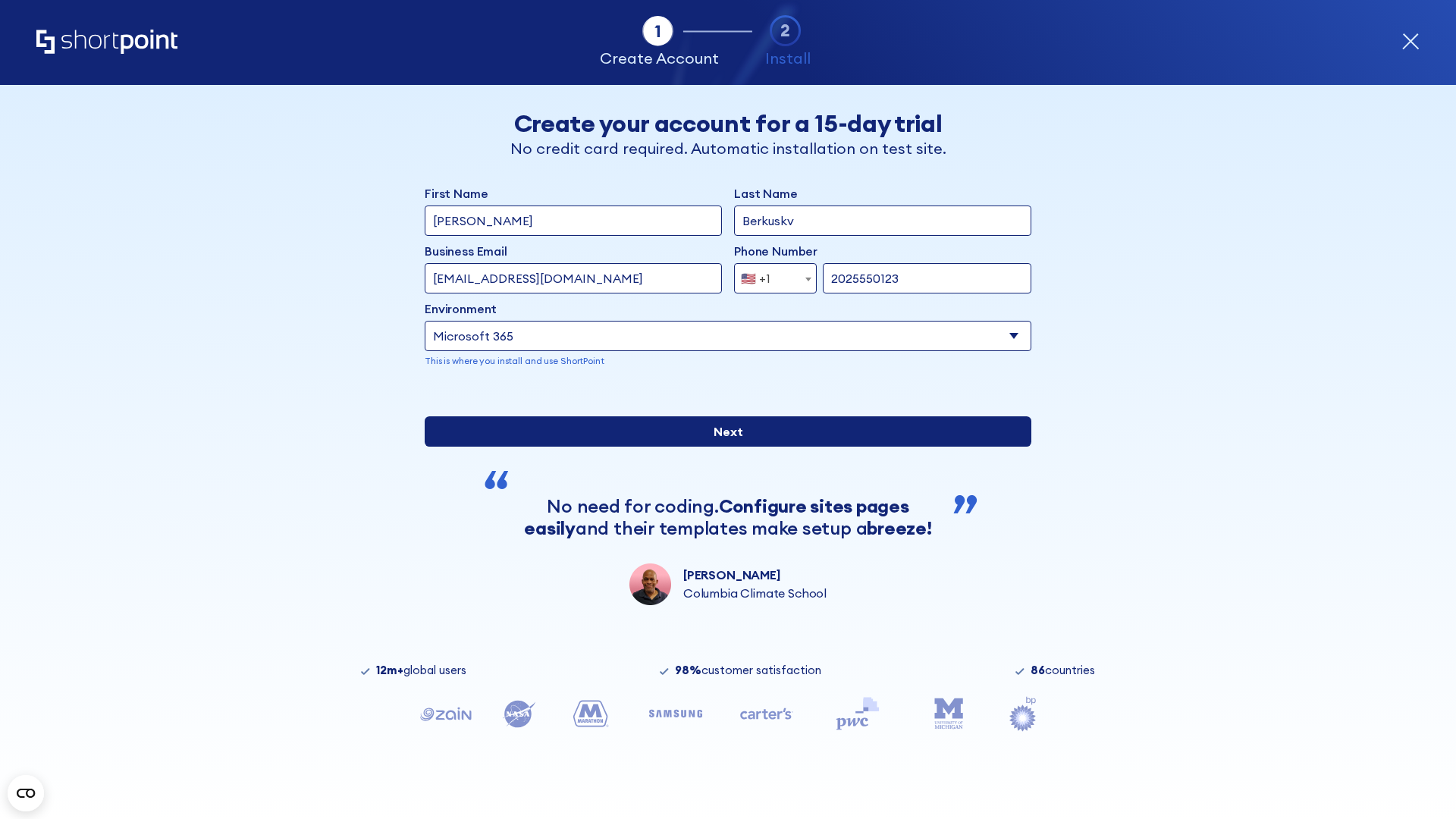
click at [722, 446] on input "Next" at bounding box center [728, 431] width 607 height 30
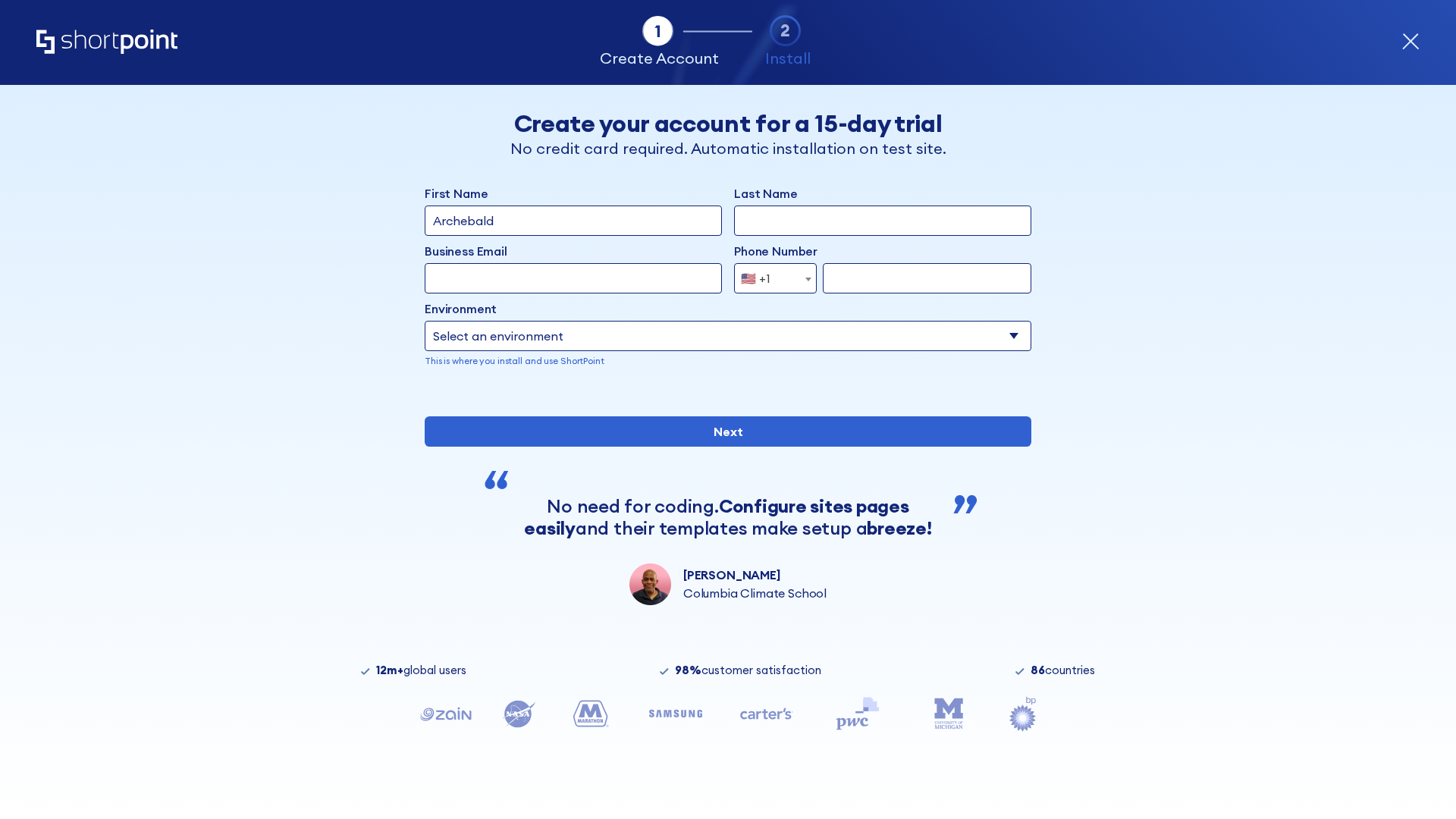
type input "Archebald"
type input "Berkuskv"
type input "[EMAIL_ADDRESS][DOMAIN_NAME]"
type input "2125556789"
select select "SharePoint 2019 (On-Premise)"
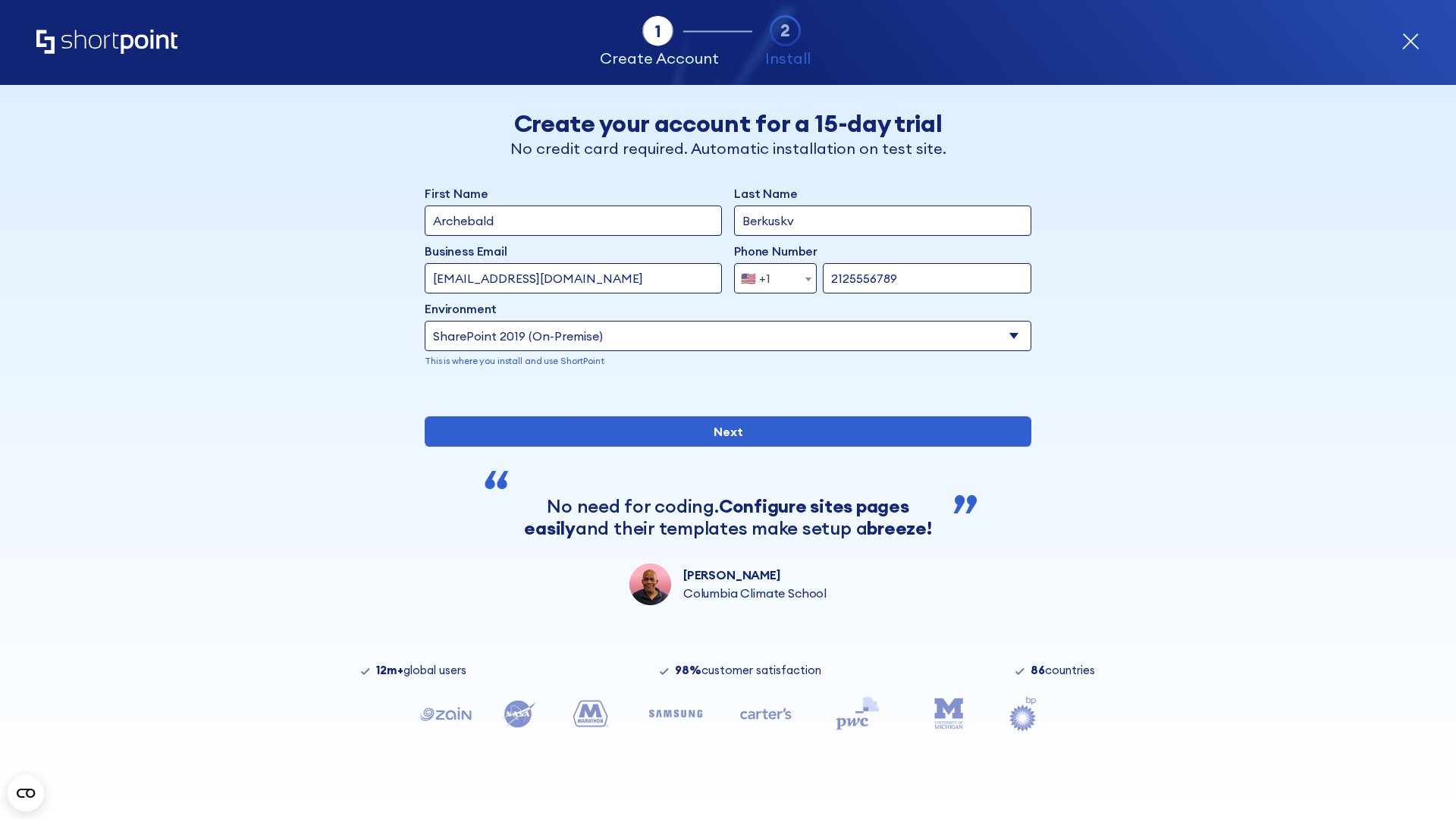
type input "2125556789"
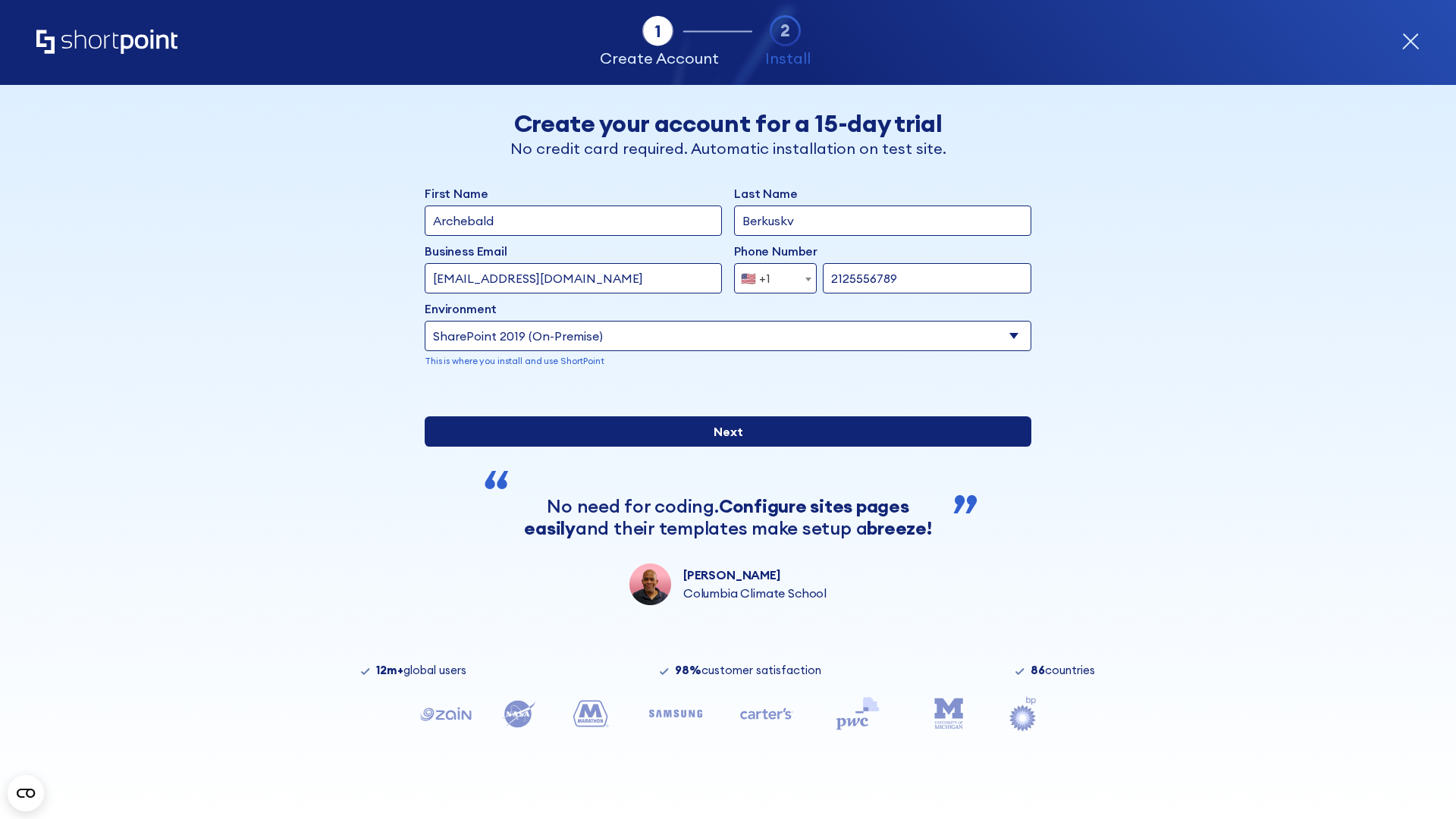
type input "https://contoso.sharepoint.xyz"
click at [722, 446] on input "Next" at bounding box center [728, 431] width 607 height 30
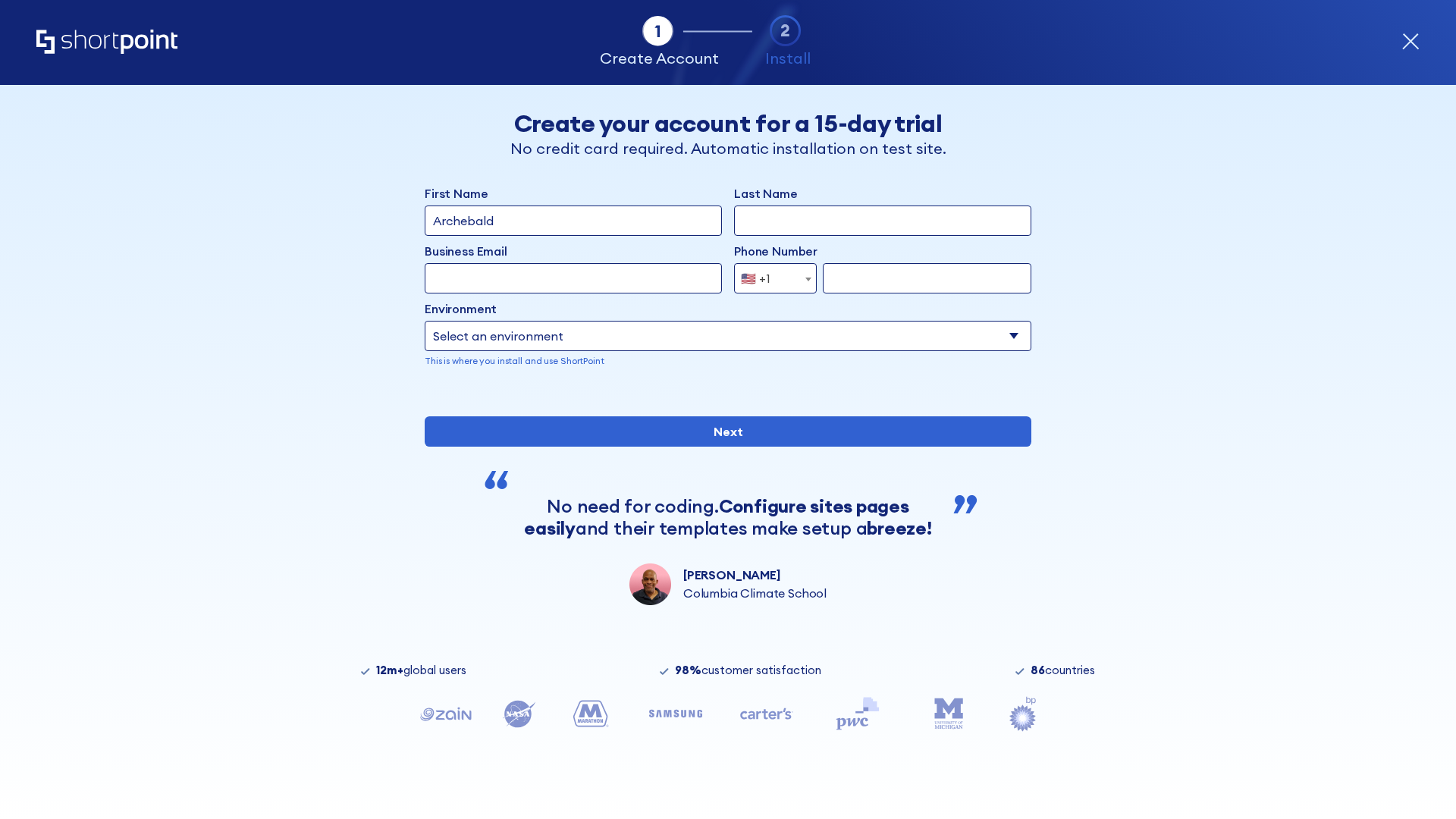
type input "Archebald"
type input "Berkuskv"
type input "[EMAIL_ADDRESS][DOMAIN_NAME]"
type input "2125556789"
select select "SharePoint 2019 (On-Premise)"
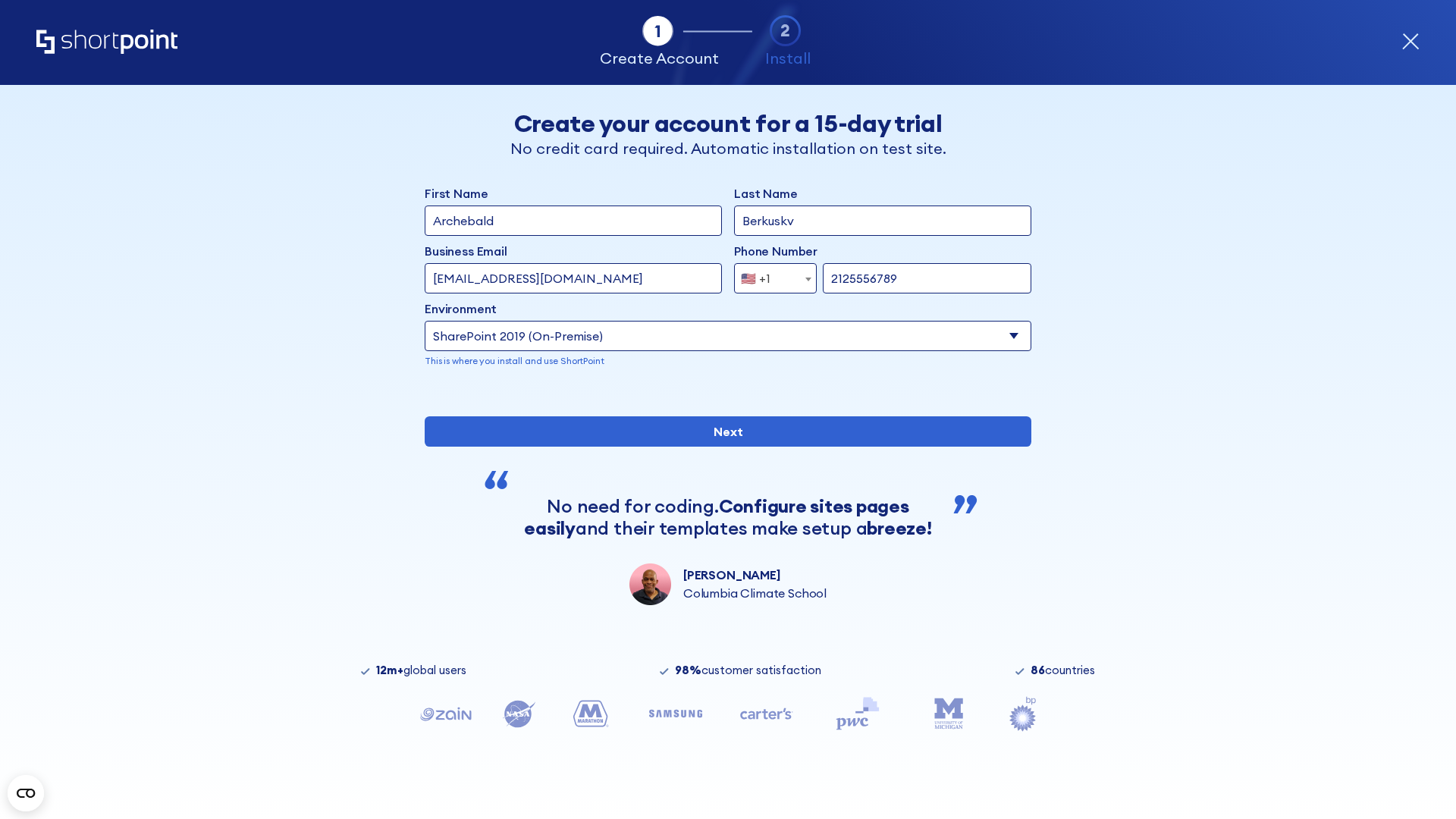
type input "2125556789"
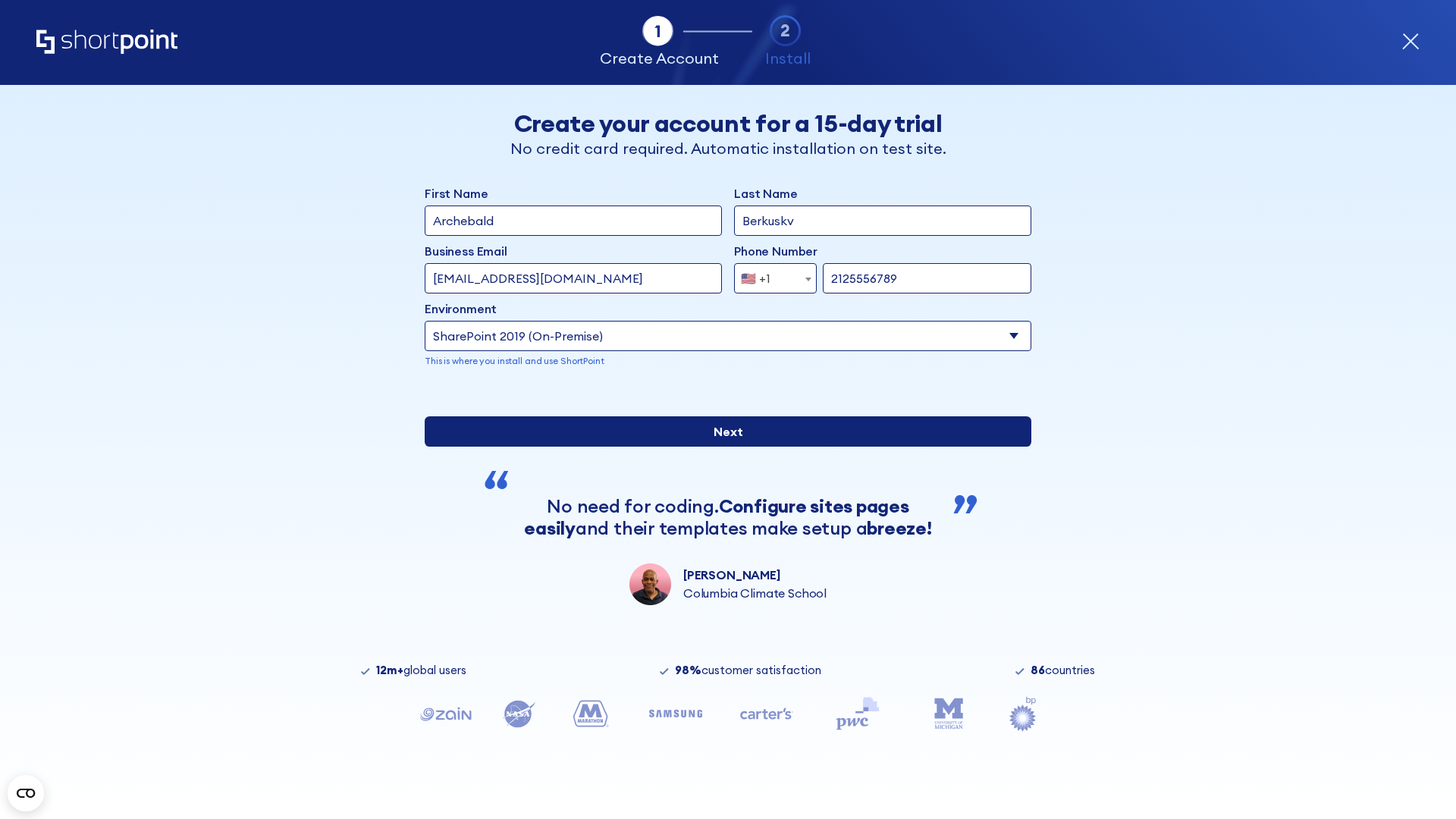
type input "[URL][DOMAIN_NAME][DOMAIN_NAME]"
click at [722, 446] on input "Next" at bounding box center [728, 431] width 607 height 30
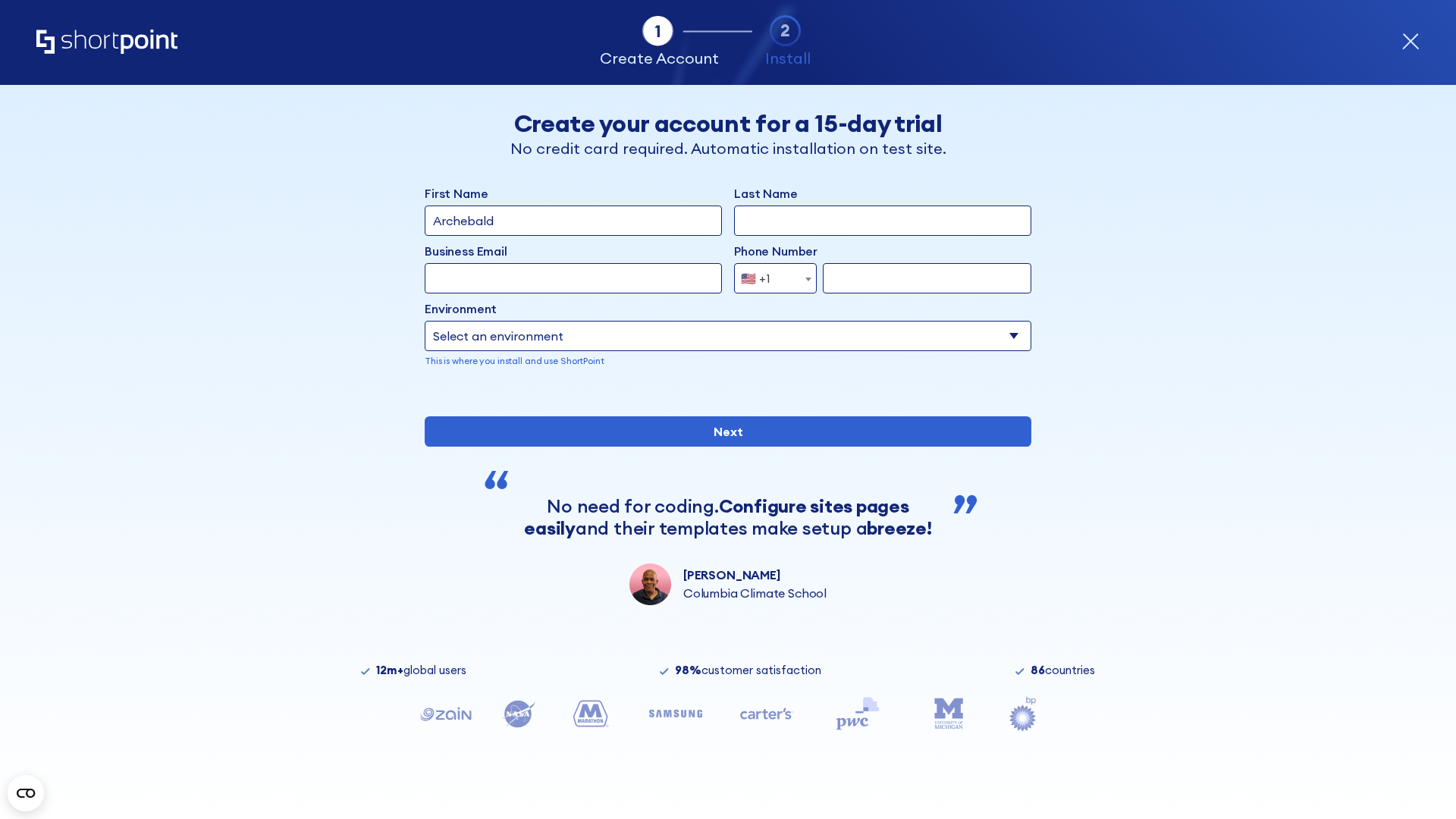
type input "Archebald"
type input "Berkuskv"
type input "[EMAIL_ADDRESS][DOMAIN_NAME]"
type input "2125556789"
select select "SharePoint 2019 (On-Premise)"
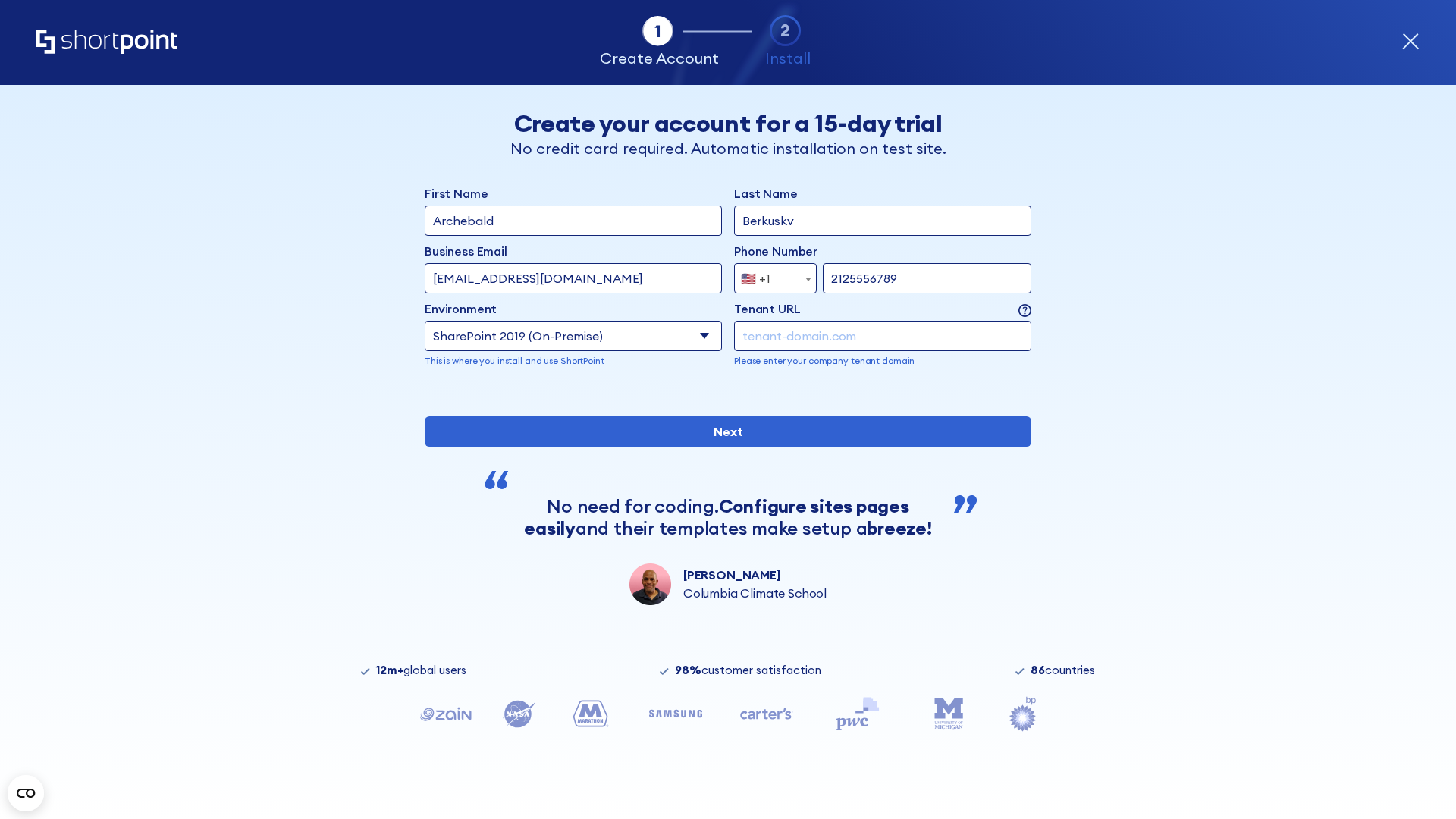
type input "2125556789"
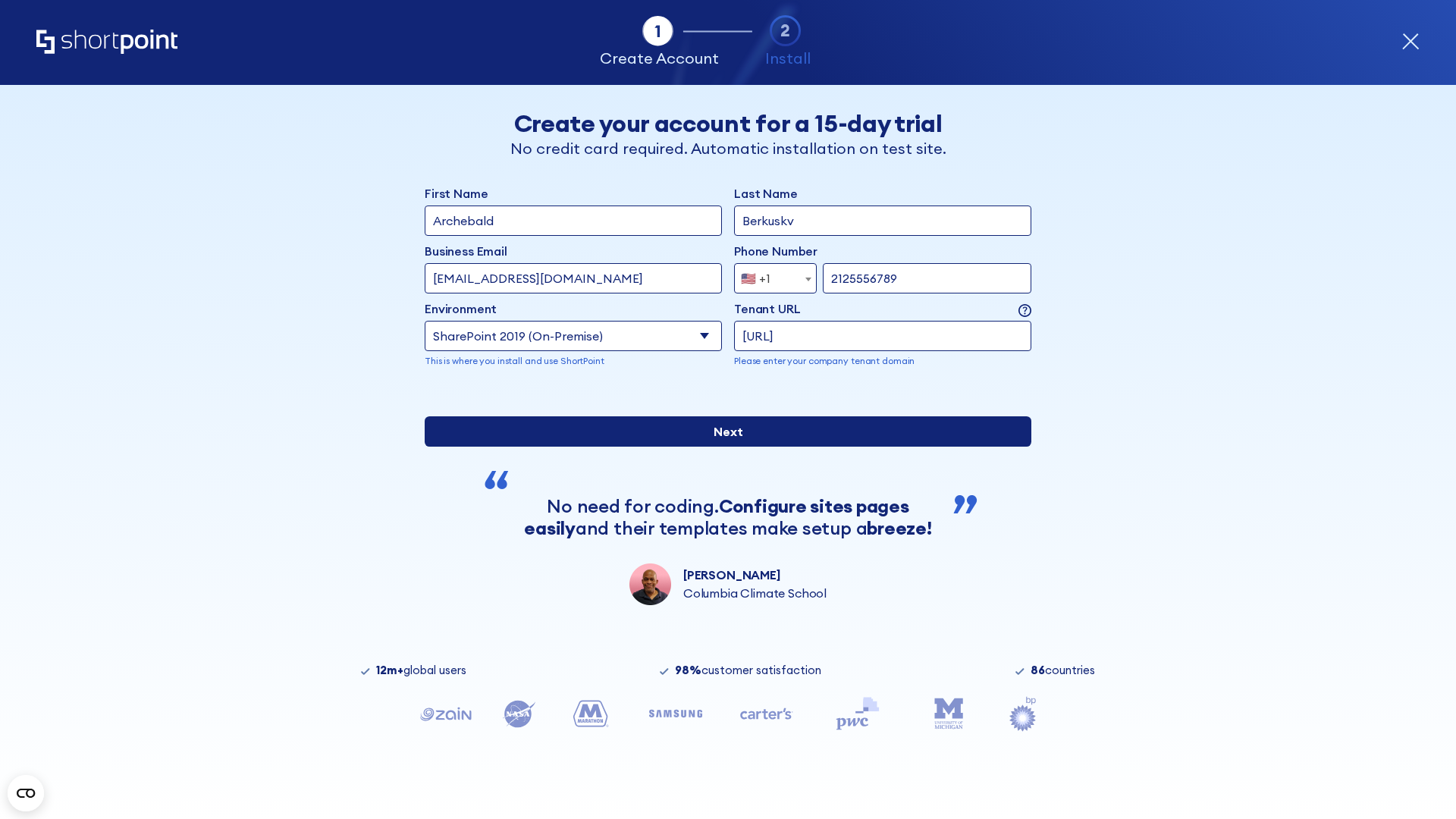
type input "ftp://site.sharepoint.dem"
click at [722, 446] on input "Next" at bounding box center [728, 431] width 607 height 30
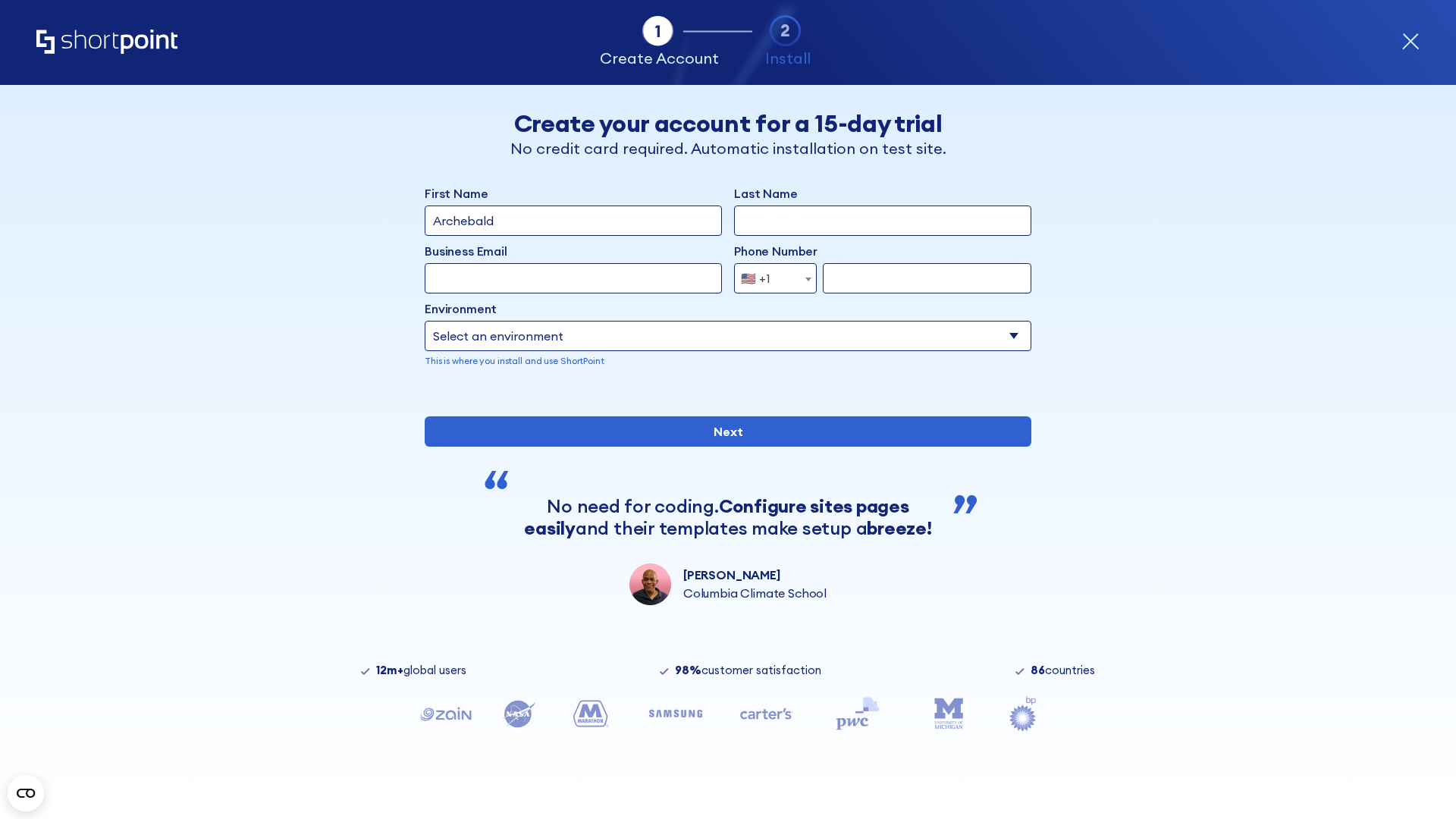
type input "Archebald"
type input "Berkuskv"
type input "[EMAIL_ADDRESS][DOMAIN_NAME]"
type input "2125556789"
select select "SharePoint 2019 (On-Premise)"
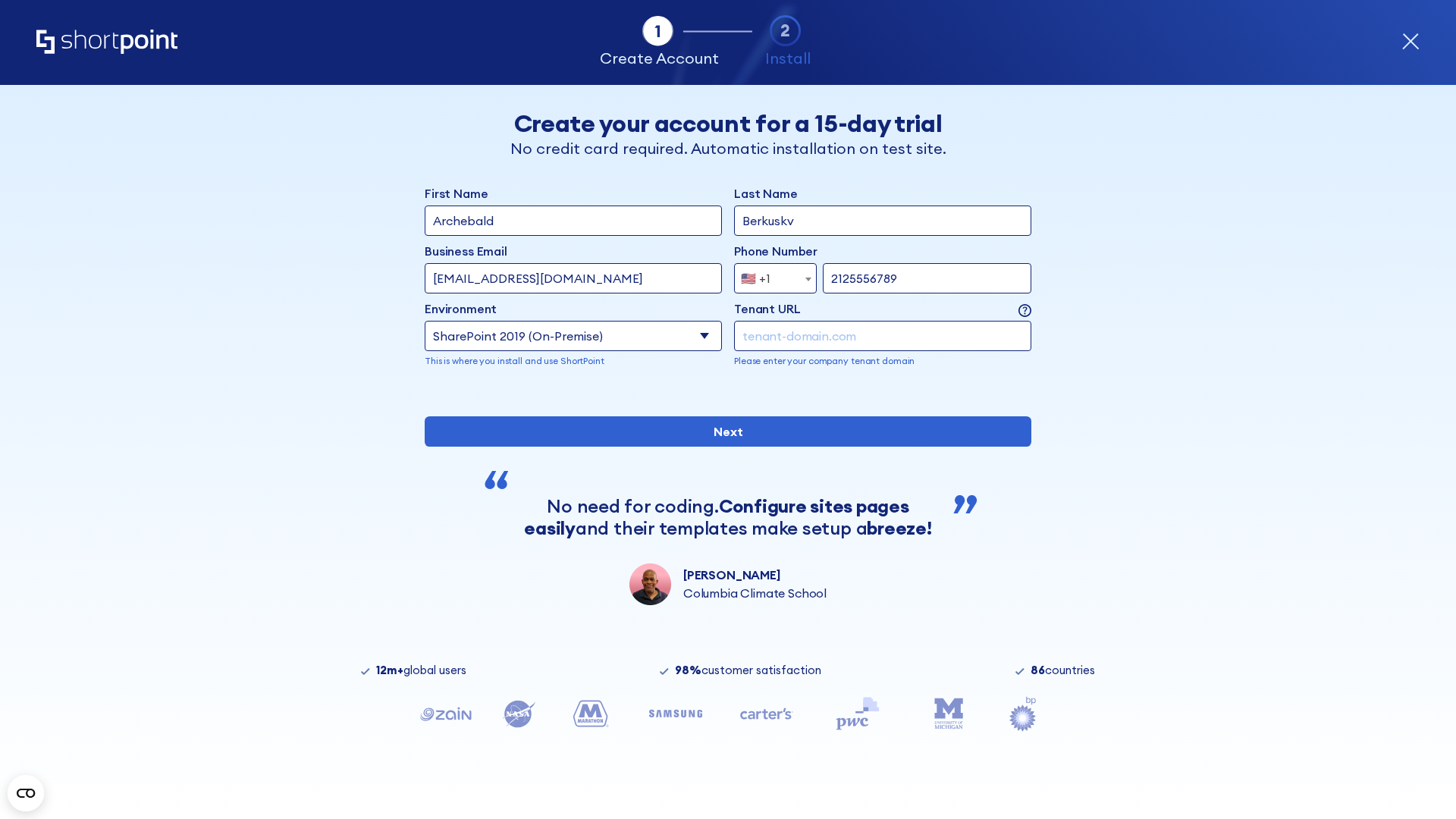
type input "2125556789"
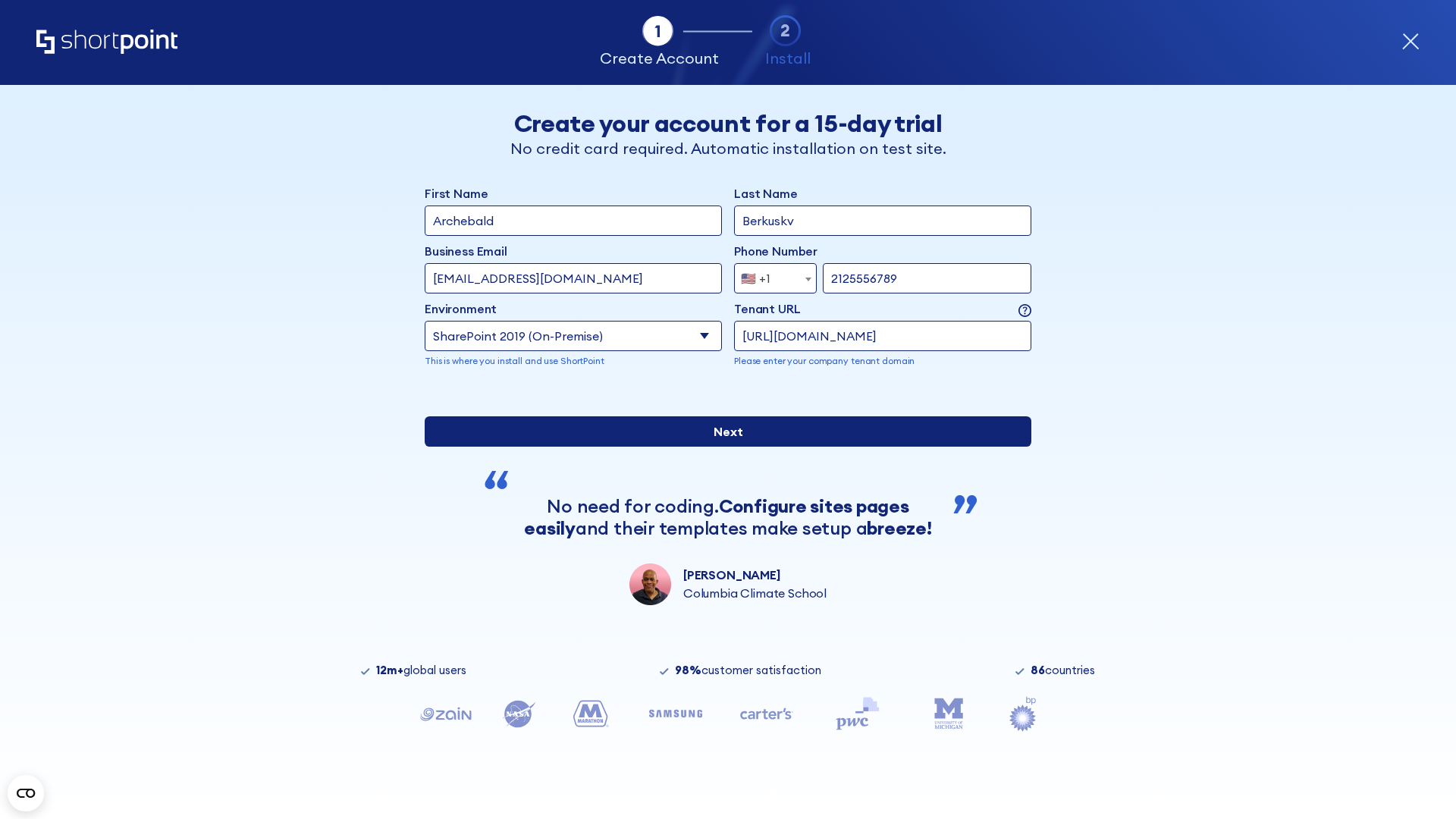
type input "[URL][DOMAIN_NAME]"
click at [722, 446] on input "Next" at bounding box center [728, 431] width 607 height 30
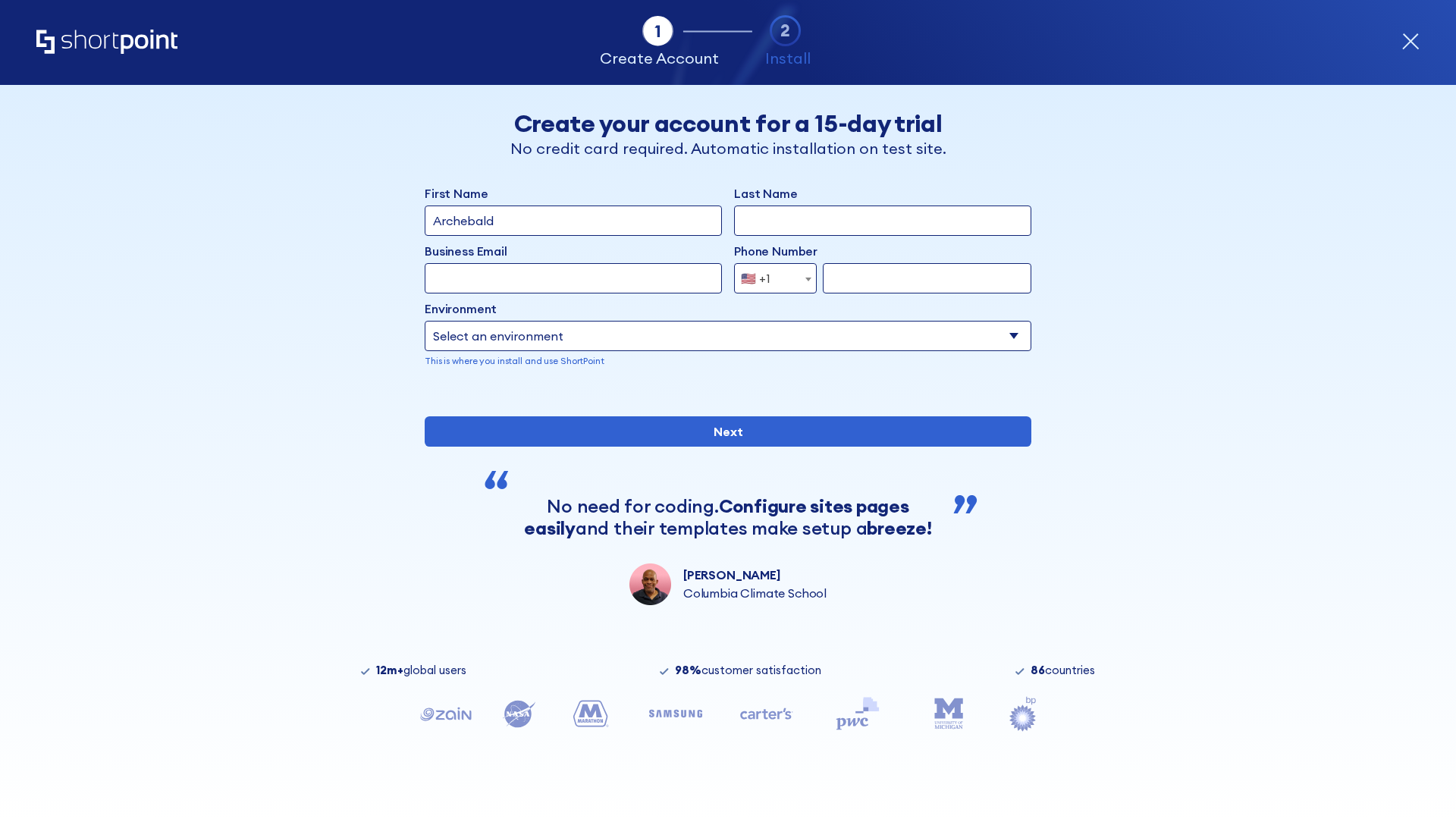
type input "Archebald"
type input "Berkuskv"
type input "[EMAIL_ADDRESS][DOMAIN_NAME]"
type input "2125556789"
select select "SharePoint 2019 (On-Premise)"
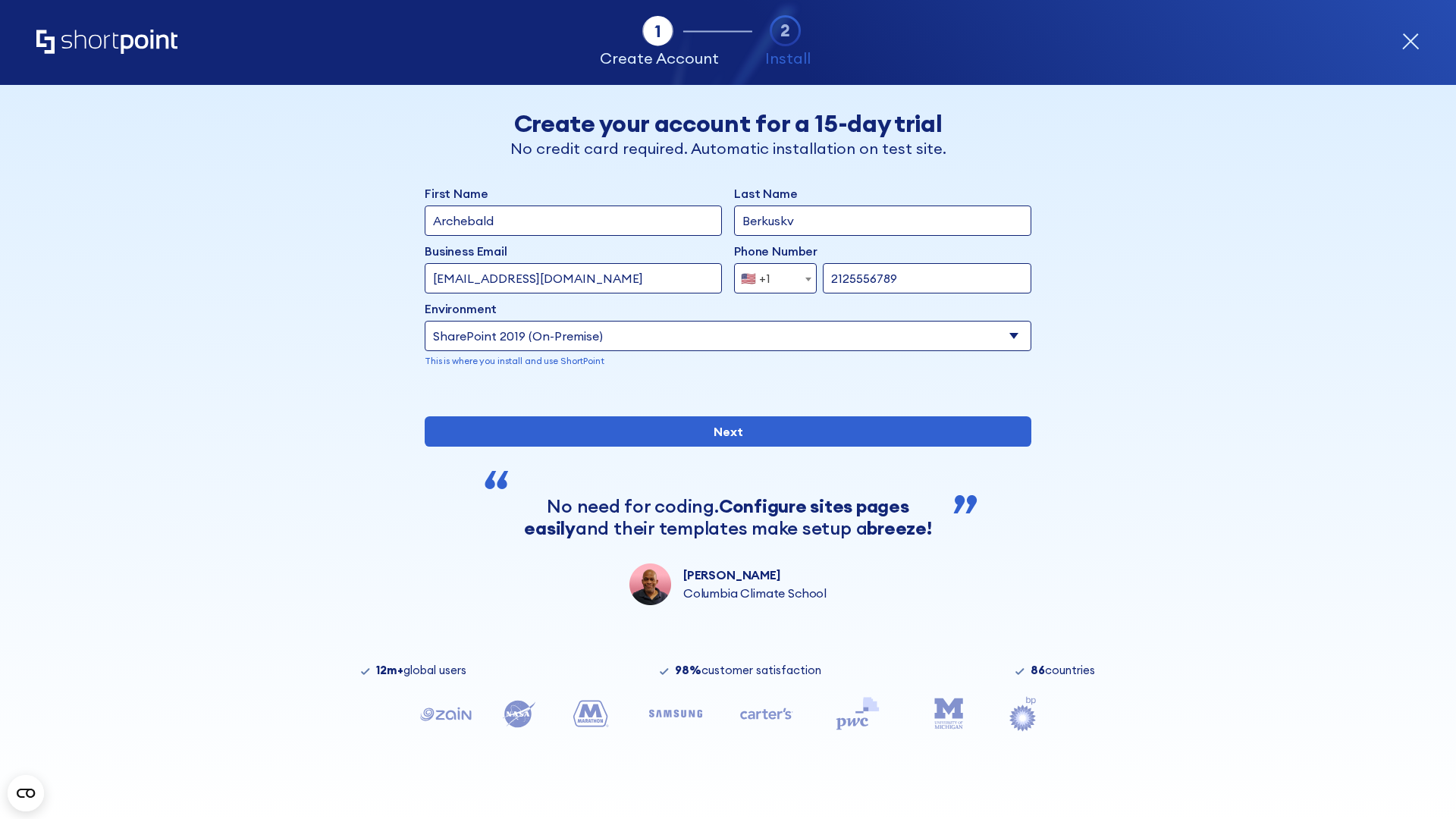
type input "2125556789"
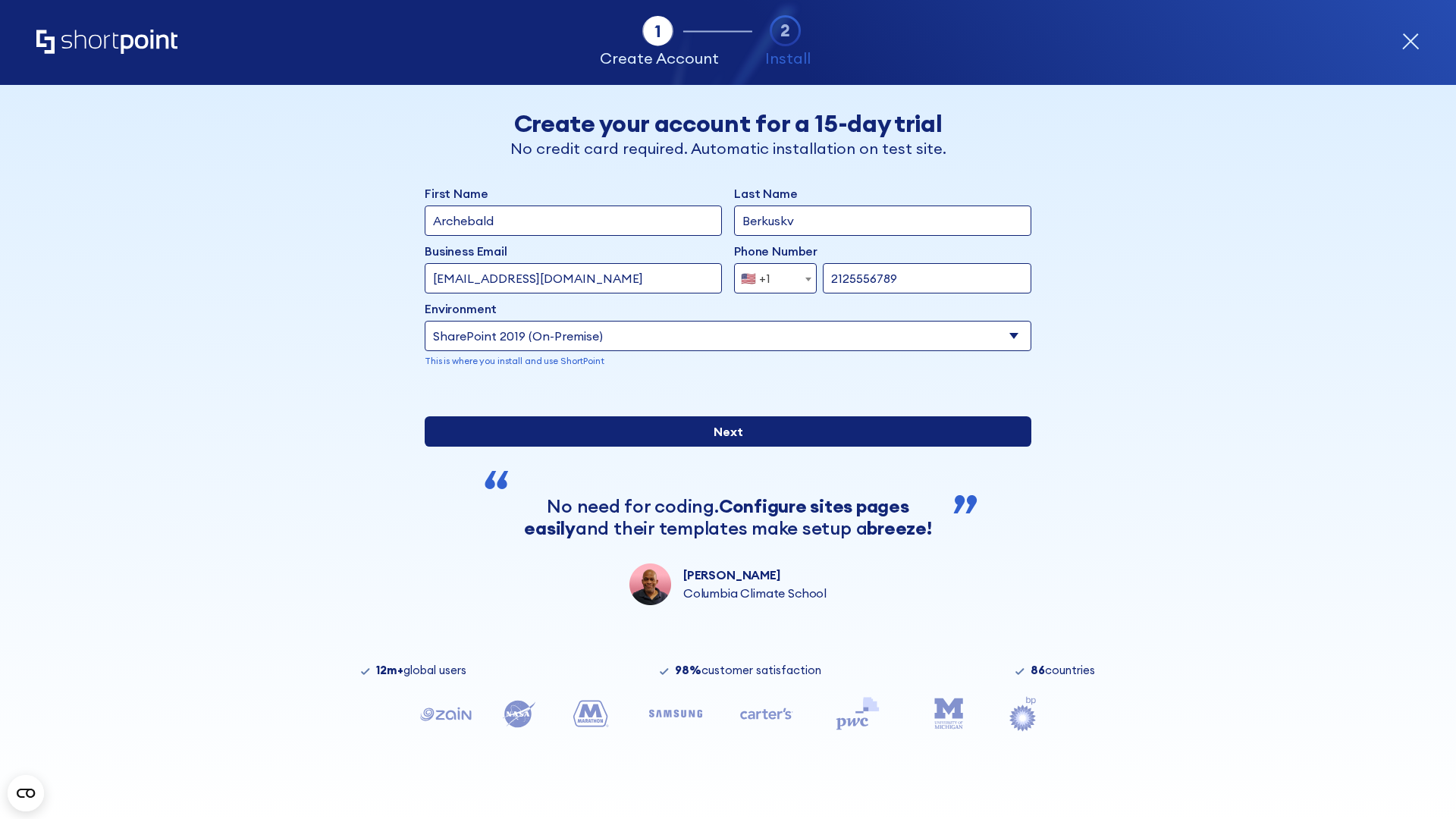
type input "[URL][DOMAIN_NAME]"
click at [722, 446] on input "Next" at bounding box center [728, 431] width 607 height 30
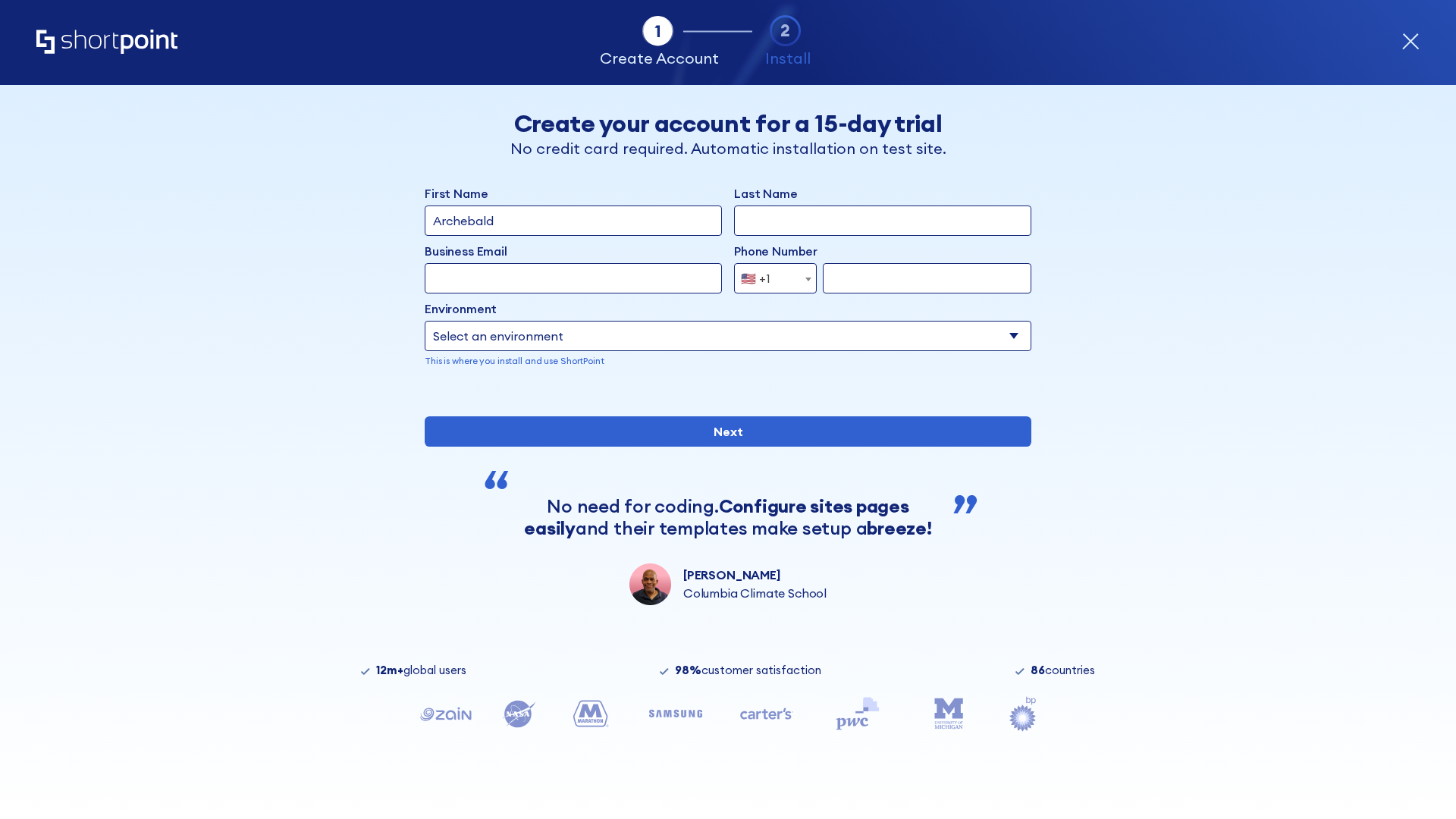
type input "Archebald"
type input "Berkuskv"
type input "[EMAIL_ADDRESS][DOMAIN_NAME]"
type input "2125556789"
select select "SharePoint 2019 (On-Premise)"
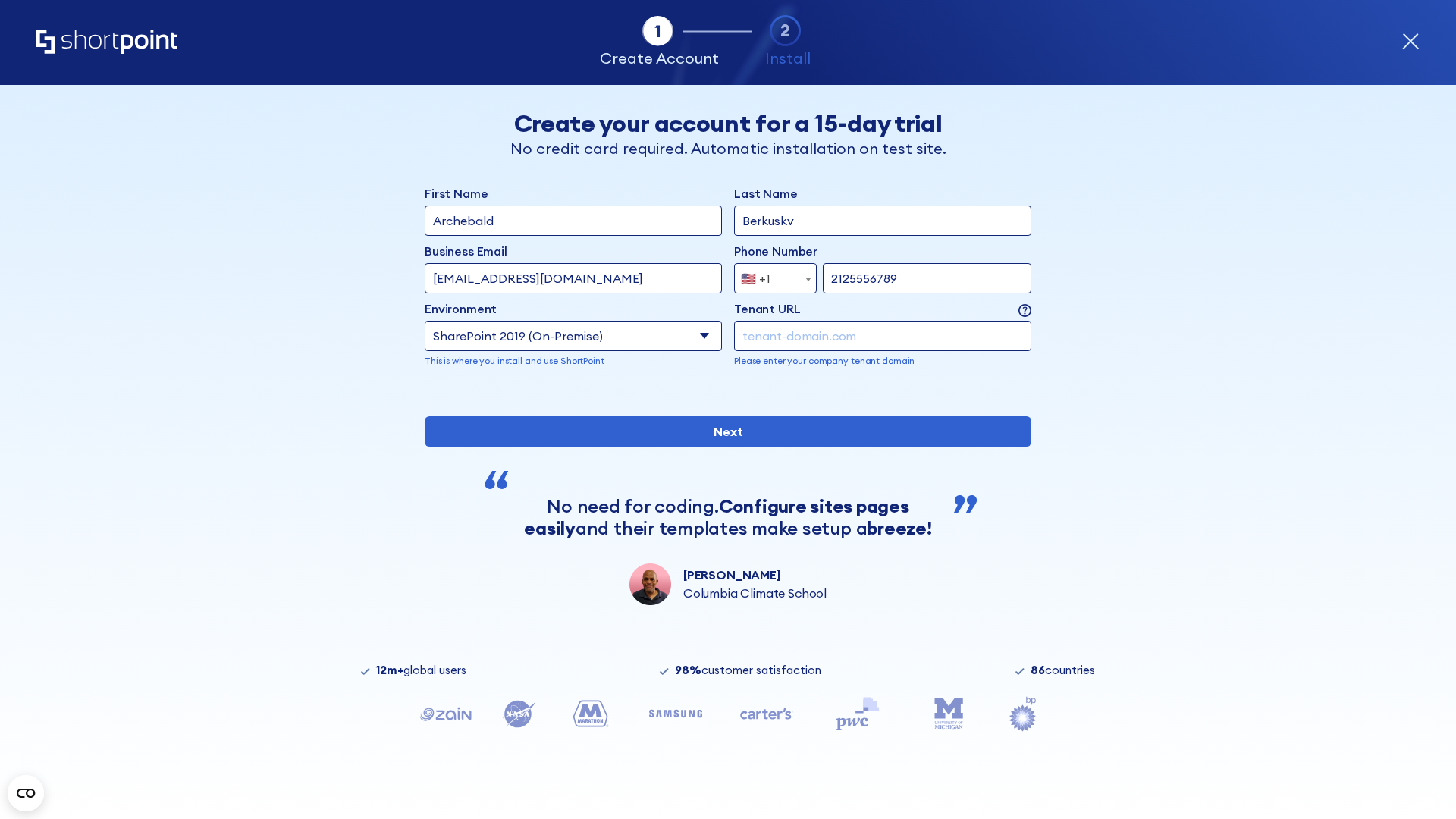
type input "2125556789"
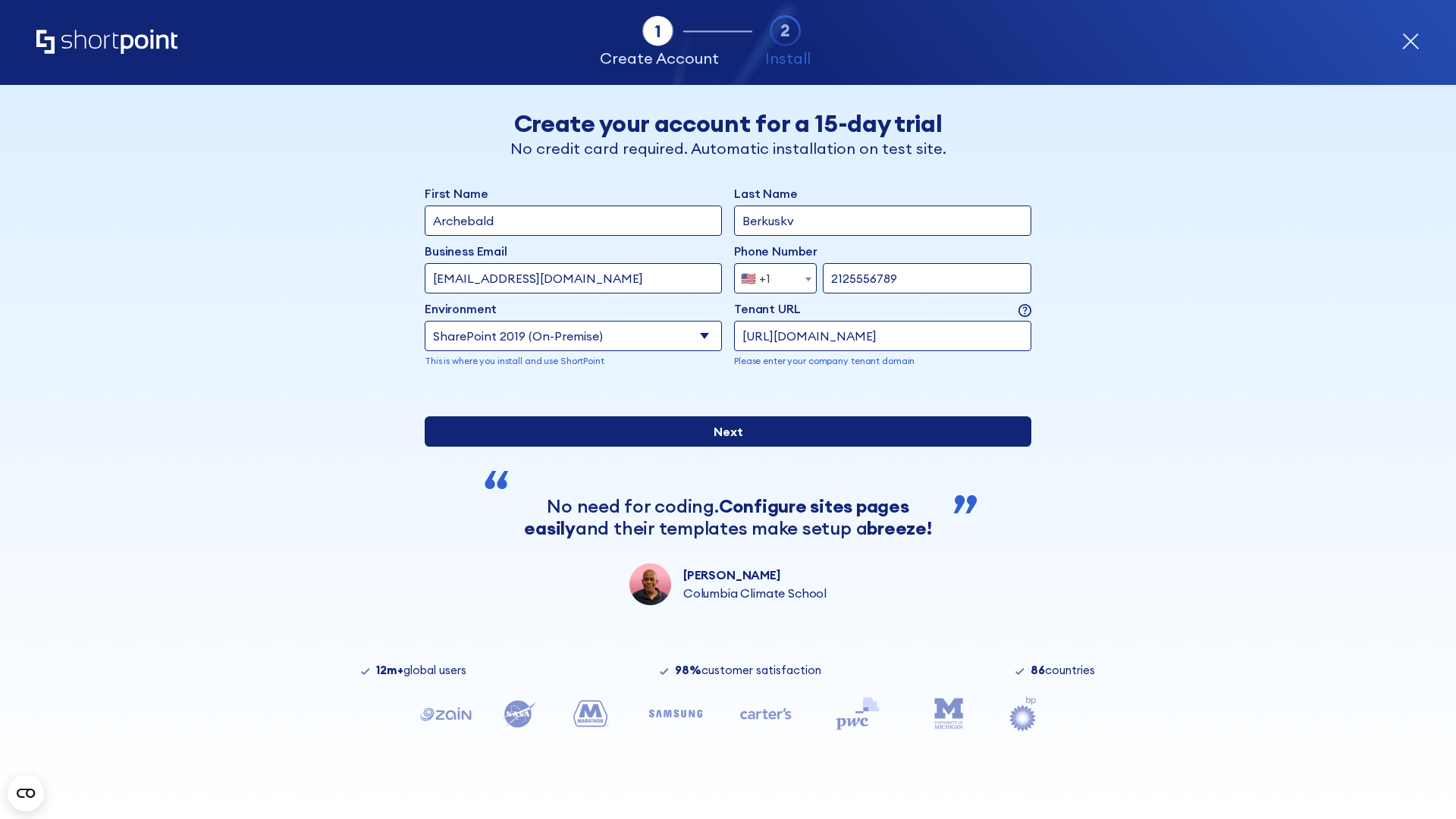
type input "https://project.sharepoint.cn"
click at [722, 446] on input "Next" at bounding box center [728, 431] width 607 height 30
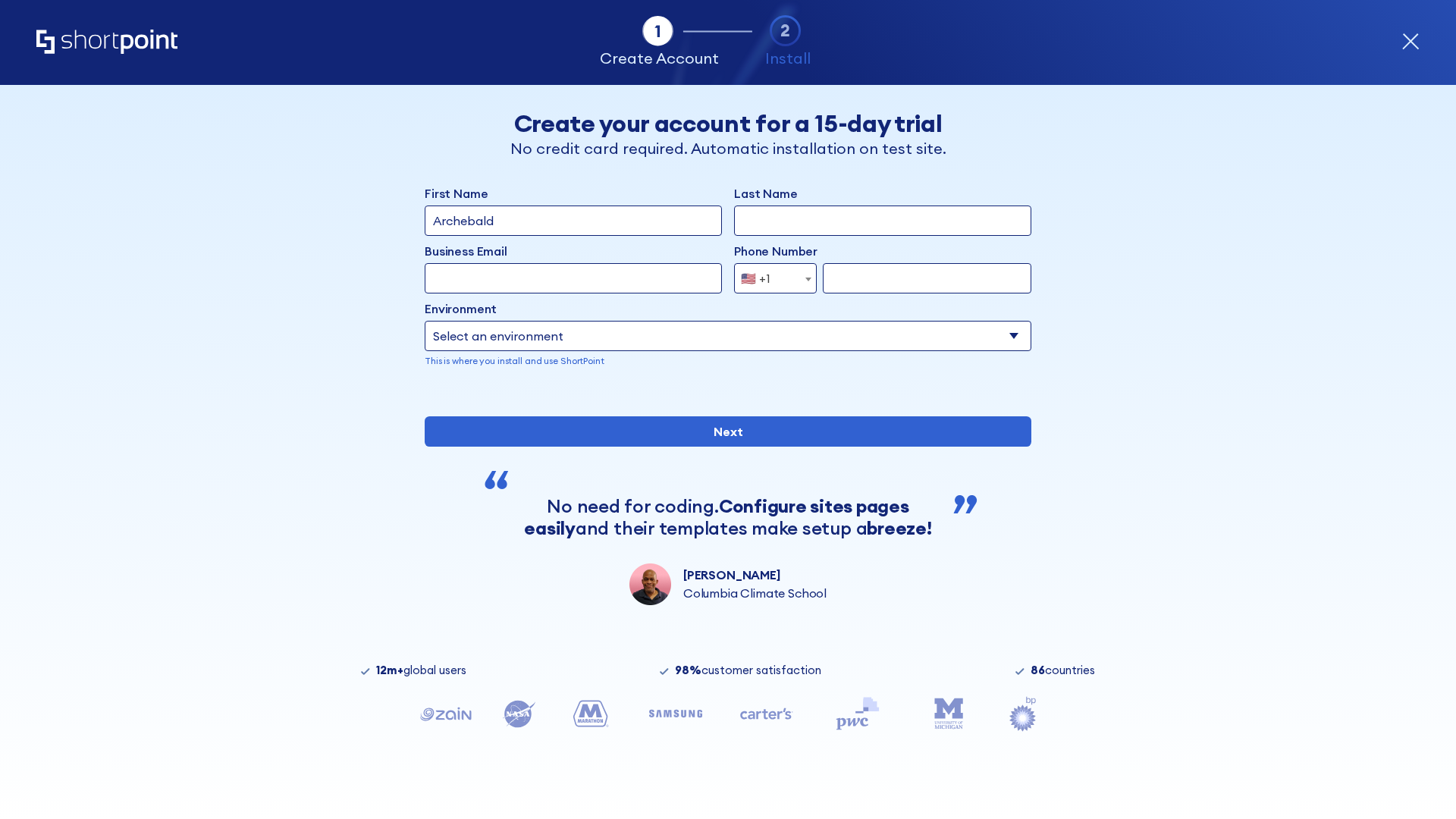
type input "Archebald"
type input "Berkuskv"
type input "[EMAIL_ADDRESS][DOMAIN_NAME]"
type input "2125556789"
select select "SharePoint 2019 (On-Premise)"
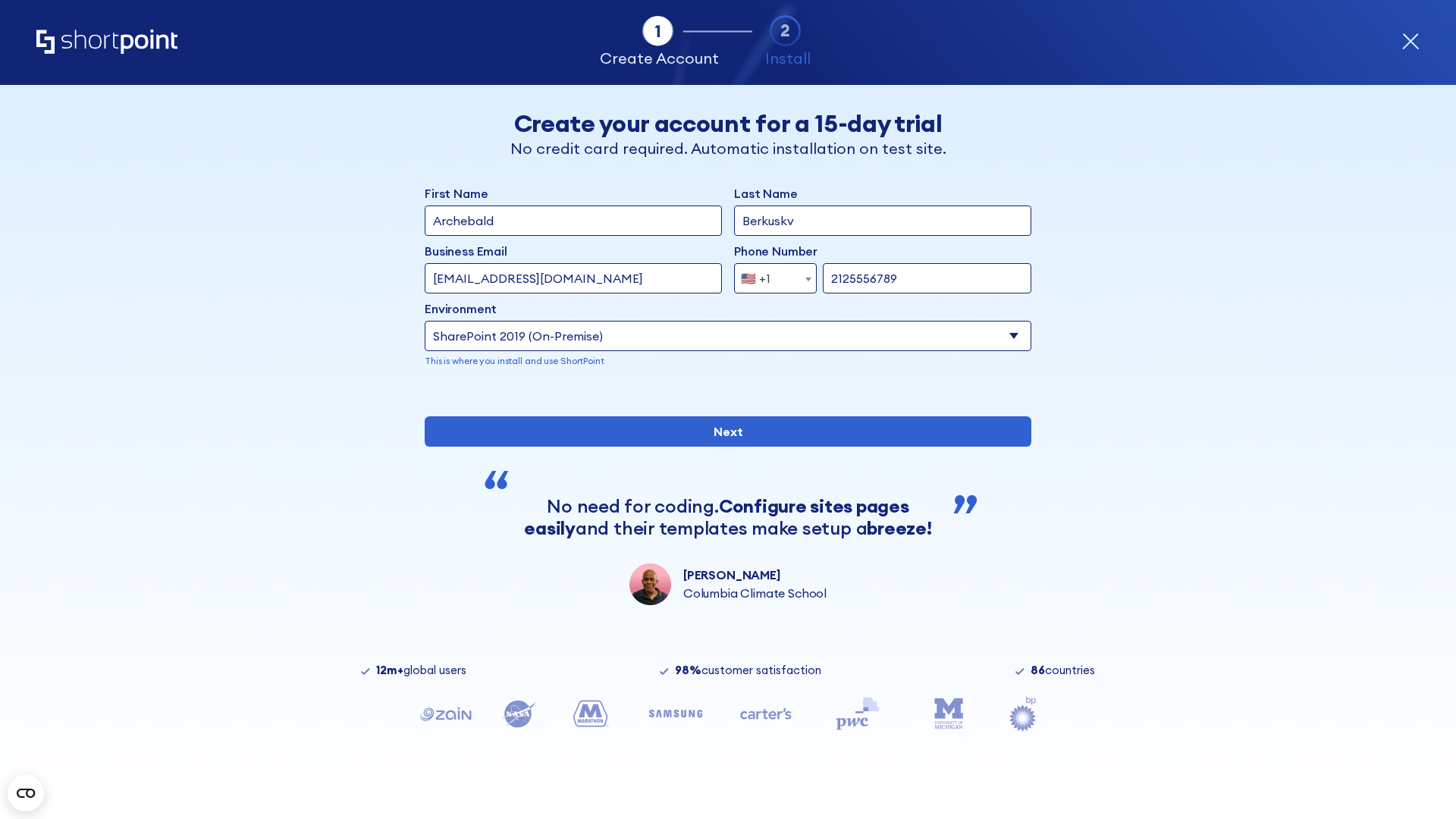
type input "2125556789"
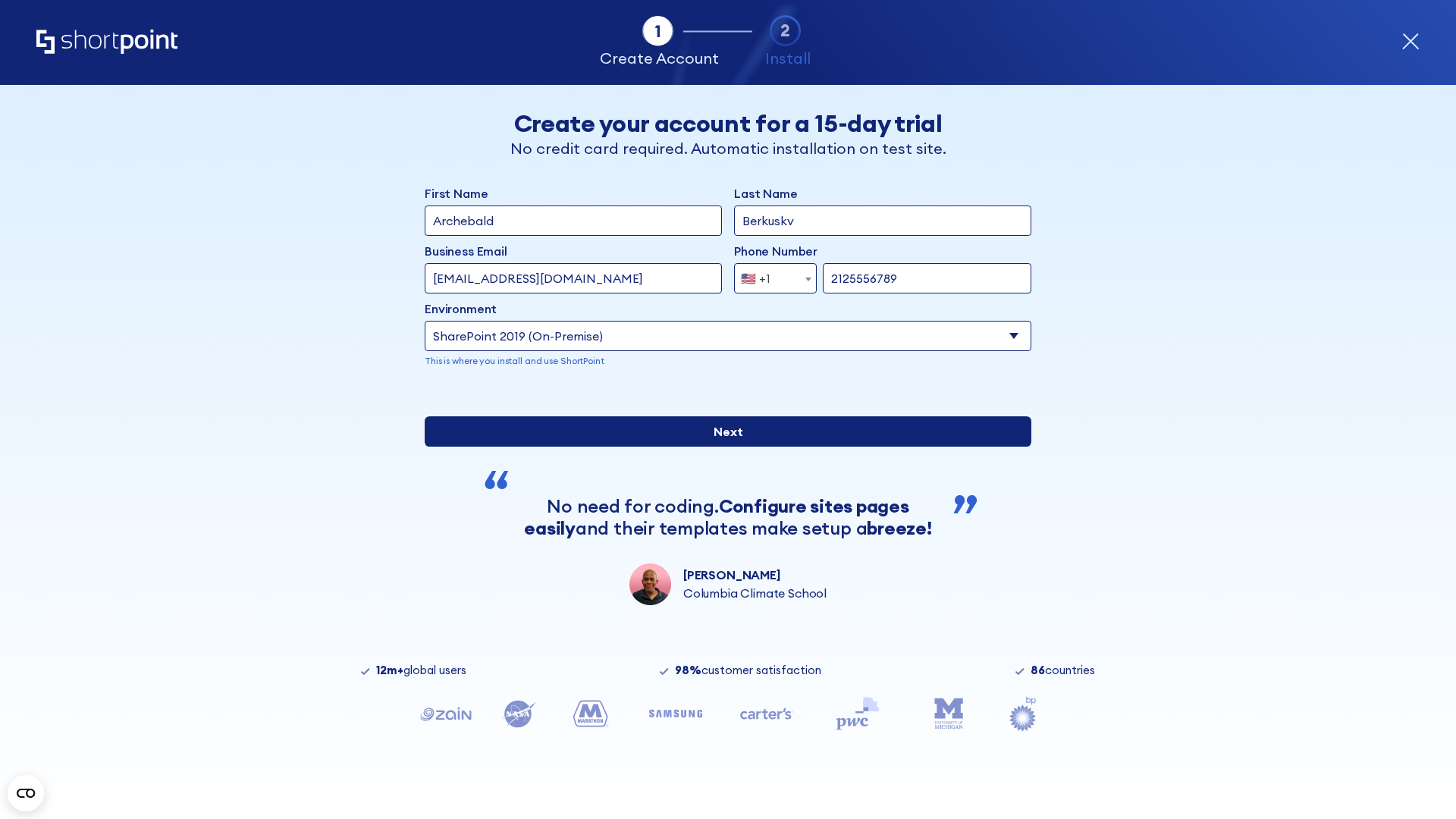
type input "[URL][DOMAIN_NAME]"
click at [722, 499] on div "First Name Archebald Last Name Berkuskv Business Email Invalid Email Address te…" at bounding box center [728, 395] width 607 height 421
click at [722, 446] on input "Next" at bounding box center [728, 431] width 607 height 30
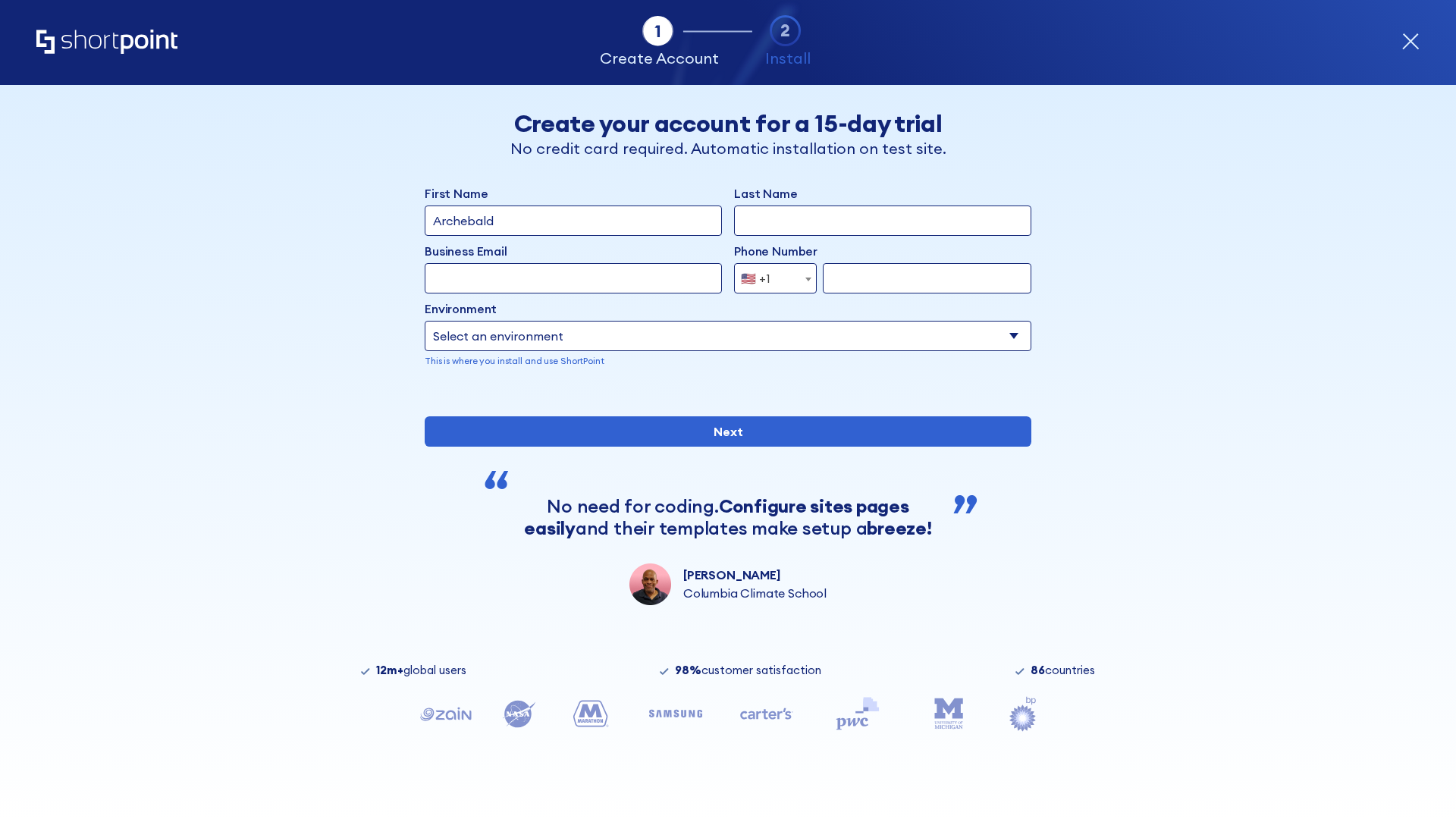
type input "Archebald"
type input "Berkuskv"
type input "[EMAIL_ADDRESS][DOMAIN_NAME]"
type input "2125556789"
select select "SharePoint 2019 (On-Premise)"
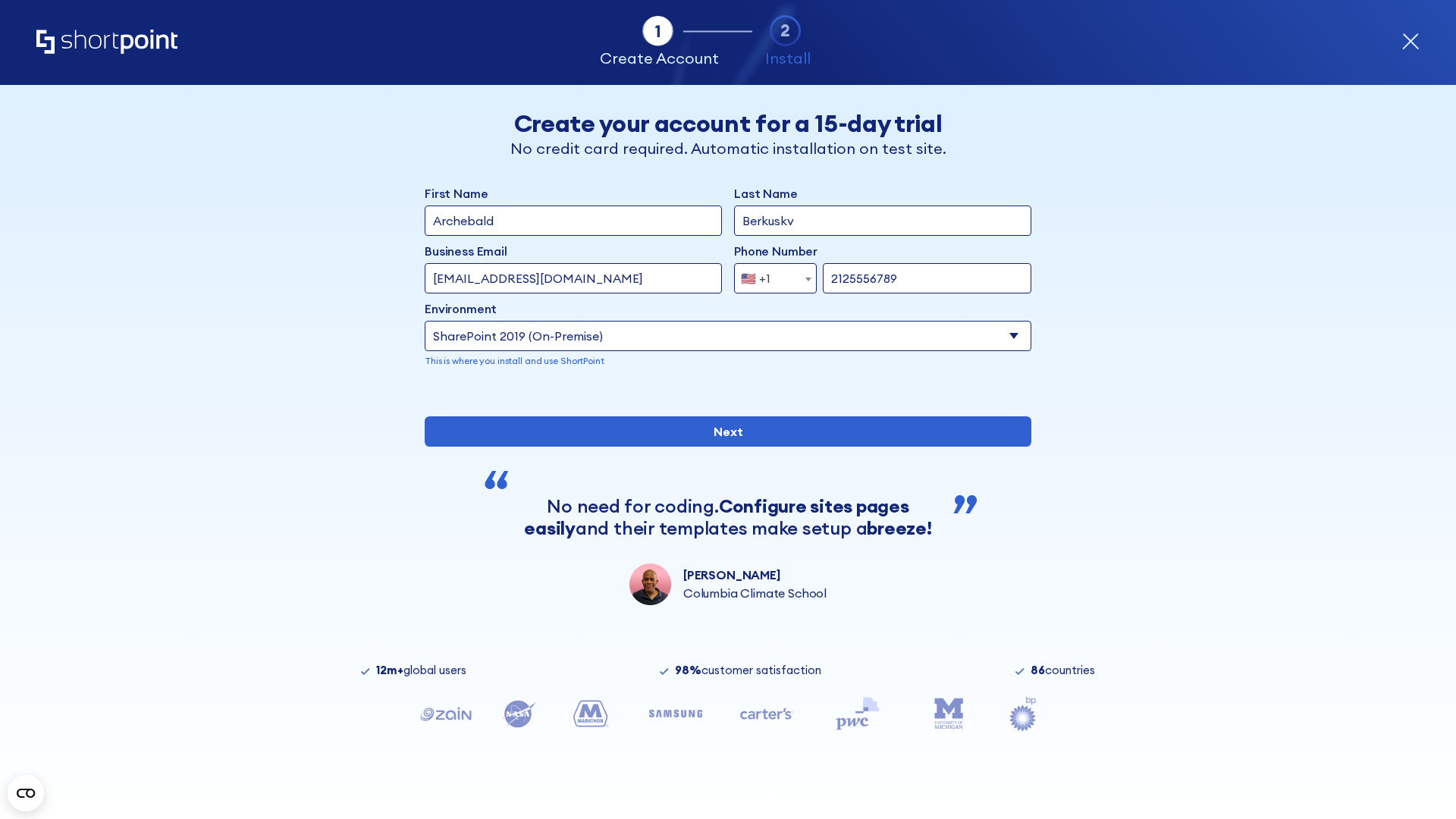
type input "2125556789"
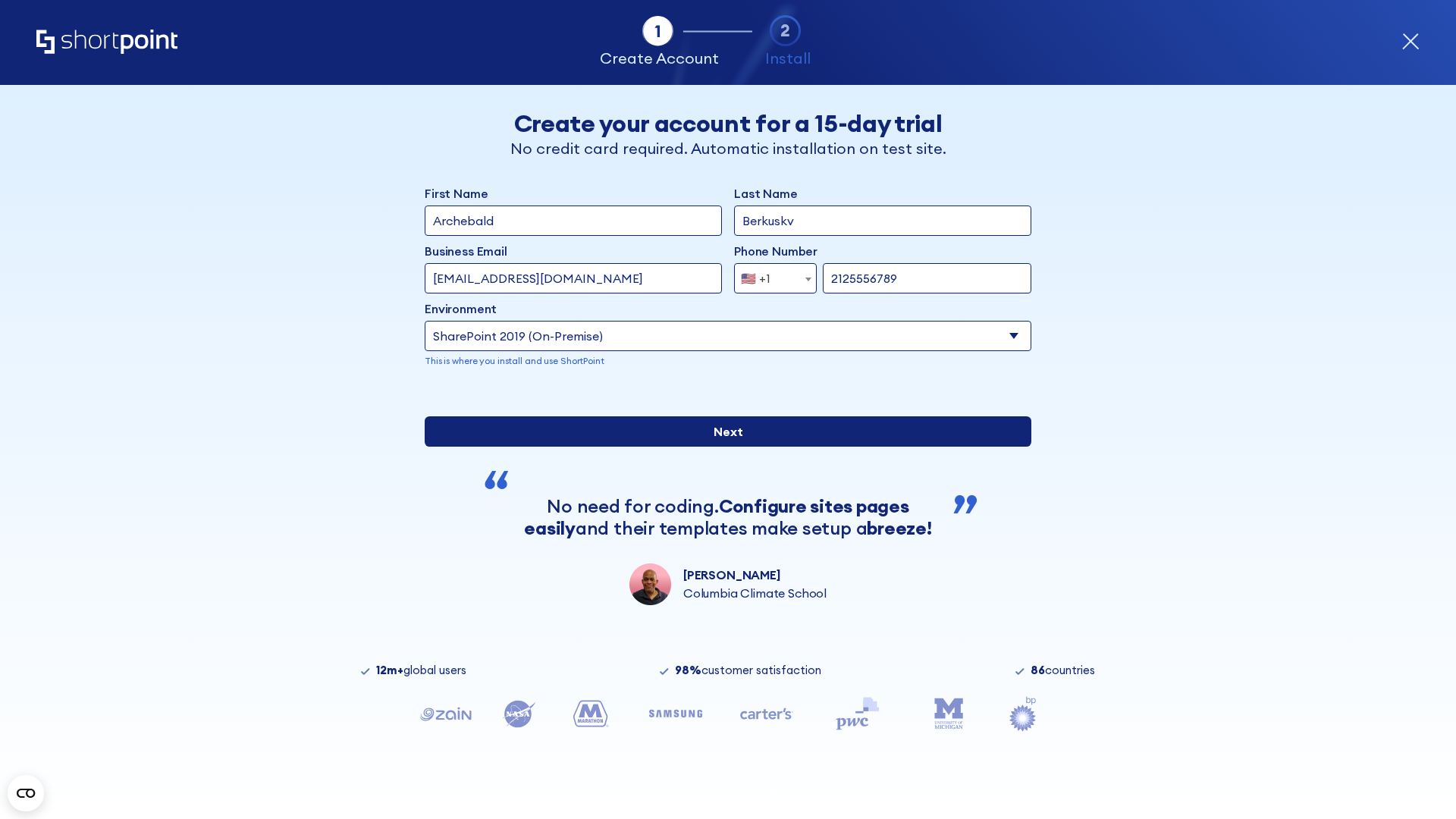
type input "https://secure.sharepoint.us"
click at [722, 446] on input "Next" at bounding box center [728, 431] width 607 height 30
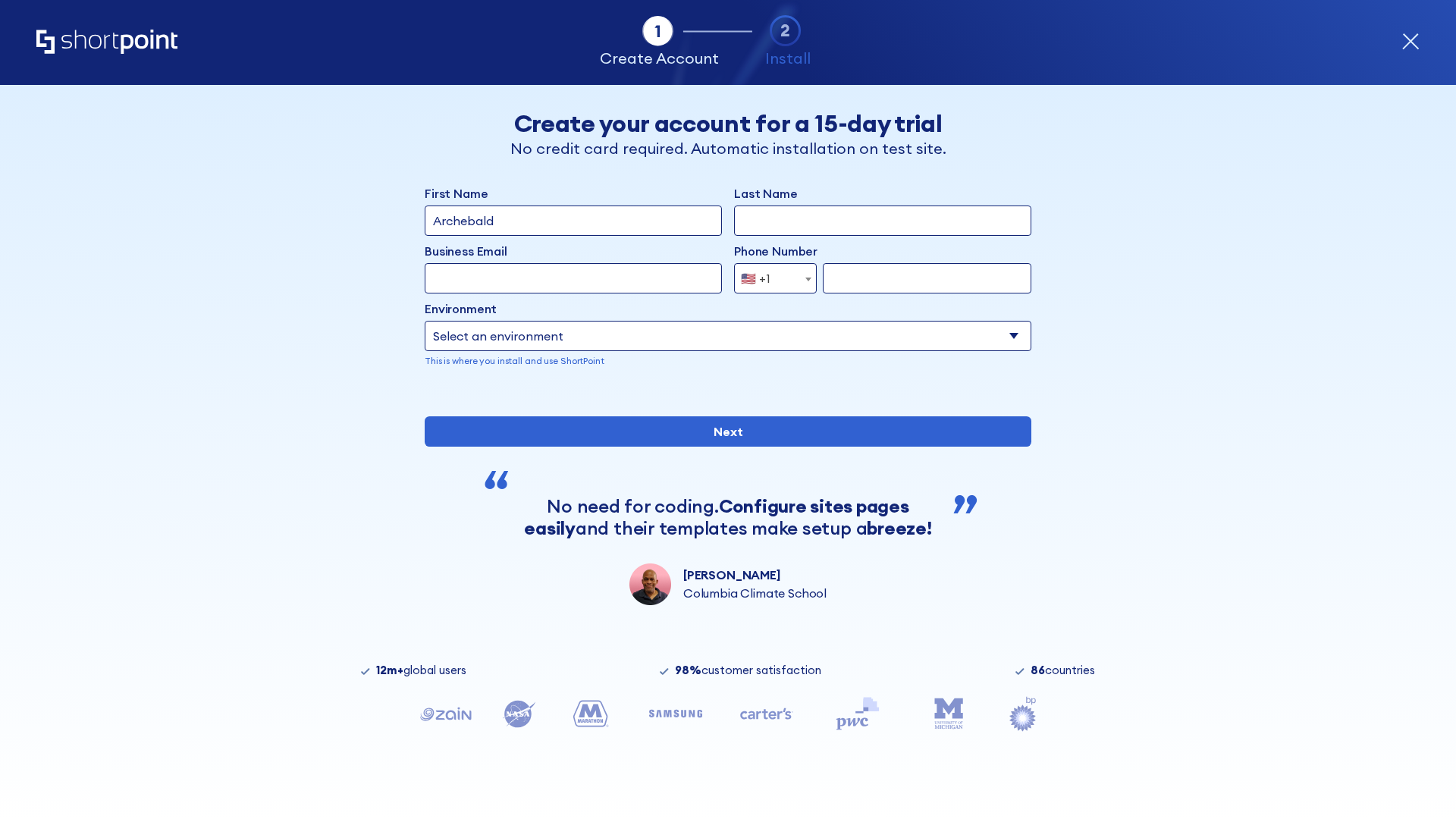
type input "Archebald"
type input "Berkuskv"
type input "[EMAIL_ADDRESS][DOMAIN_NAME]"
type input "2125556789"
select select "SharePoint 2019 (On-Premise)"
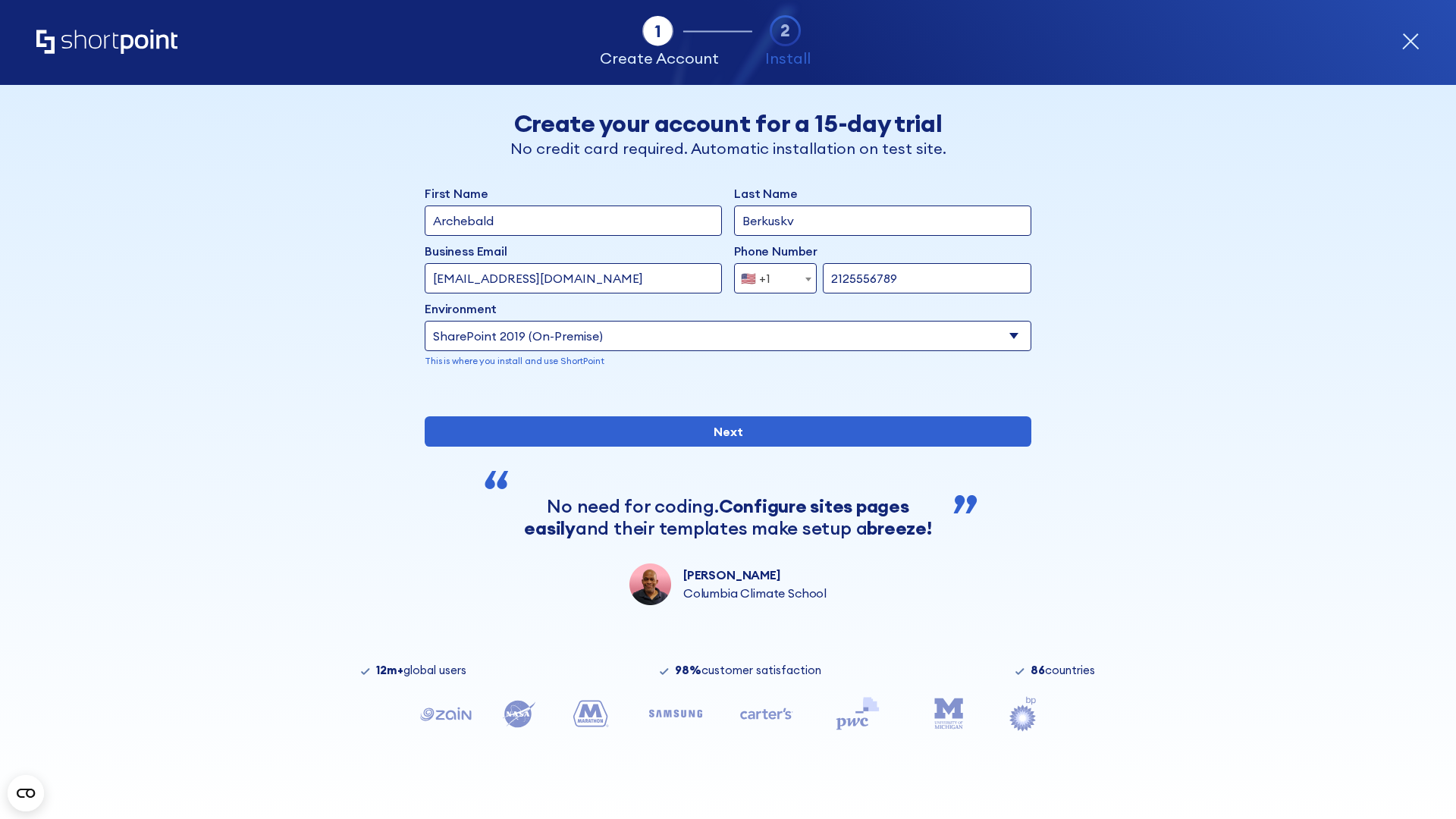
type input "2125556789"
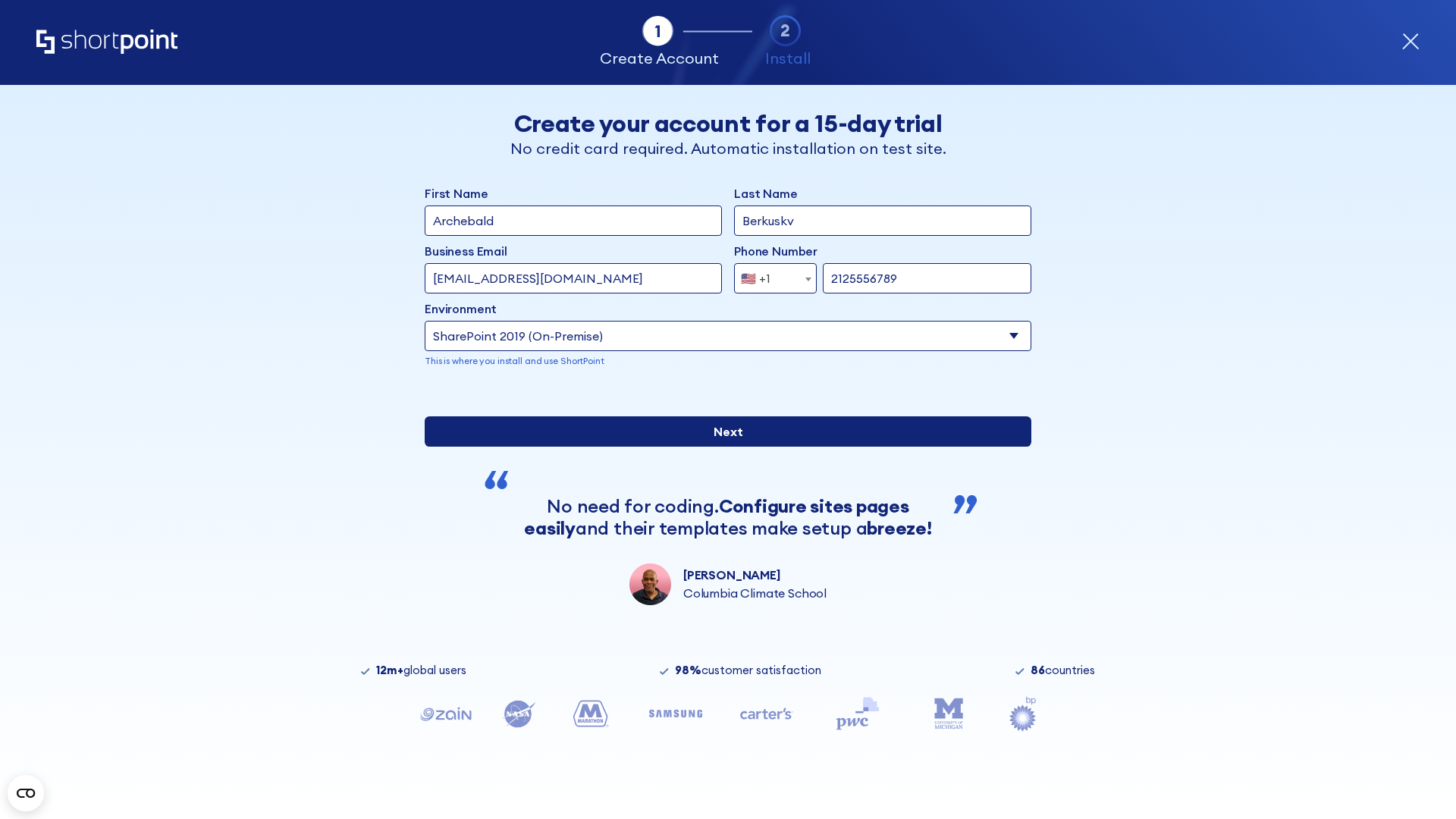
type input "https://alpha.sharepoint-mil.us"
click at [722, 446] on input "Next" at bounding box center [728, 431] width 607 height 30
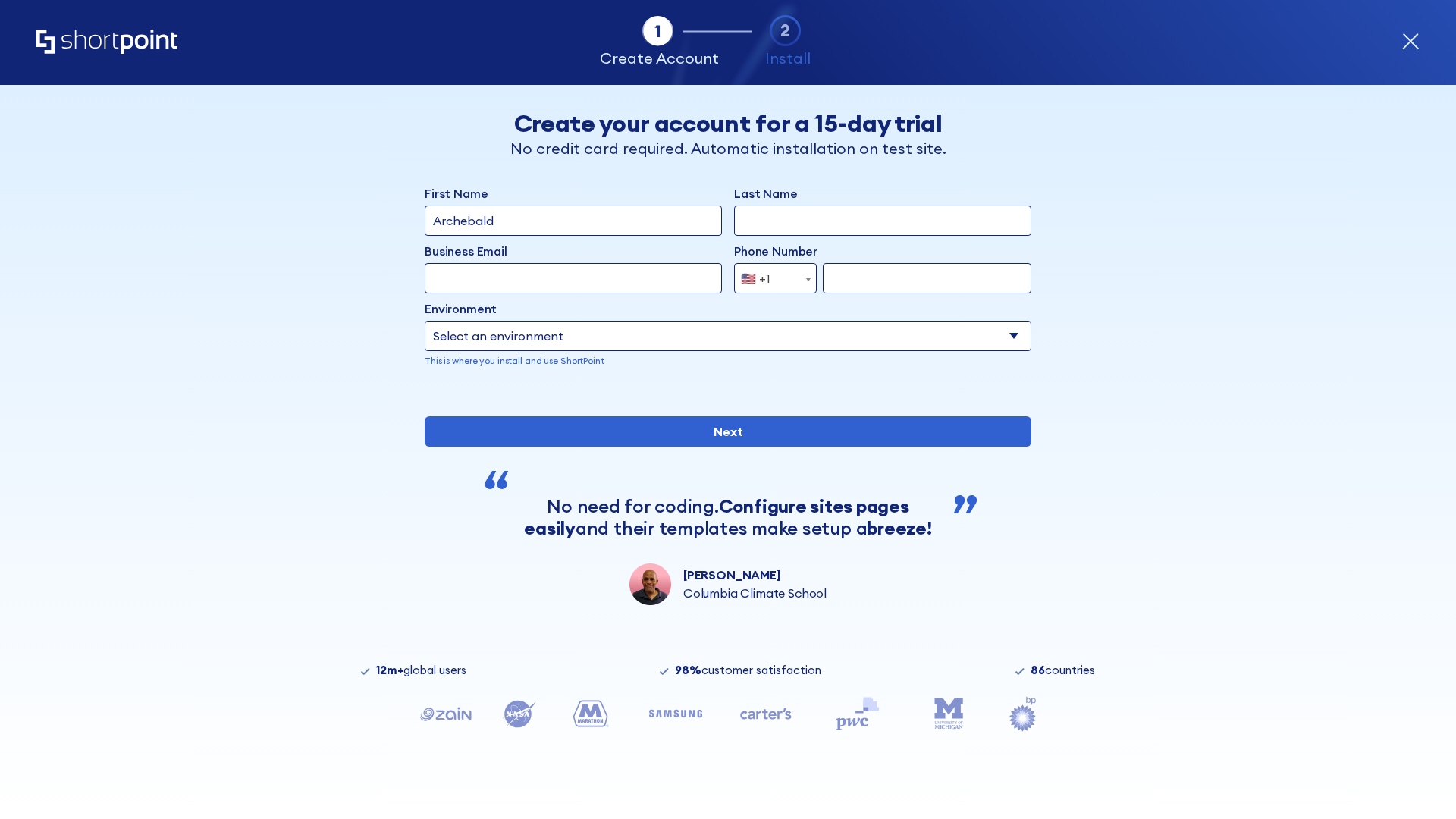
type input "Archebald"
type input "Berkuskv"
type input "[EMAIL_ADDRESS][DOMAIN_NAME]"
type input "2125556789"
select select "SharePoint 2019 (On-Premise)"
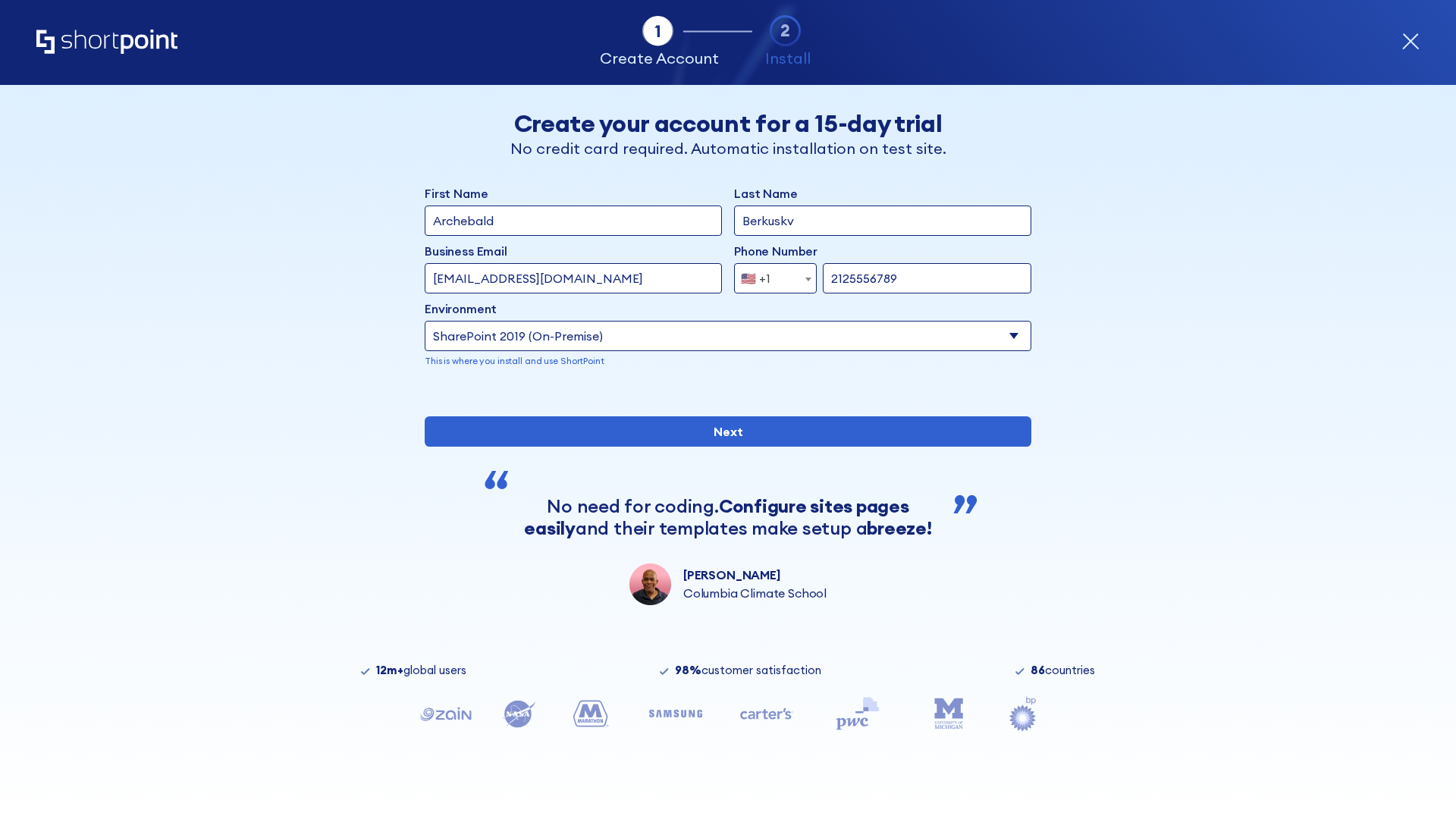
type input "2125556789"
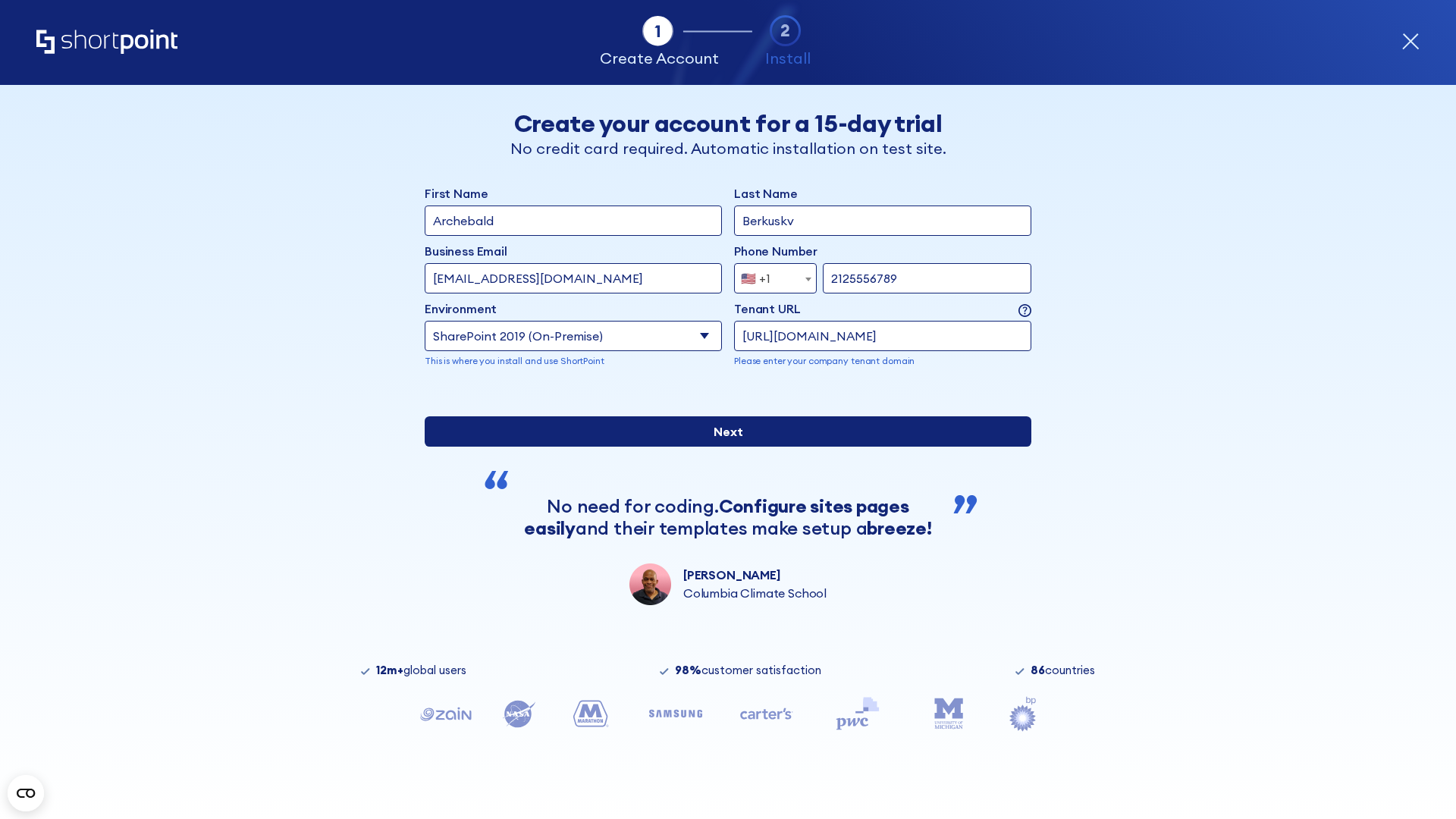
type input "https://team.dps.mil"
click at [722, 446] on input "Next" at bounding box center [728, 431] width 607 height 30
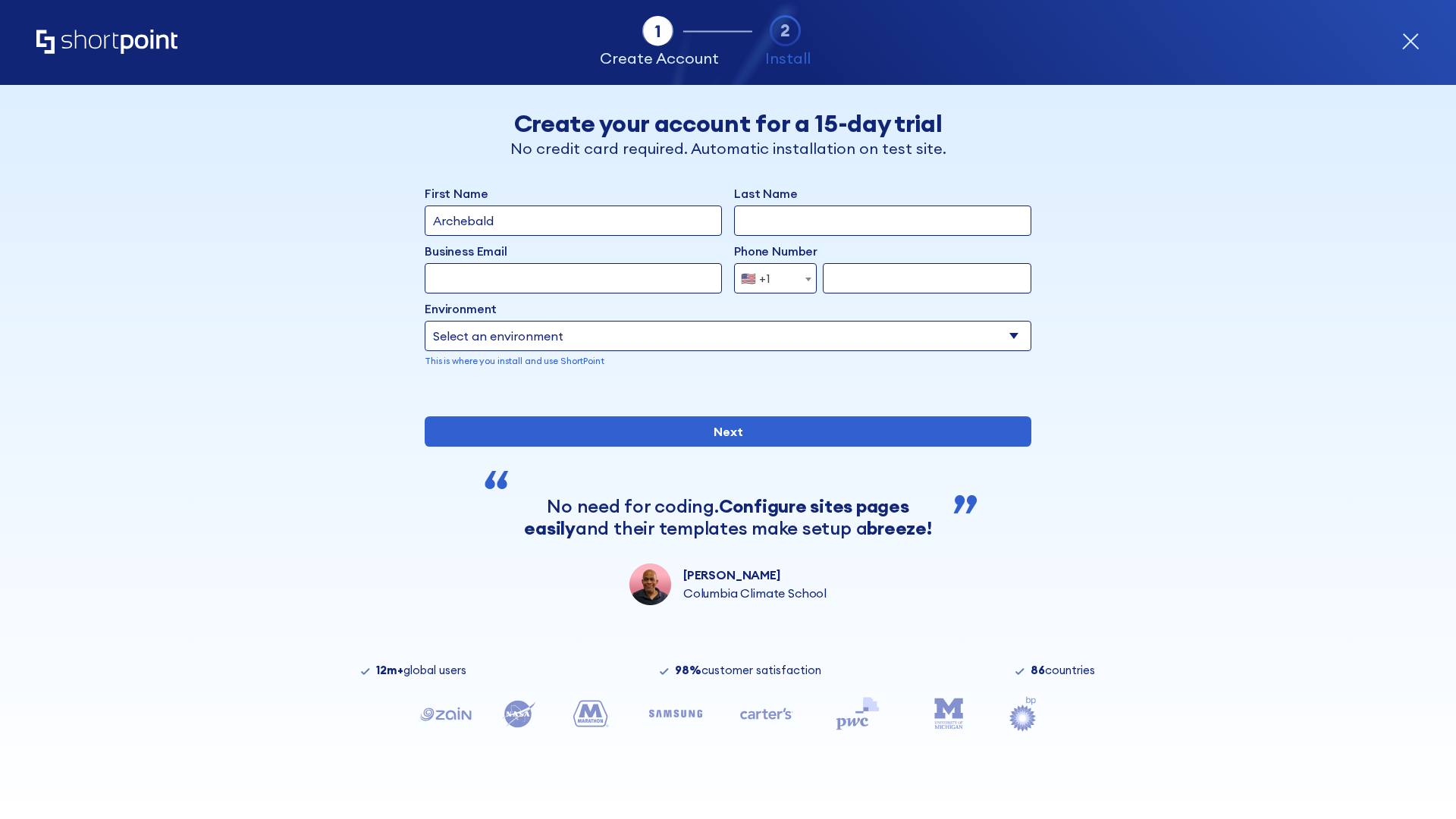
type input "Archebald"
type input "Berkuskv"
type input "[EMAIL_ADDRESS][DOMAIN_NAME]"
type input "2125556789"
select select "SharePoint 2016 (On-Premise)"
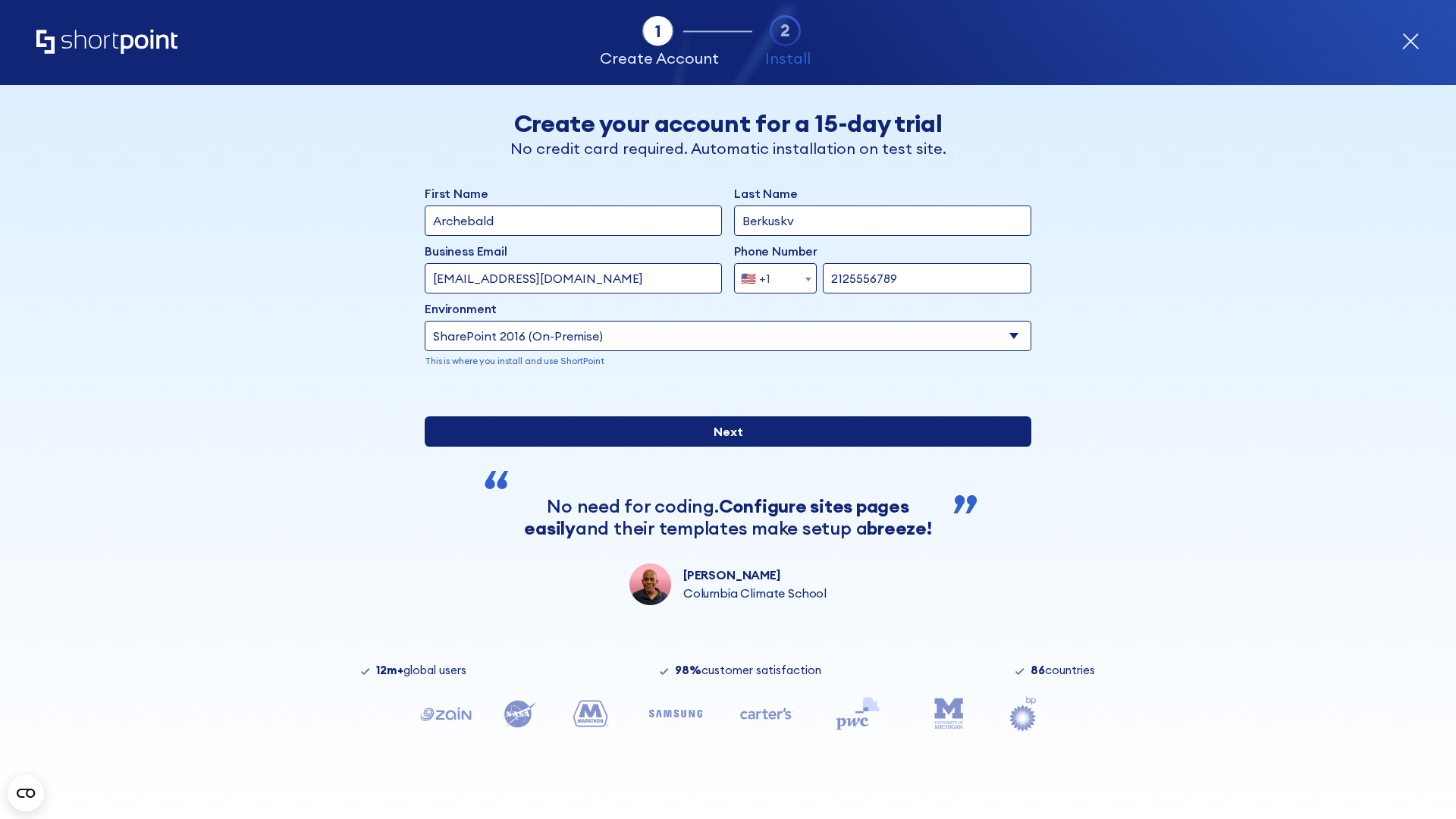
type input "2125556789"
click at [722, 446] on input "Next" at bounding box center [728, 431] width 607 height 30
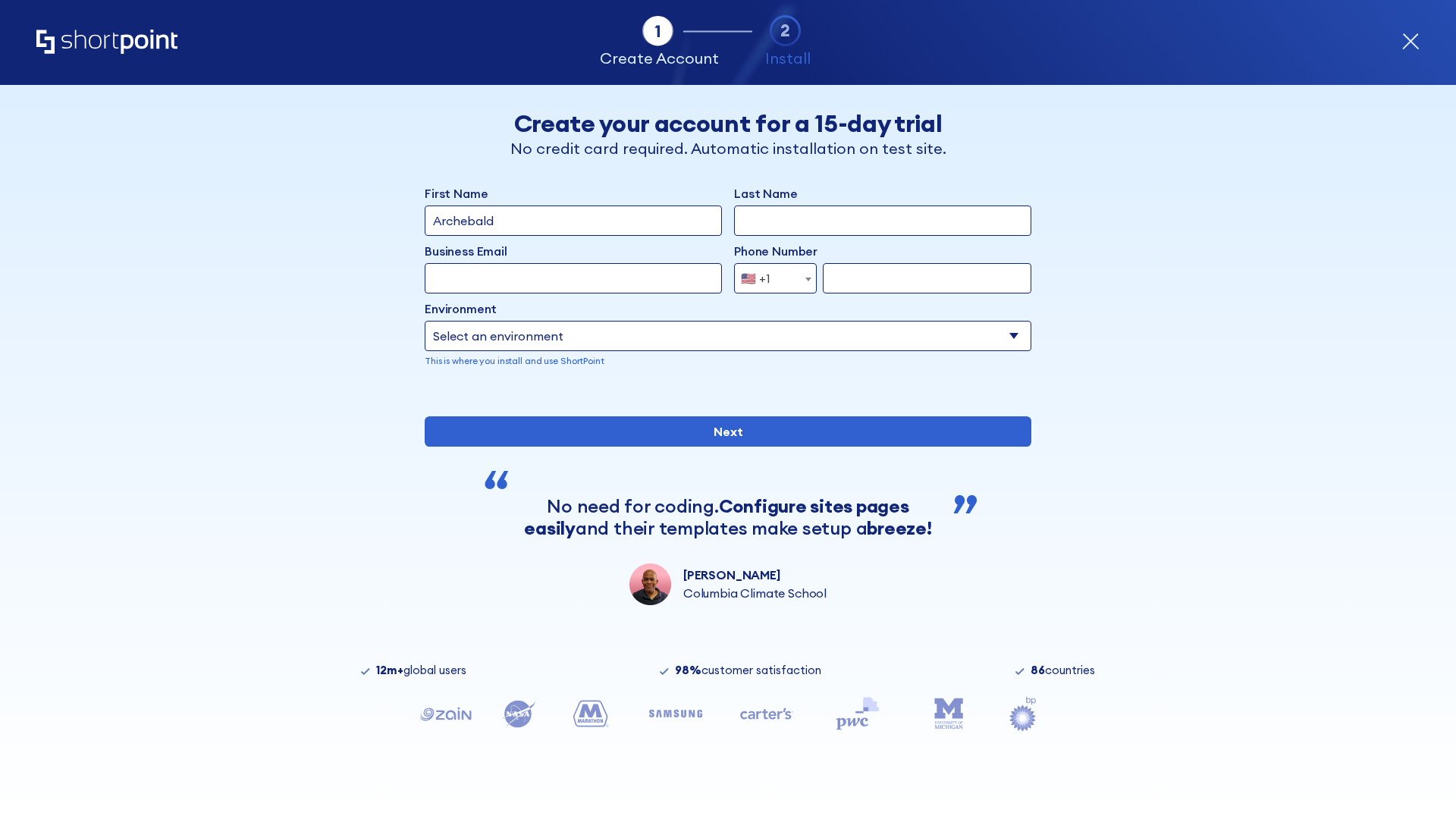
type input "Archebald"
type input "Berkuskv"
type input "[EMAIL_ADDRESS][DOMAIN_NAME]"
type input "2125556789"
select select "SharePoint 2013 (On-Premise)"
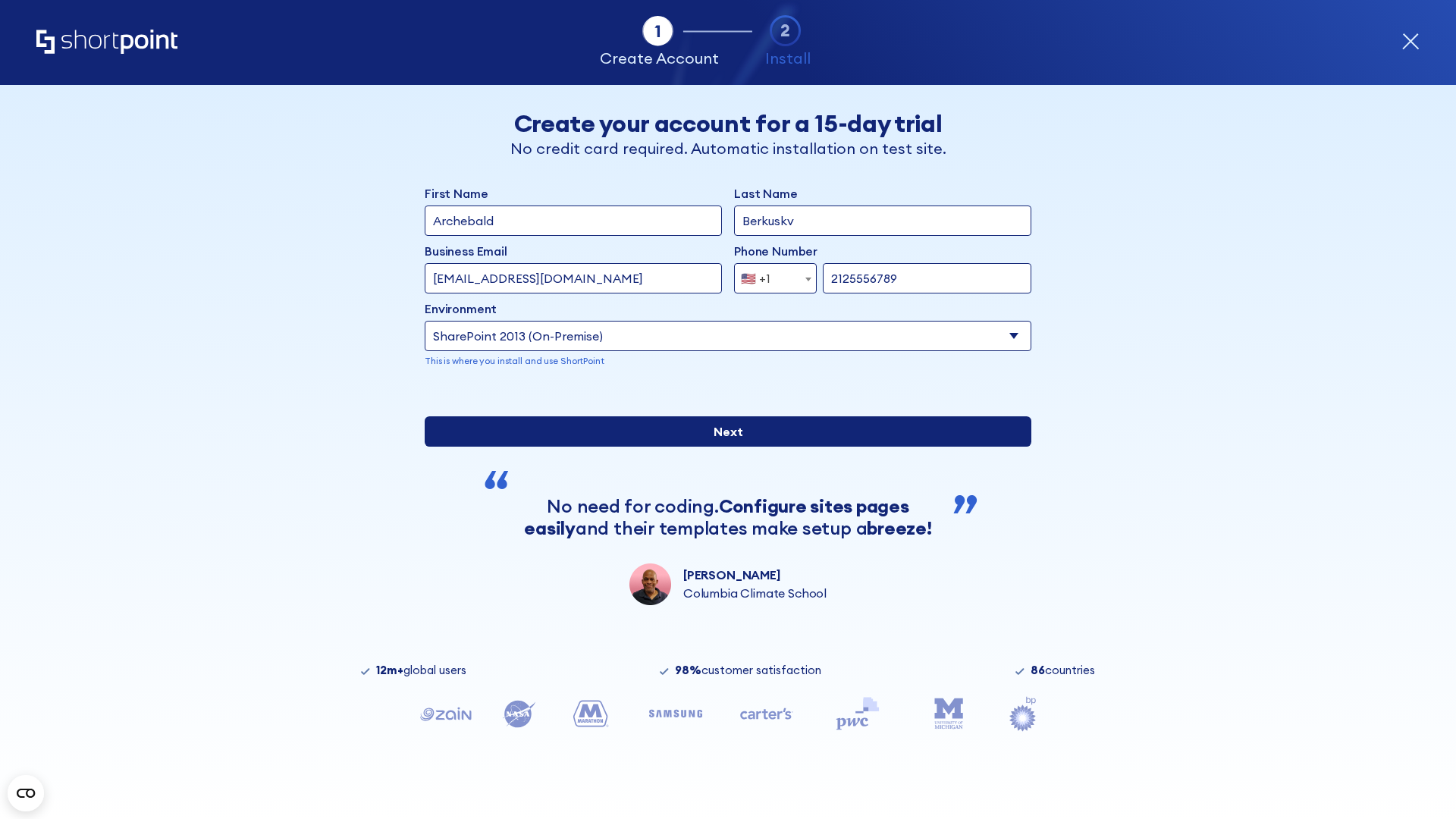
type input "2125556789"
click at [722, 446] on input "Next" at bounding box center [728, 431] width 607 height 30
